Goal: Information Seeking & Learning: Learn about a topic

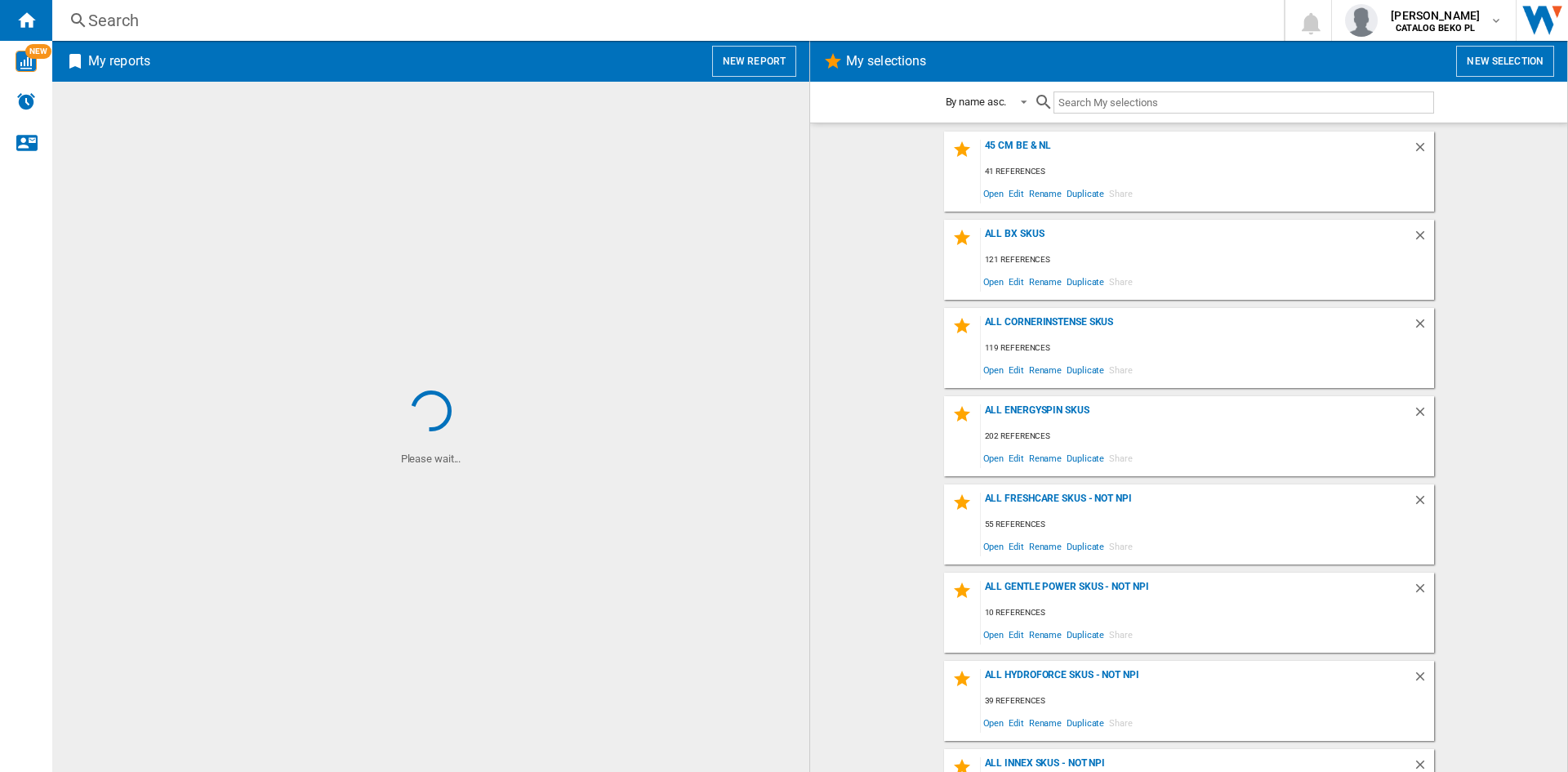
click at [736, 70] on button "New report" at bounding box center [755, 60] width 84 height 31
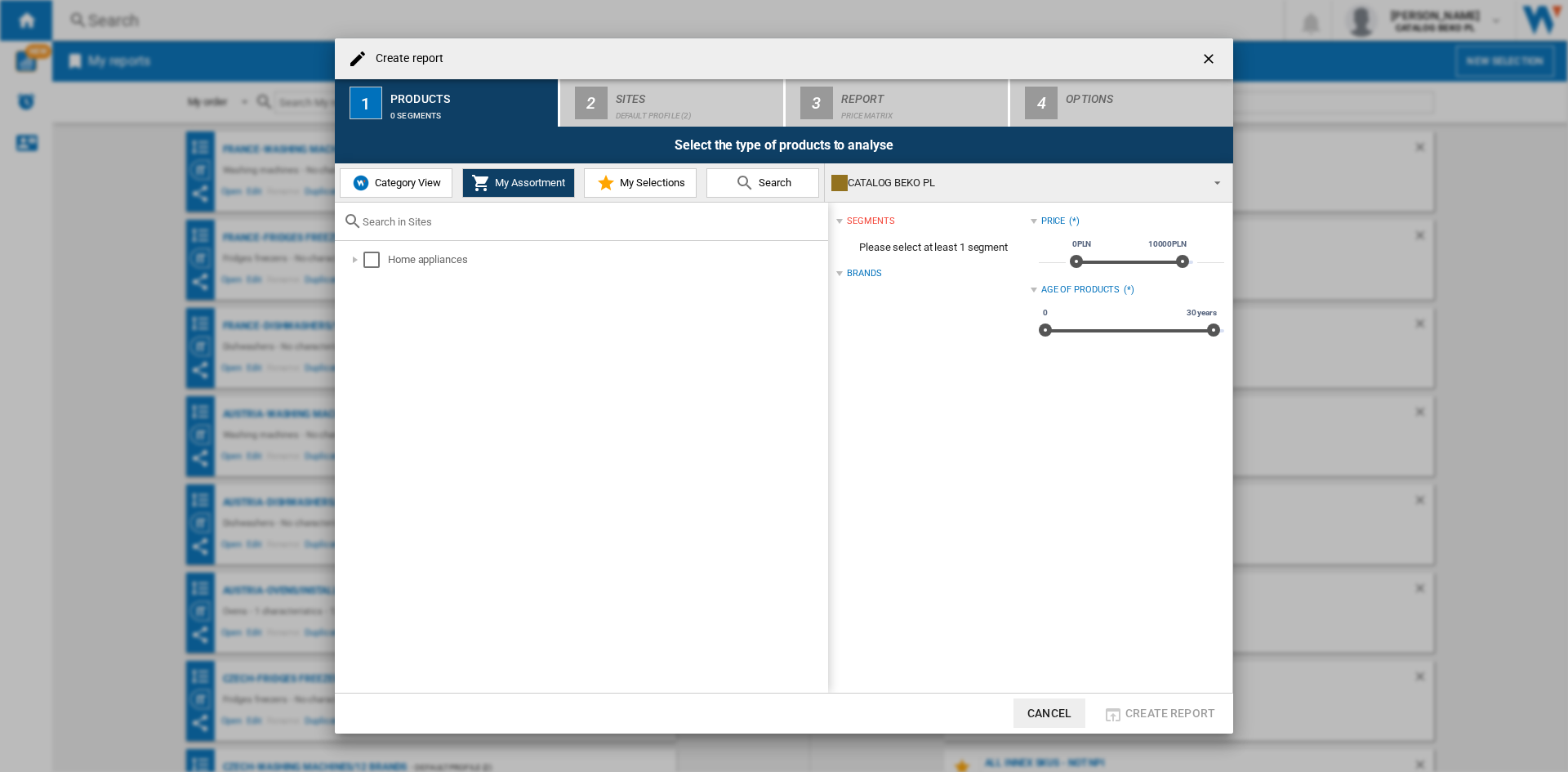
click at [431, 179] on span "Category View" at bounding box center [406, 182] width 70 height 12
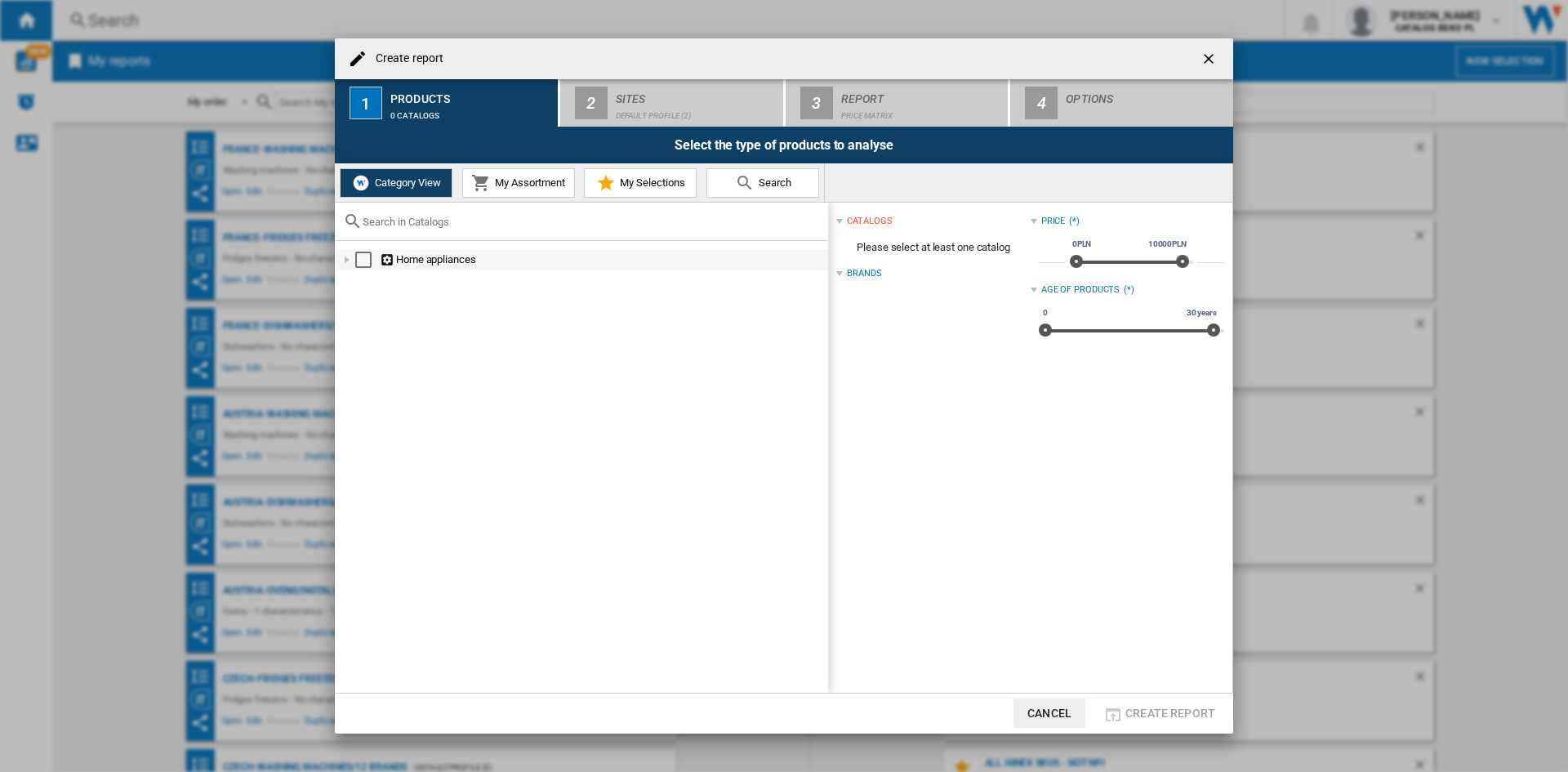
drag, startPoint x: 345, startPoint y: 254, endPoint x: 345, endPoint y: 264, distance: 10.0
click at [345, 256] on div at bounding box center [347, 260] width 17 height 17
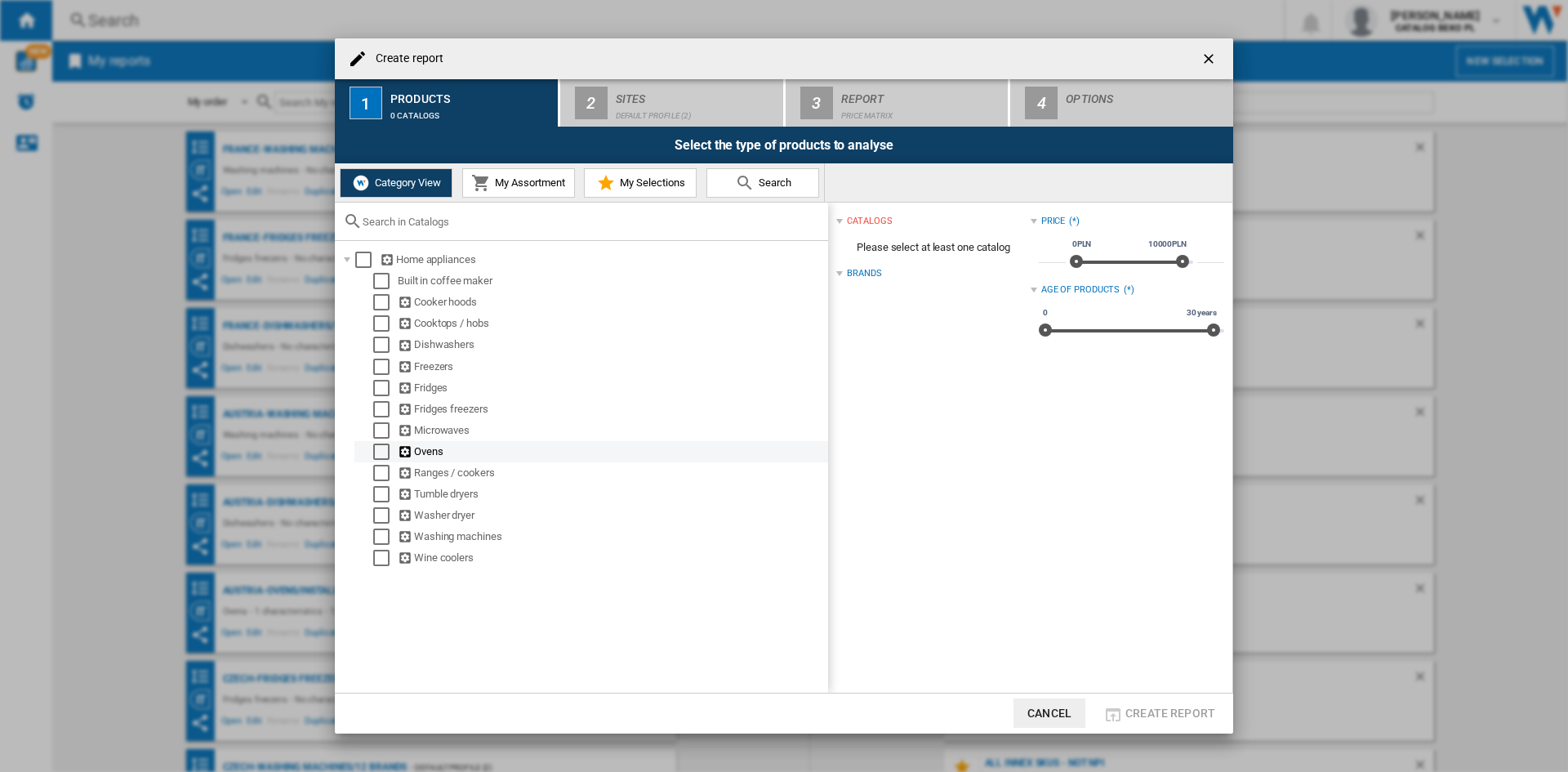
click at [379, 456] on div "Select" at bounding box center [382, 451] width 17 height 17
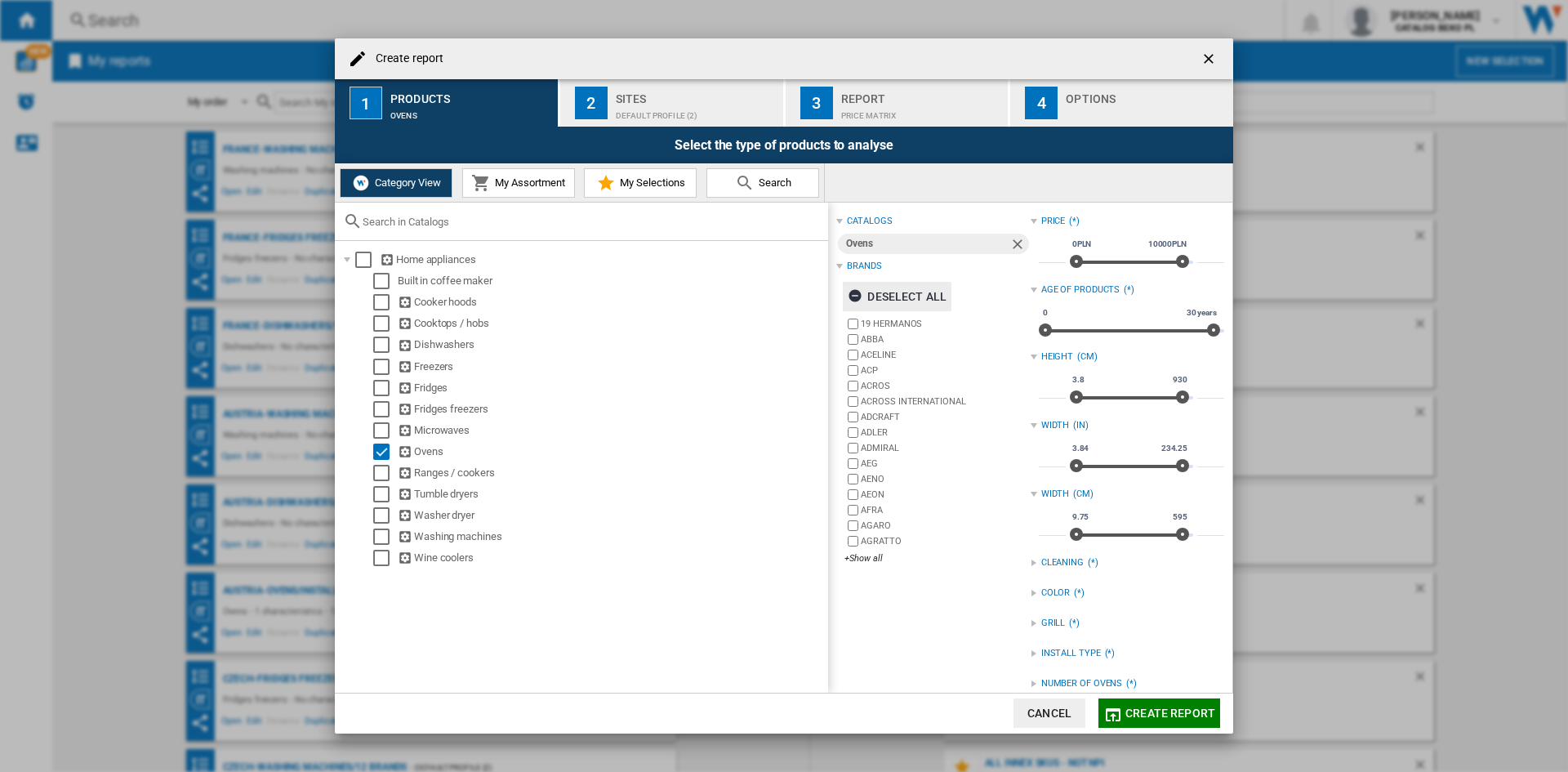
click at [902, 302] on div "Deselect all" at bounding box center [896, 296] width 99 height 29
click at [871, 561] on div "+Show all" at bounding box center [937, 558] width 186 height 12
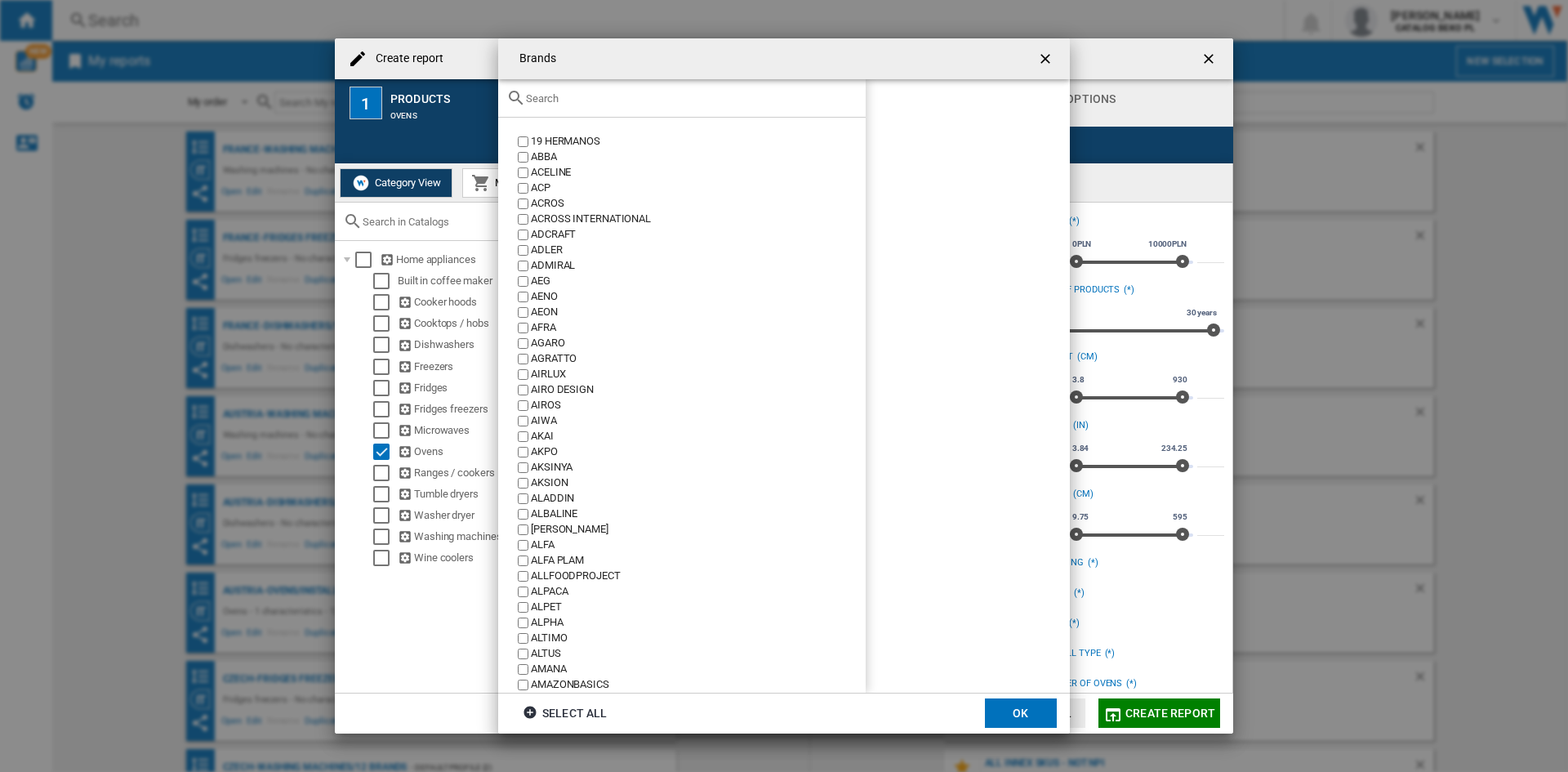
click at [699, 83] on div at bounding box center [682, 99] width 368 height 38
click at [693, 102] on input "text" at bounding box center [692, 98] width 331 height 12
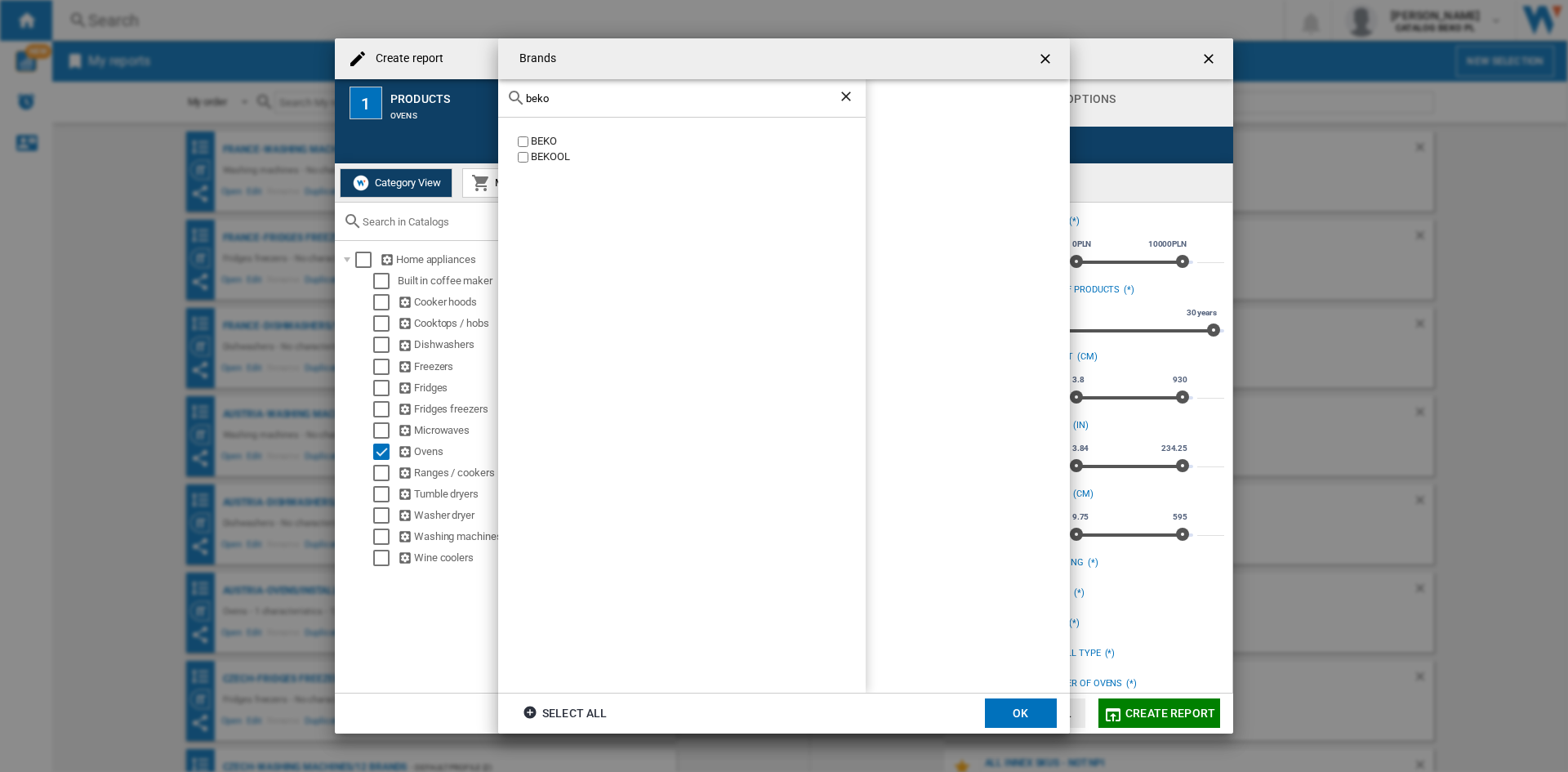
type input "beko"
click at [533, 138] on div "BEKO" at bounding box center [698, 142] width 335 height 16
click at [562, 102] on input "beko" at bounding box center [682, 98] width 312 height 12
click at [535, 146] on div "BOSCH" at bounding box center [698, 142] width 335 height 16
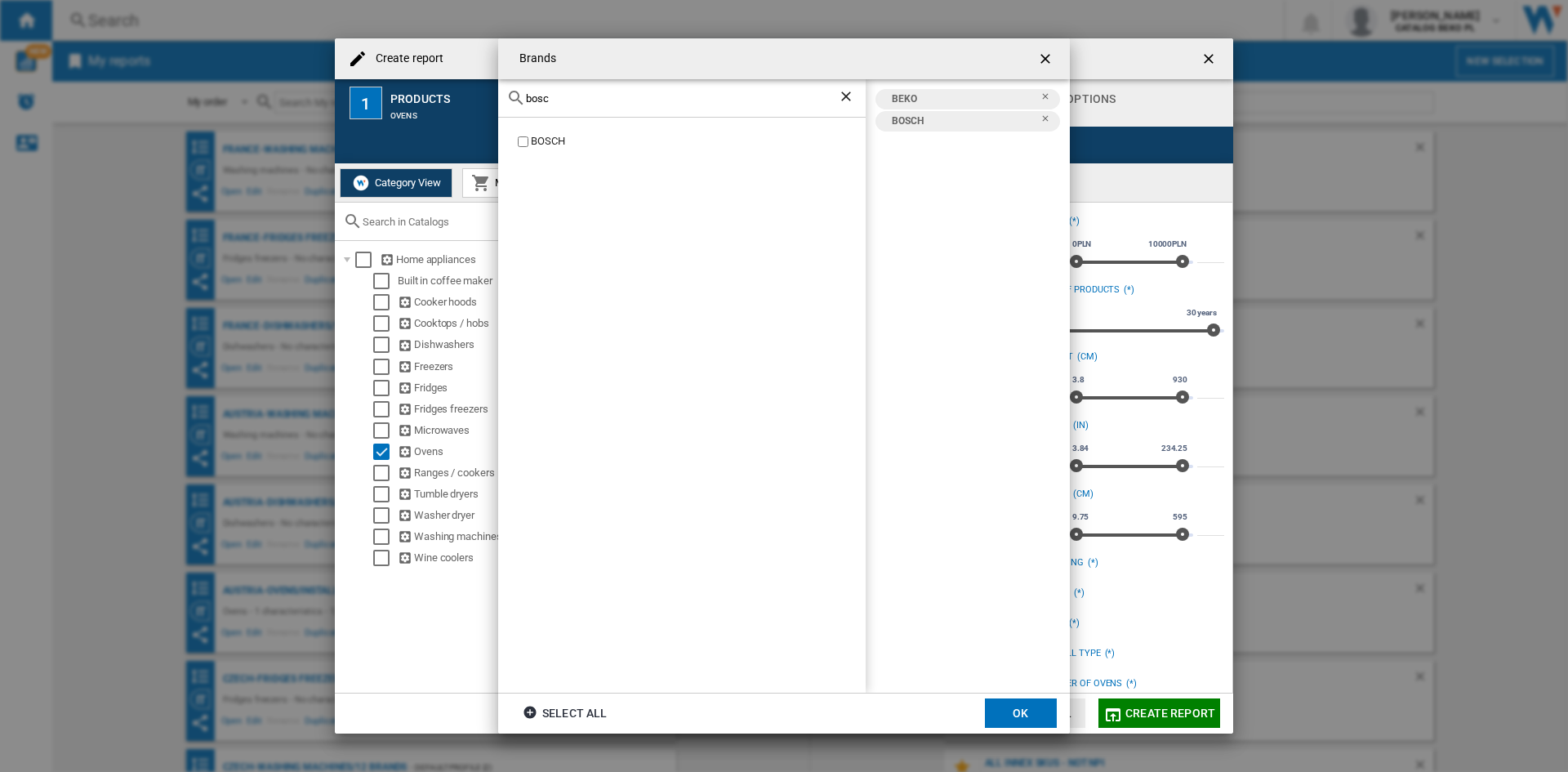
click at [577, 106] on div "bosc" at bounding box center [682, 99] width 368 height 38
click at [580, 101] on input "bosc" at bounding box center [682, 98] width 312 height 12
type input "bran"
click at [568, 99] on input "bran" at bounding box center [682, 98] width 312 height 12
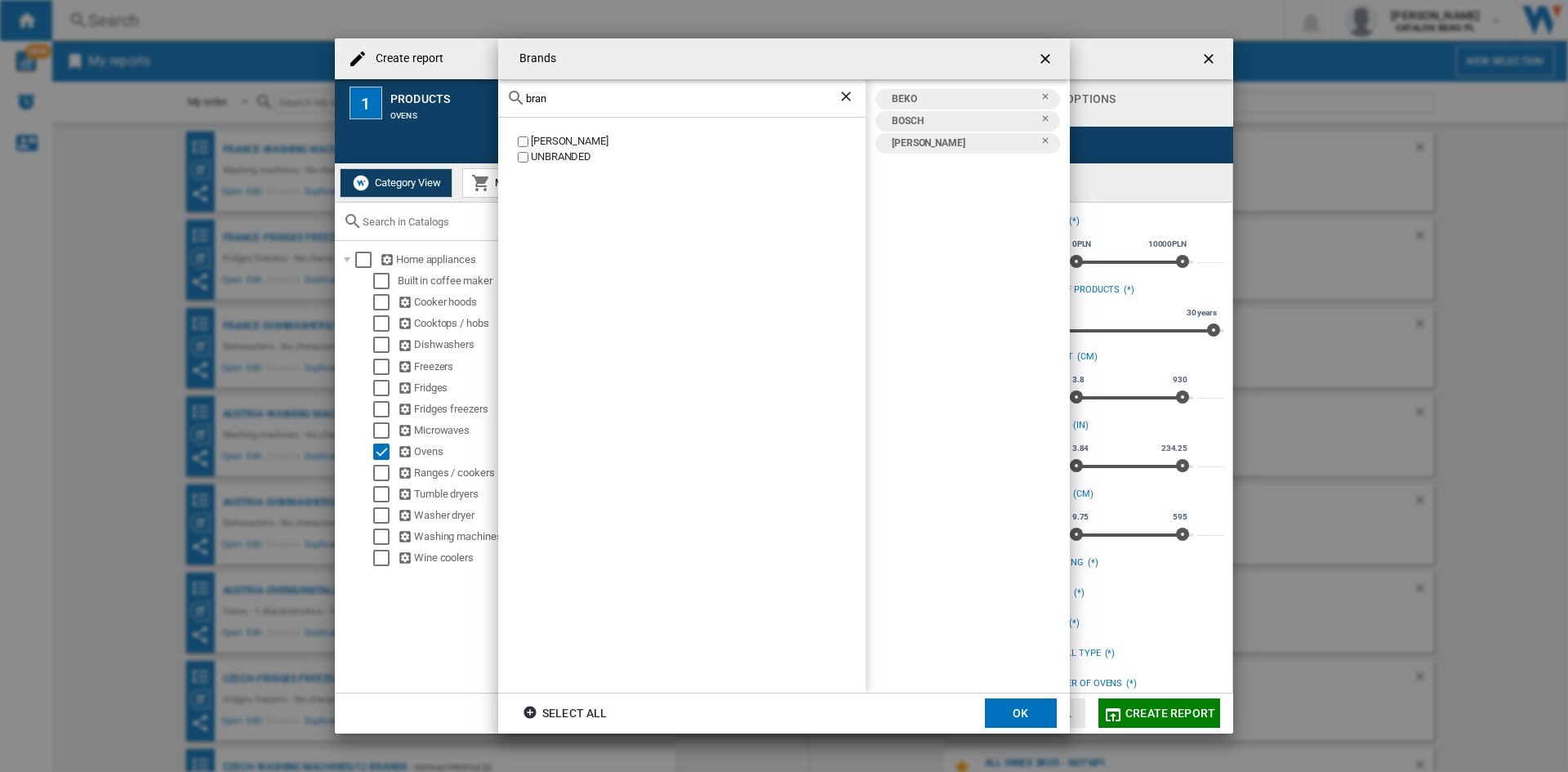
click at [568, 99] on input "bran" at bounding box center [682, 98] width 312 height 12
type input "cand"
click at [561, 105] on div "cand" at bounding box center [682, 99] width 368 height 38
click at [564, 99] on input "cand" at bounding box center [682, 98] width 312 height 12
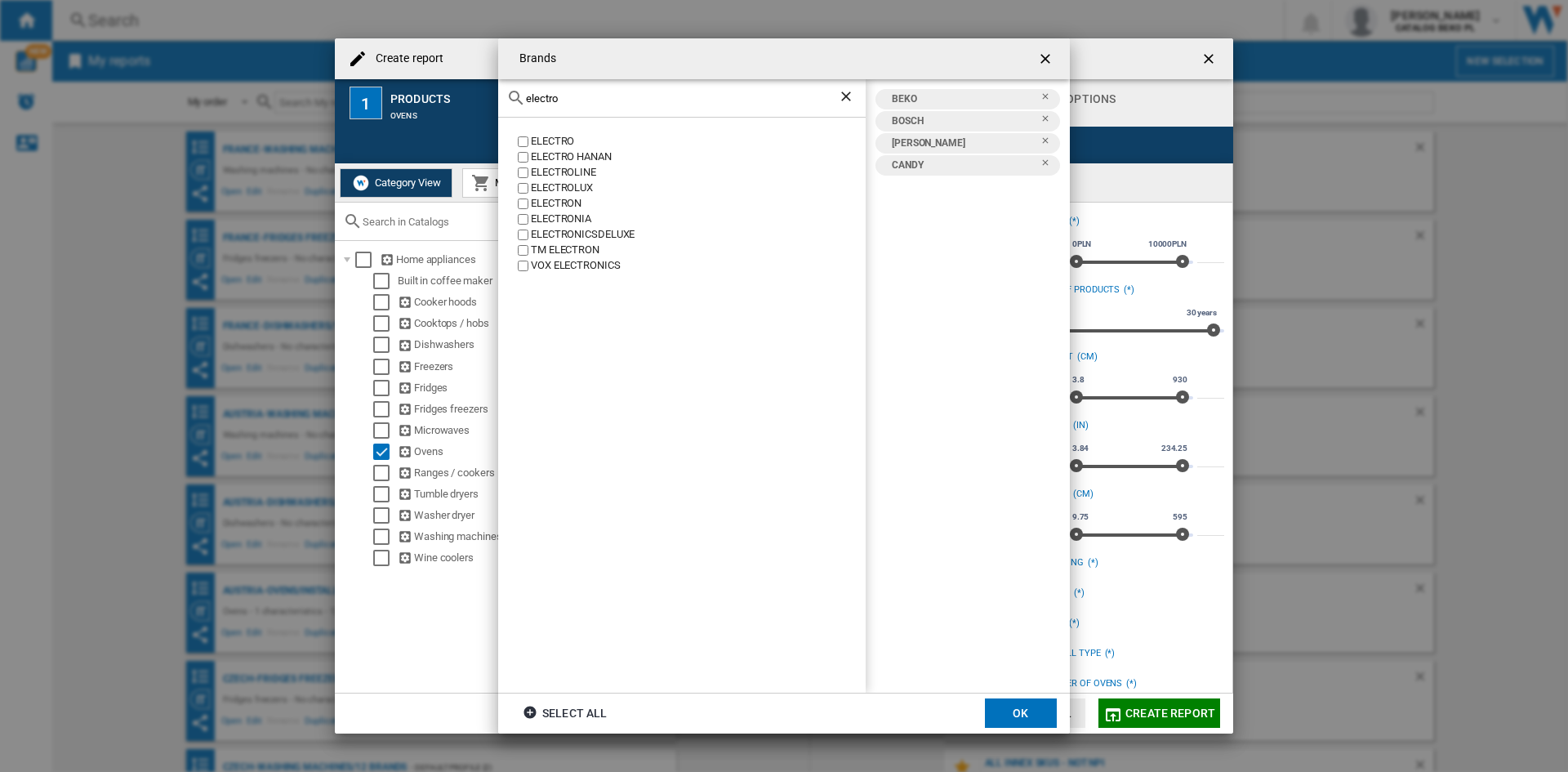
type input "electro"
click at [577, 176] on div "ELECTROLINE" at bounding box center [698, 172] width 335 height 16
click at [575, 178] on div "ELECTROLINE" at bounding box center [698, 172] width 335 height 16
click at [571, 186] on div "ELECTROLUX" at bounding box center [698, 188] width 335 height 16
click at [580, 97] on input "electro" at bounding box center [682, 98] width 312 height 12
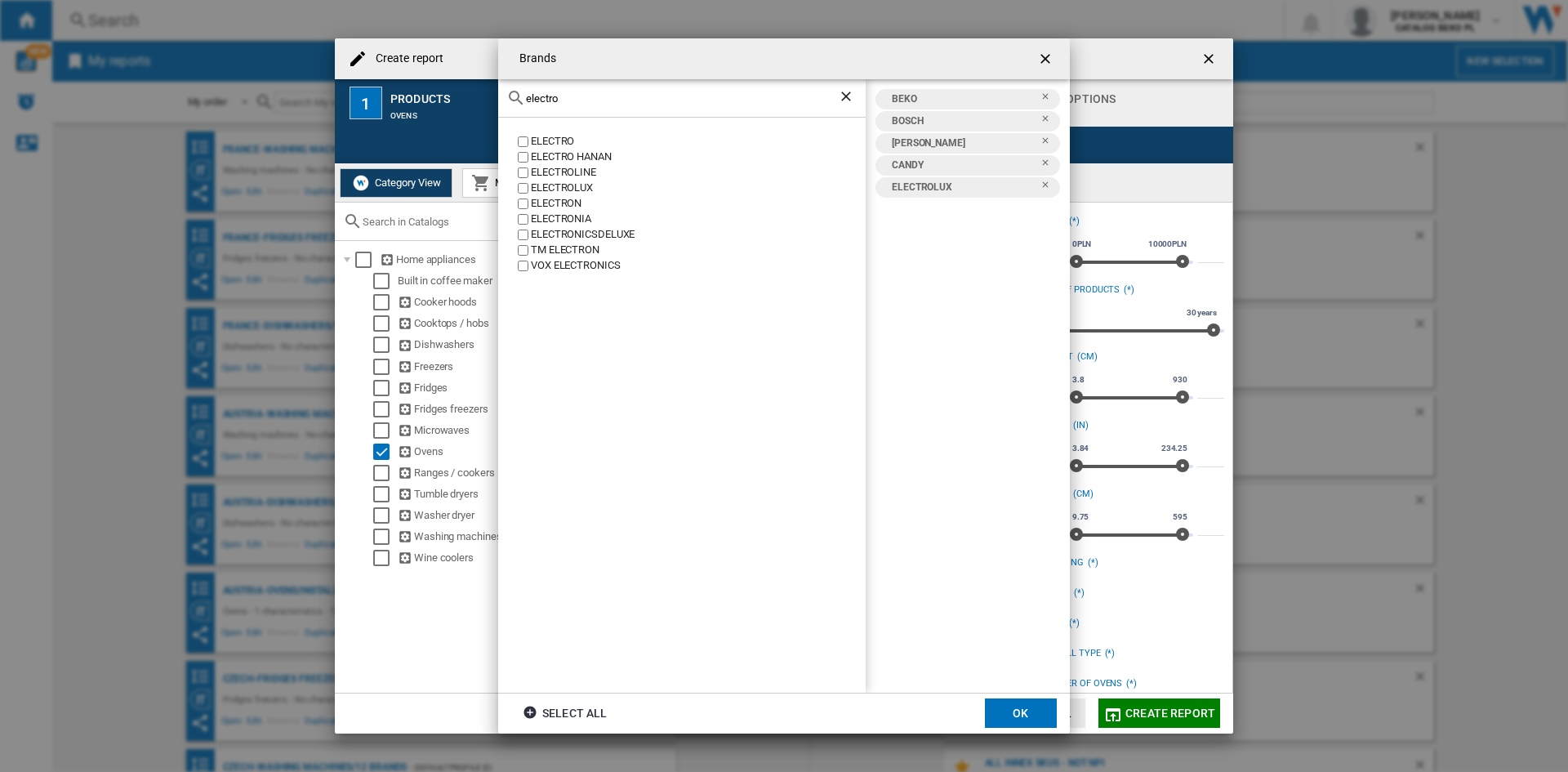
click at [580, 97] on input "electro" at bounding box center [682, 98] width 312 height 12
click at [562, 142] on div "HISENSE" at bounding box center [698, 142] width 335 height 16
click at [577, 102] on input "hisen" at bounding box center [682, 98] width 312 height 12
type input "hotp"
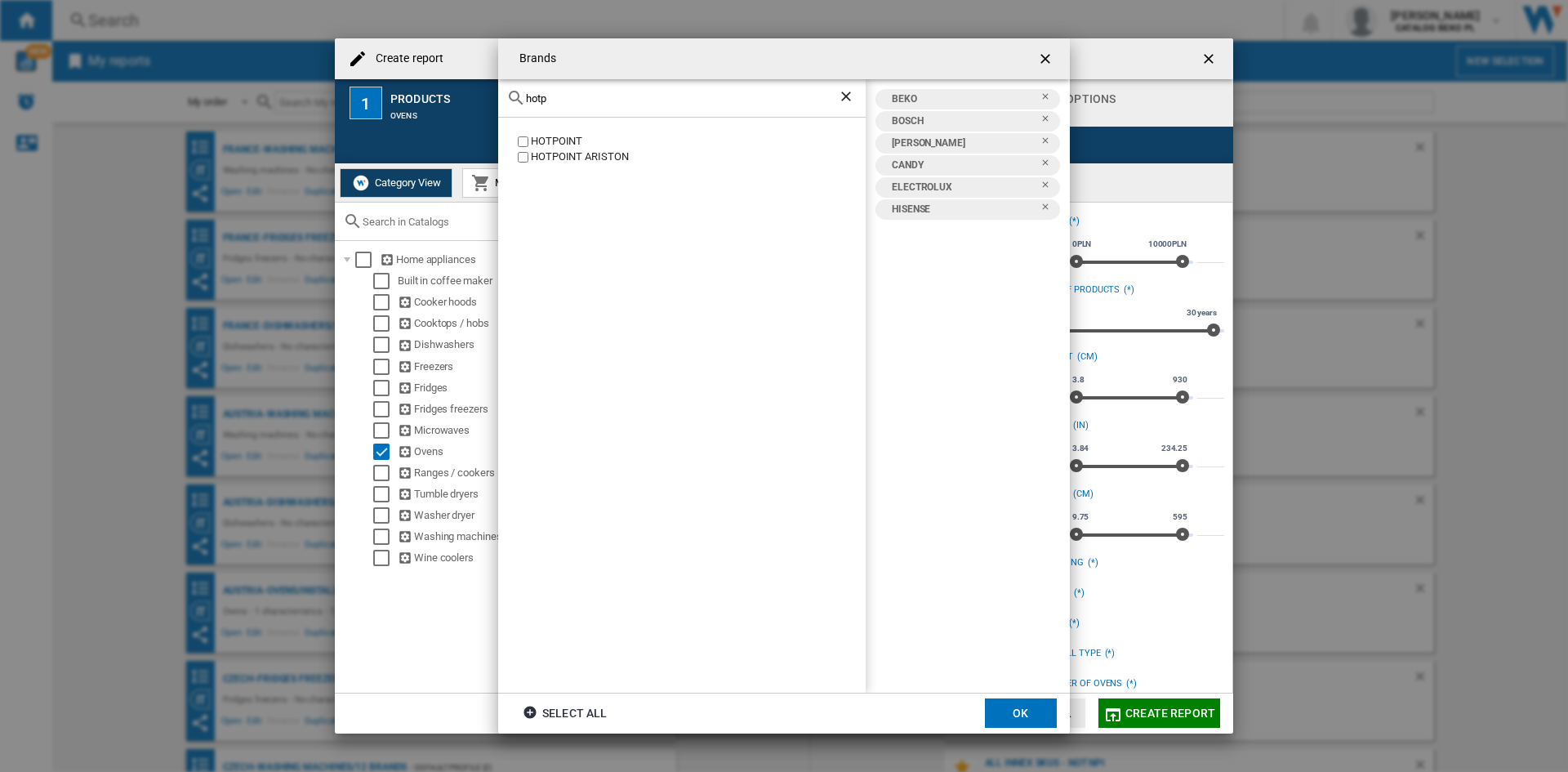
click at [572, 135] on div "HOTPOINT" at bounding box center [698, 142] width 335 height 16
click at [562, 153] on div "HOTPOINT ARISTON" at bounding box center [698, 157] width 335 height 16
click at [595, 80] on md-toolbar "Brands" at bounding box center [784, 58] width 572 height 41
click at [591, 95] on input "hotp" at bounding box center [682, 98] width 312 height 12
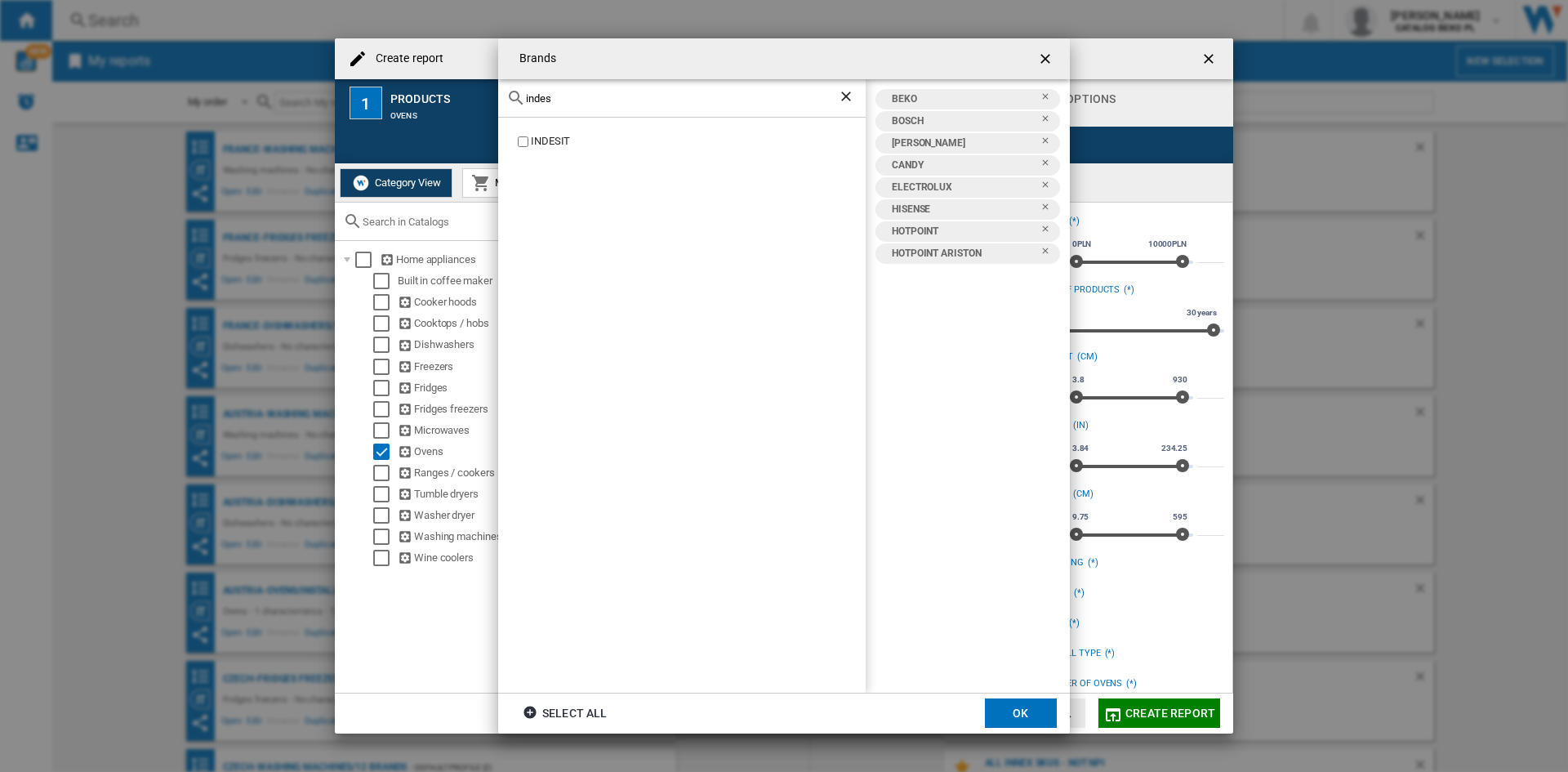
type input "indes"
click at [544, 140] on div "INDESIT" at bounding box center [698, 142] width 335 height 16
click at [569, 104] on div "indes" at bounding box center [682, 99] width 368 height 38
click at [570, 101] on input "indes" at bounding box center [682, 98] width 312 height 12
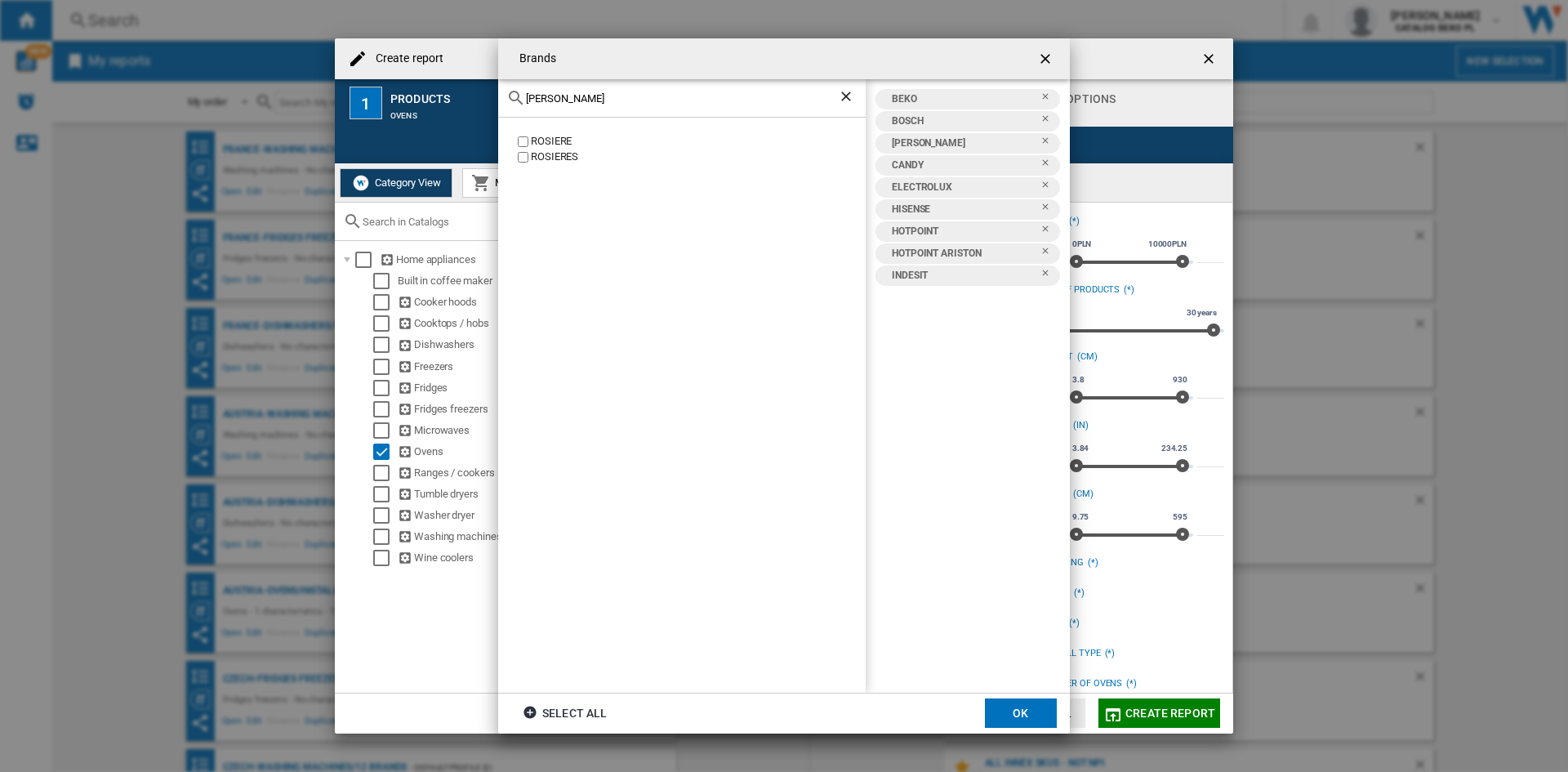
click at [564, 155] on div "ROSIERES" at bounding box center [698, 157] width 335 height 16
click at [582, 99] on input "[PERSON_NAME]" at bounding box center [682, 98] width 312 height 12
type input "samsu"
click at [537, 138] on div "SAMSUNG" at bounding box center [698, 142] width 335 height 16
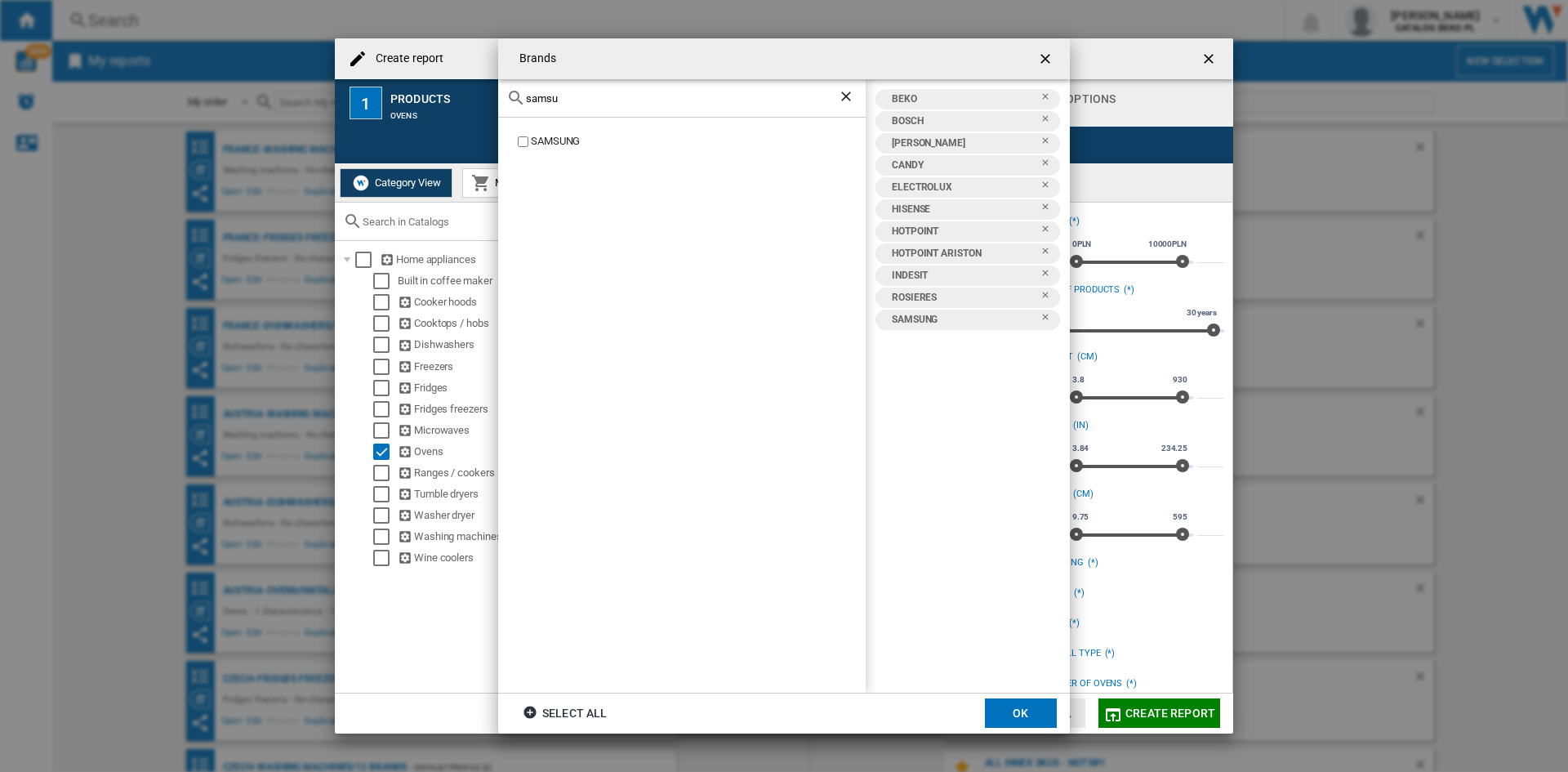
click at [607, 92] on input "samsu" at bounding box center [682, 98] width 312 height 12
click at [607, 96] on input "samsu" at bounding box center [682, 98] width 312 height 12
type input "saut"
click at [539, 143] on div "SAUTER" at bounding box center [698, 142] width 335 height 16
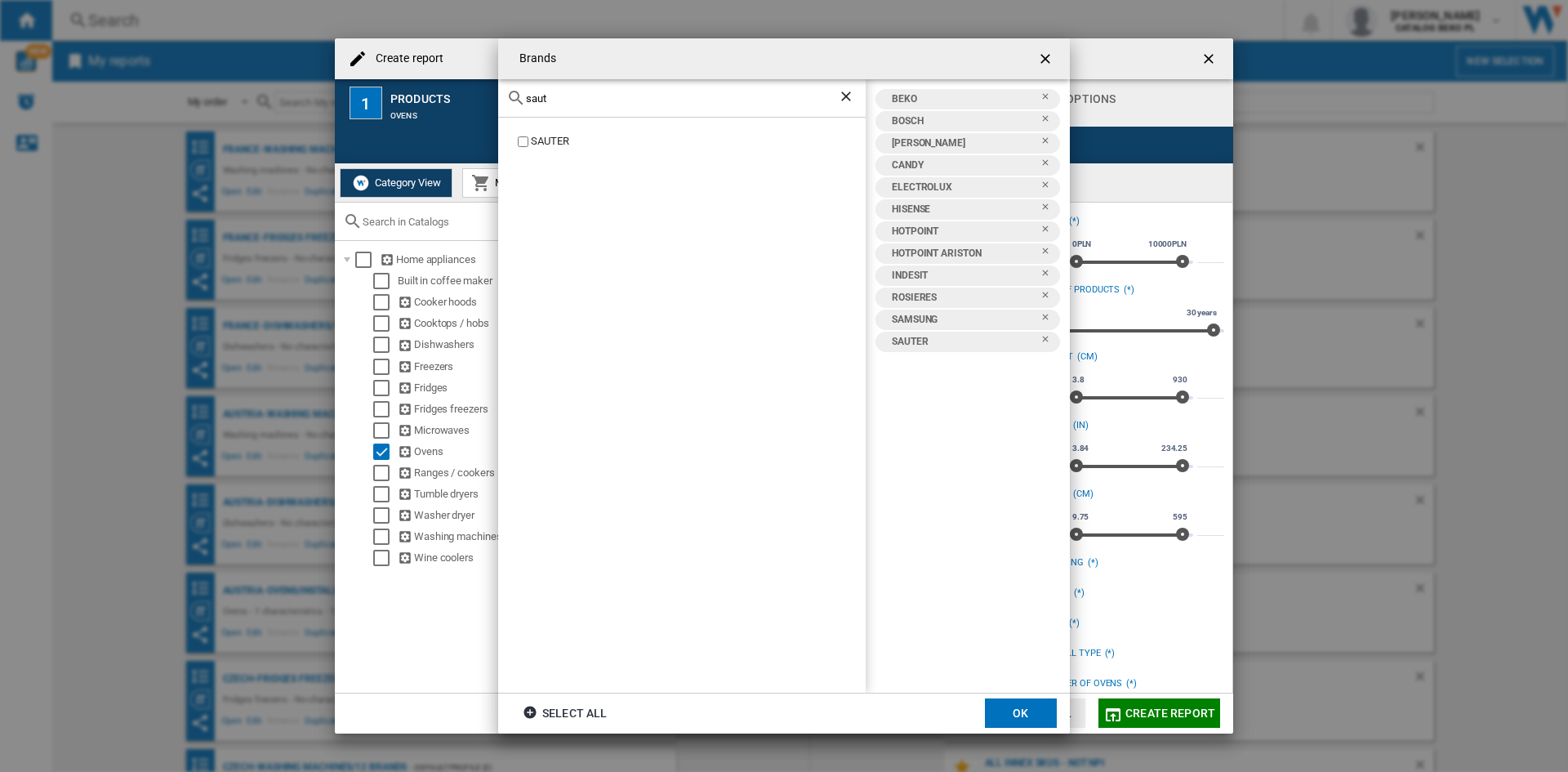
click at [586, 98] on input "saut" at bounding box center [682, 98] width 312 height 12
click at [586, 98] on input "whirl" at bounding box center [682, 98] width 312 height 12
type input "s"
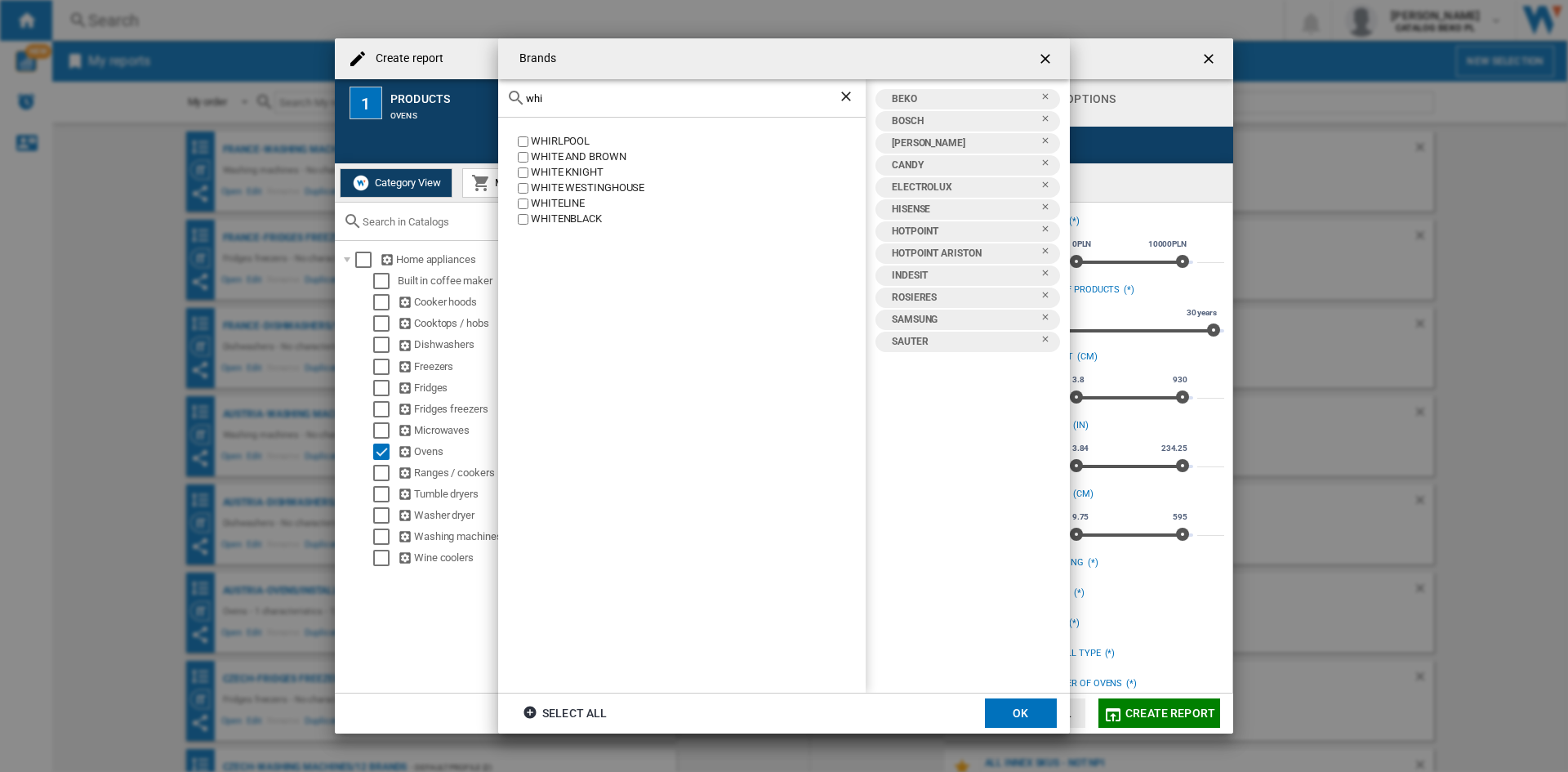
type input "whi"
click at [548, 137] on div "WHIRLPOOL" at bounding box center [698, 142] width 335 height 16
click at [1019, 702] on button "OK" at bounding box center [1020, 712] width 72 height 29
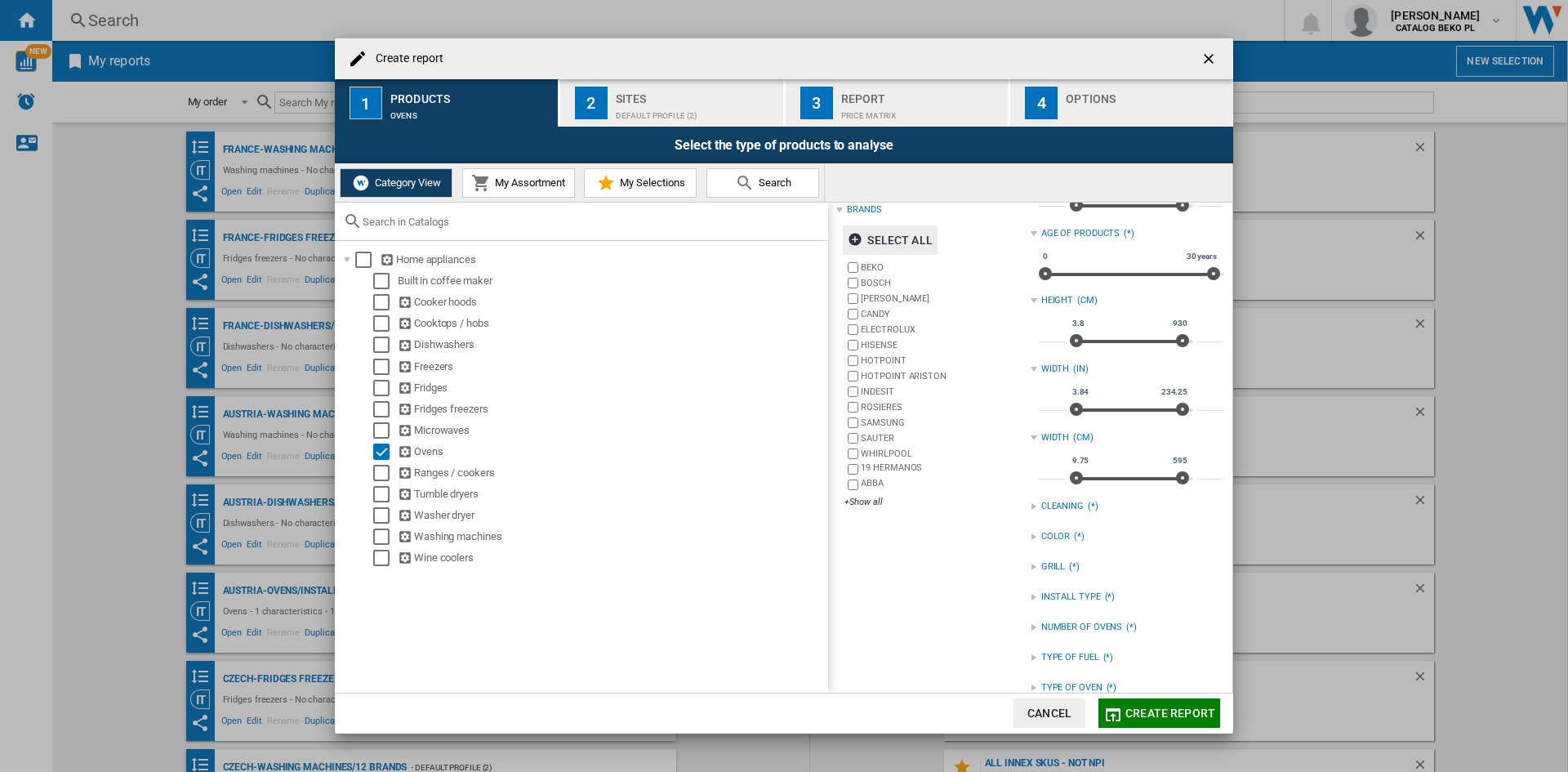
scroll to position [80, 0]
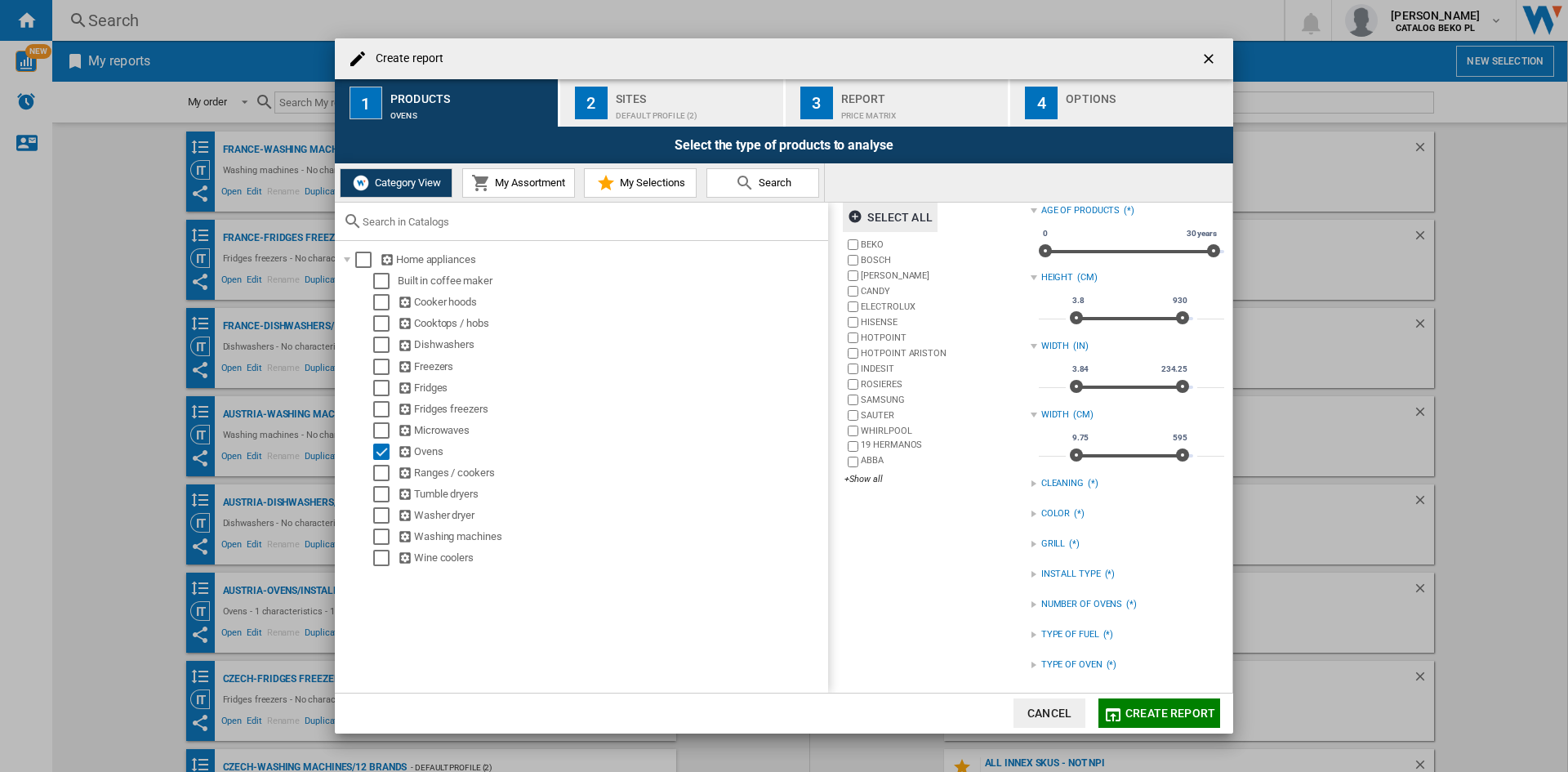
click at [1076, 603] on div "NUMBER OF OVENS" at bounding box center [1082, 605] width 82 height 13
click at [1076, 577] on div "INSTALL TYPE" at bounding box center [1071, 574] width 60 height 13
click at [1072, 594] on div "BUILT IN" at bounding box center [1140, 592] width 169 height 16
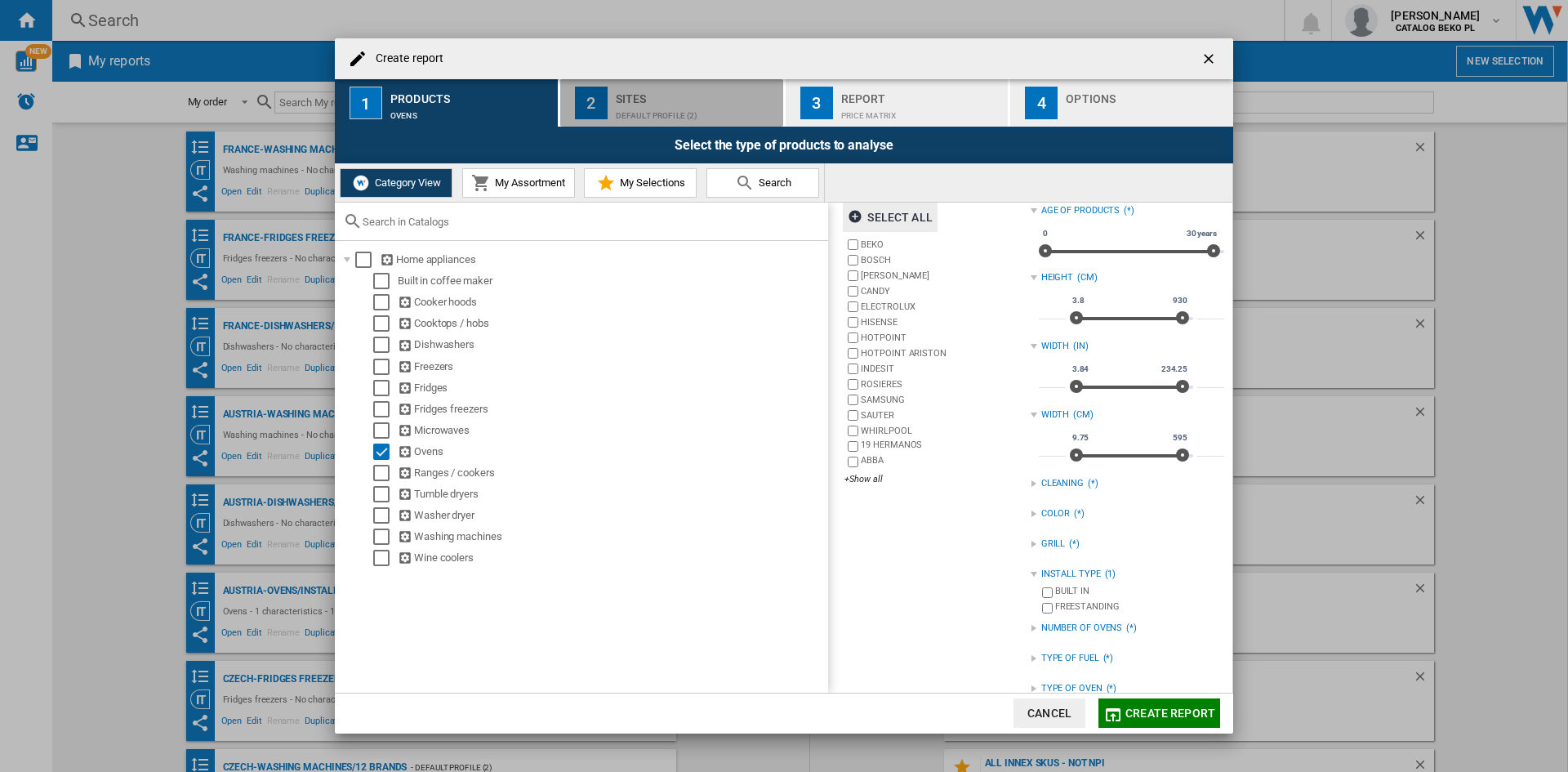
click at [691, 82] on button "2 Sites Default profile (2)" at bounding box center [672, 103] width 224 height 47
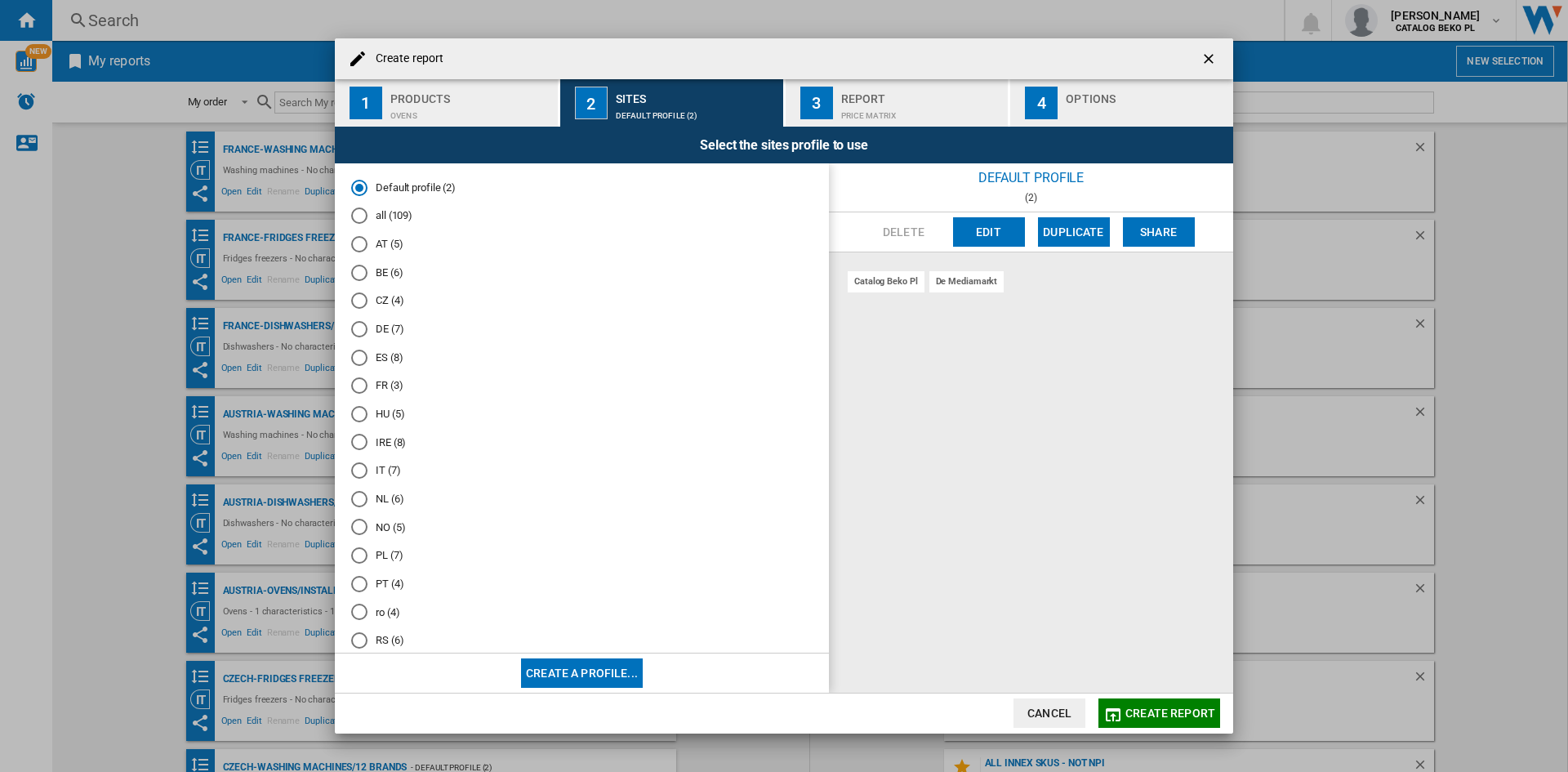
click at [396, 375] on md-radio-group "Default profile (2) all (109) AT (5) BE (6) CZ (4) DE (7) ES (8) FR (3) HU (5) …" at bounding box center [581, 448] width 461 height 538
click at [394, 384] on md-radio-button "FR (3)" at bounding box center [581, 386] width 461 height 16
click at [1003, 236] on button "Edit" at bounding box center [989, 231] width 72 height 29
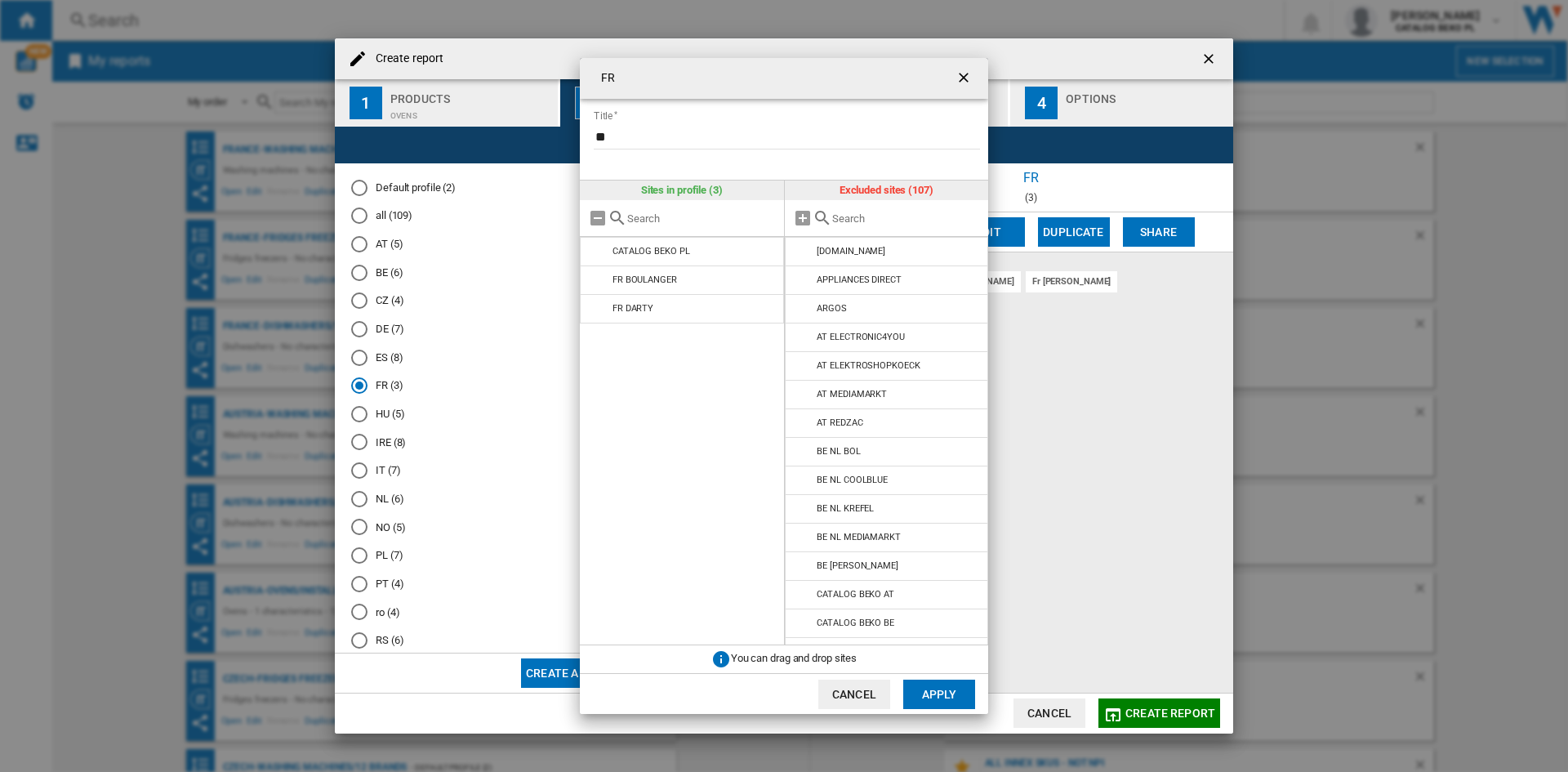
click at [852, 223] on input "text" at bounding box center [906, 218] width 148 height 12
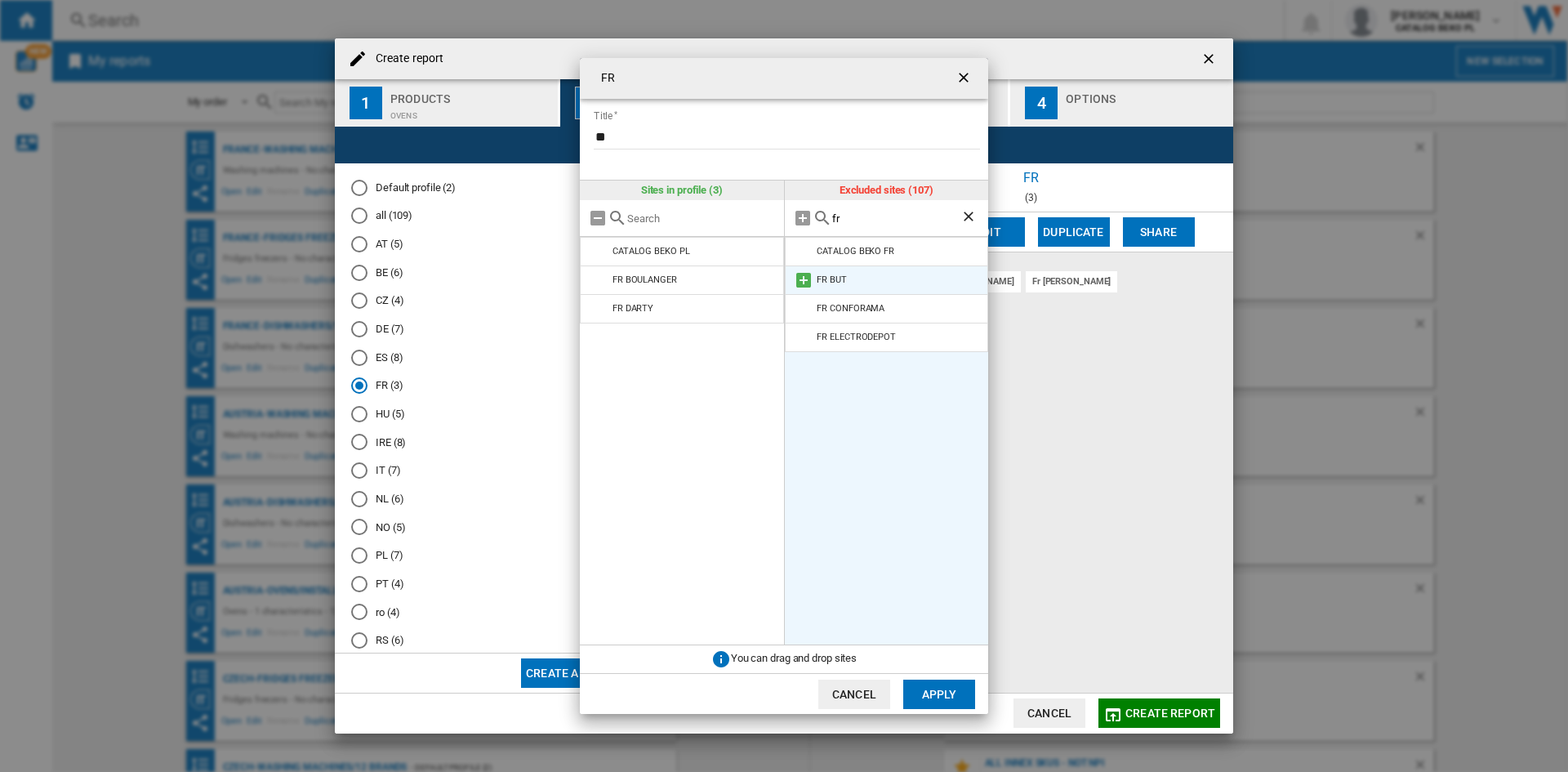
type input "fr"
click at [806, 275] on md-icon at bounding box center [803, 280] width 20 height 20
click at [803, 275] on md-icon at bounding box center [803, 280] width 20 height 20
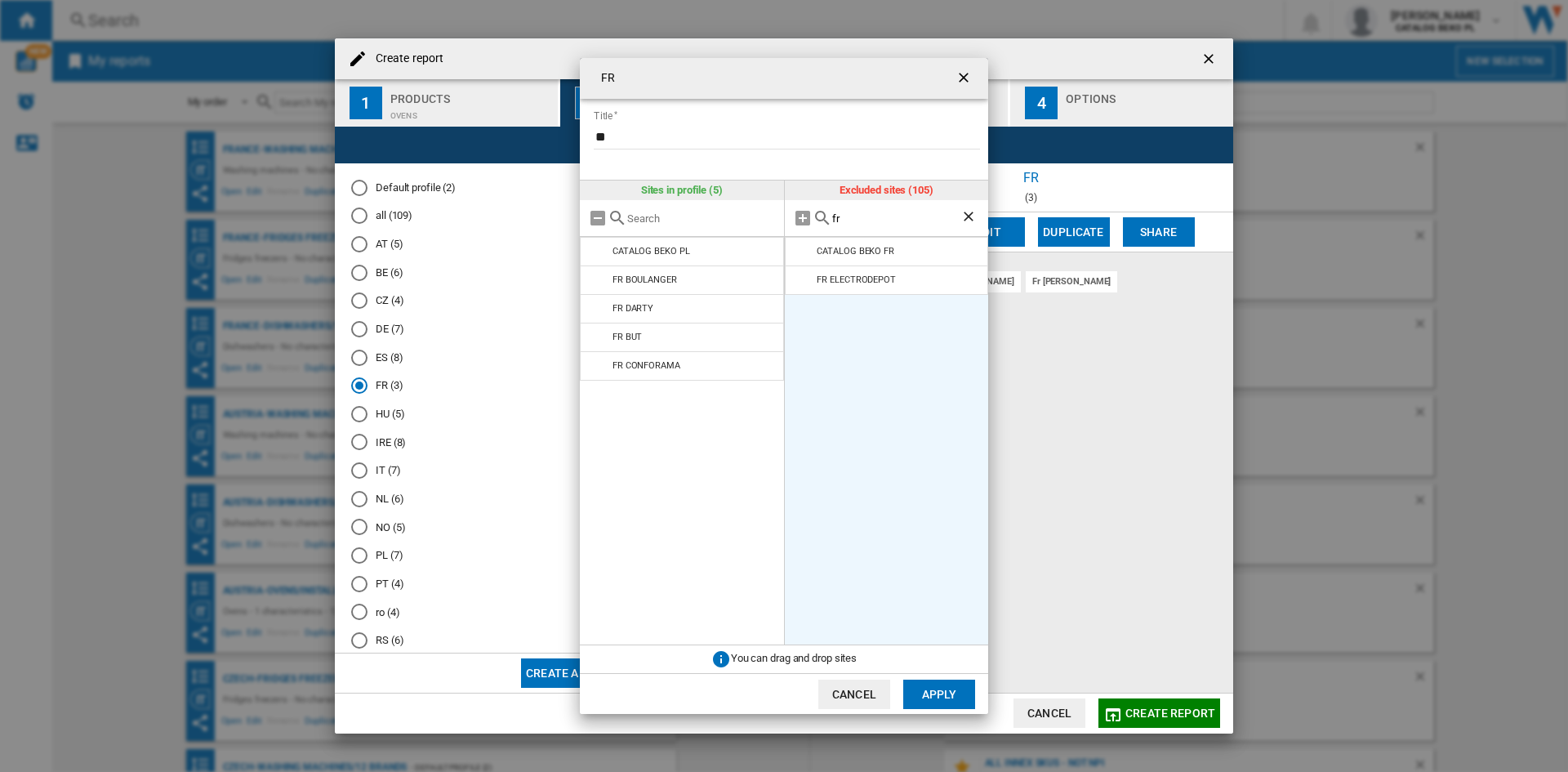
click at [803, 275] on md-icon at bounding box center [803, 280] width 20 height 20
click at [940, 685] on button "Apply" at bounding box center [938, 693] width 72 height 29
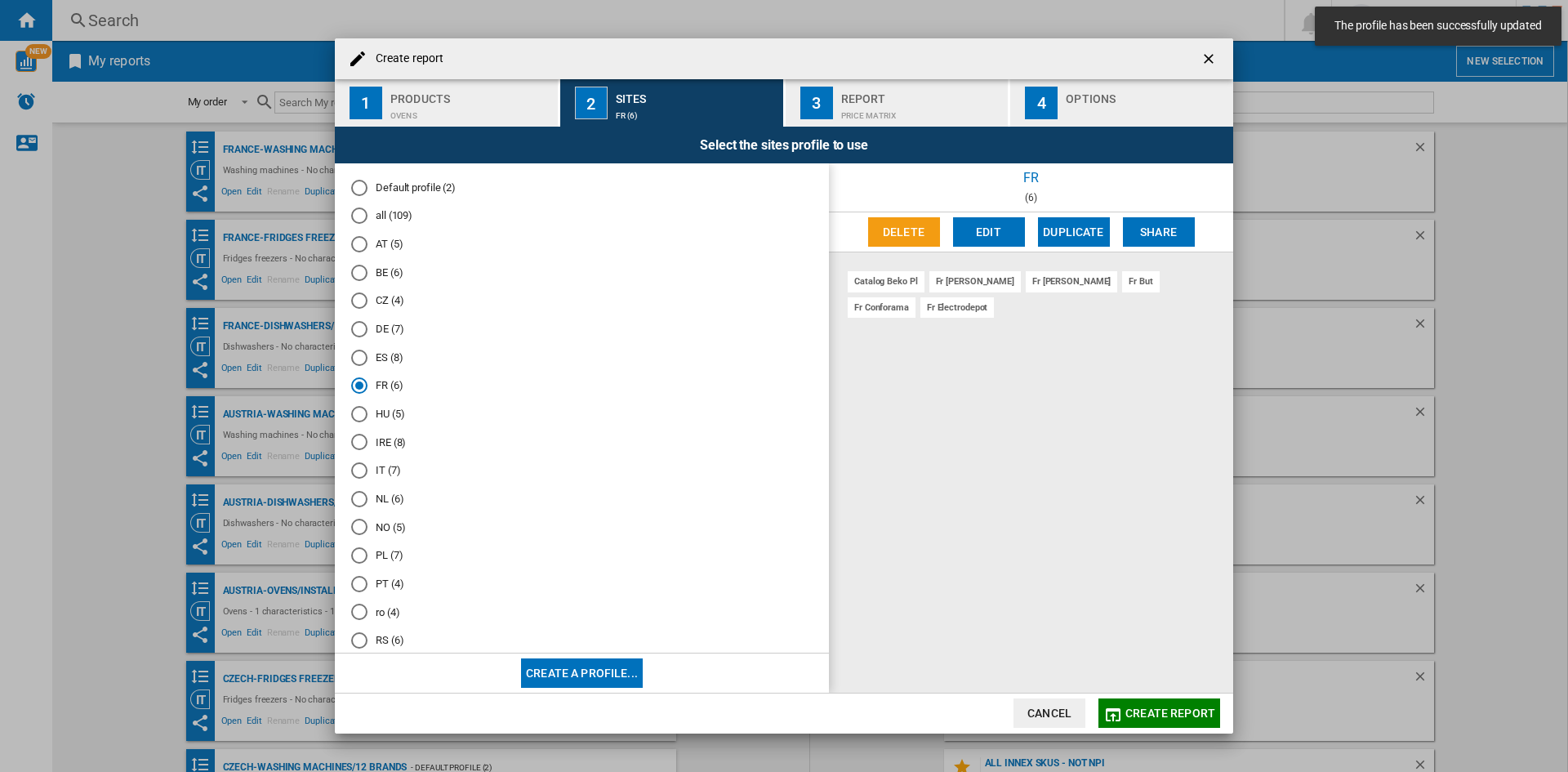
click at [1136, 89] on div "Options" at bounding box center [1146, 94] width 161 height 17
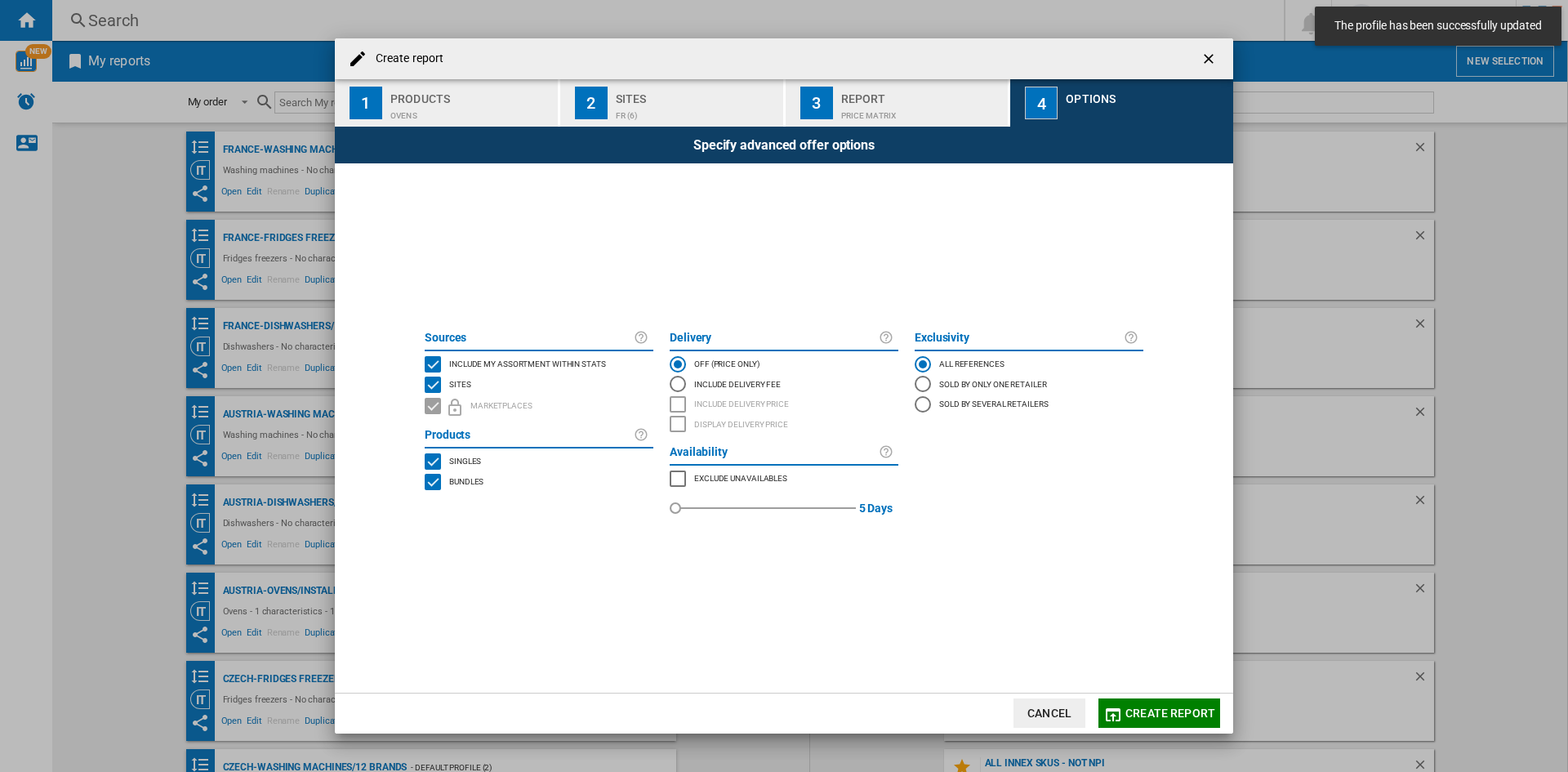
click at [492, 364] on span "Include my assortment within stats" at bounding box center [527, 363] width 157 height 12
click at [1145, 716] on span "Create report" at bounding box center [1170, 713] width 89 height 13
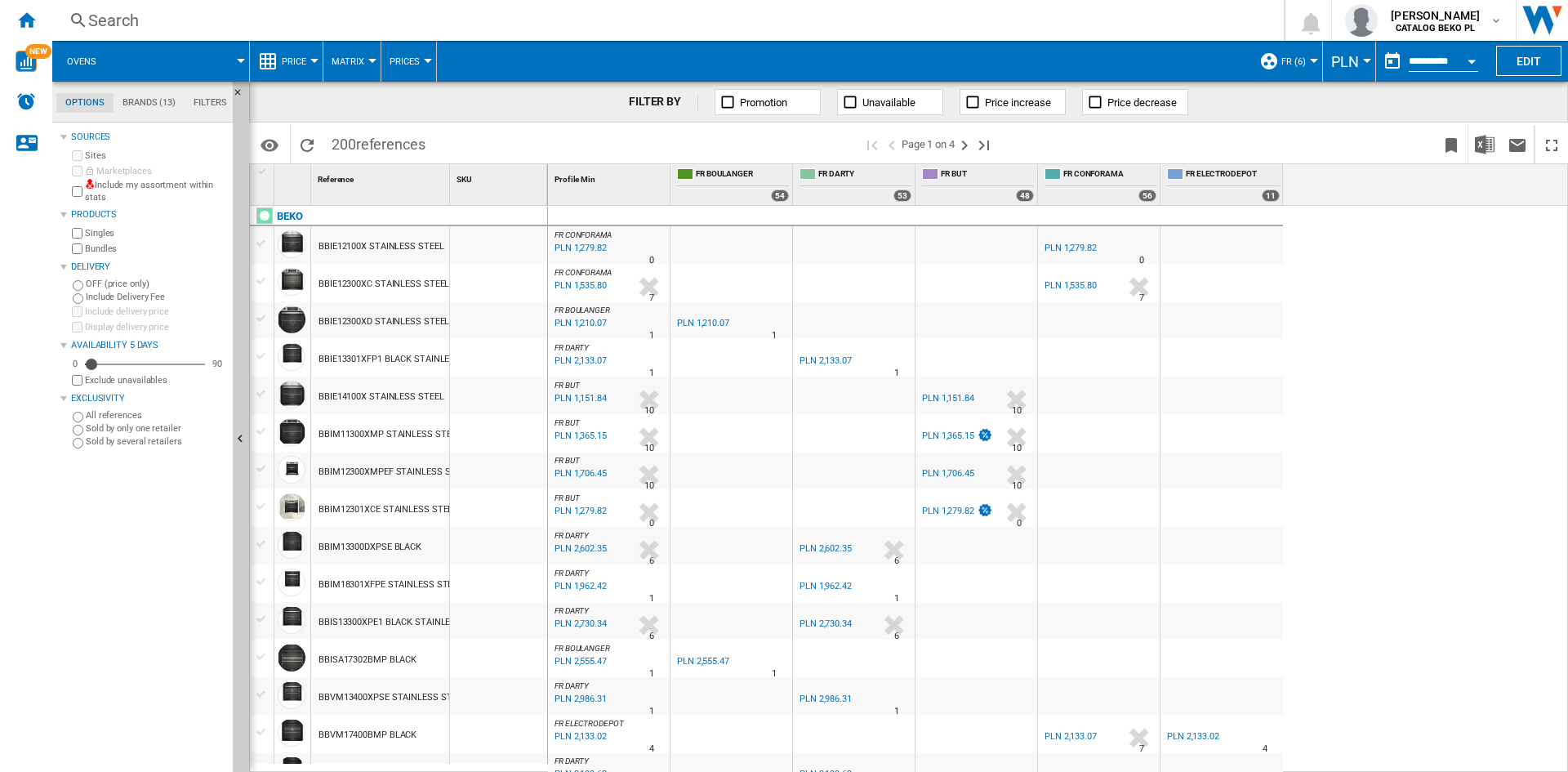
click at [304, 56] on span "Price" at bounding box center [294, 61] width 25 height 11
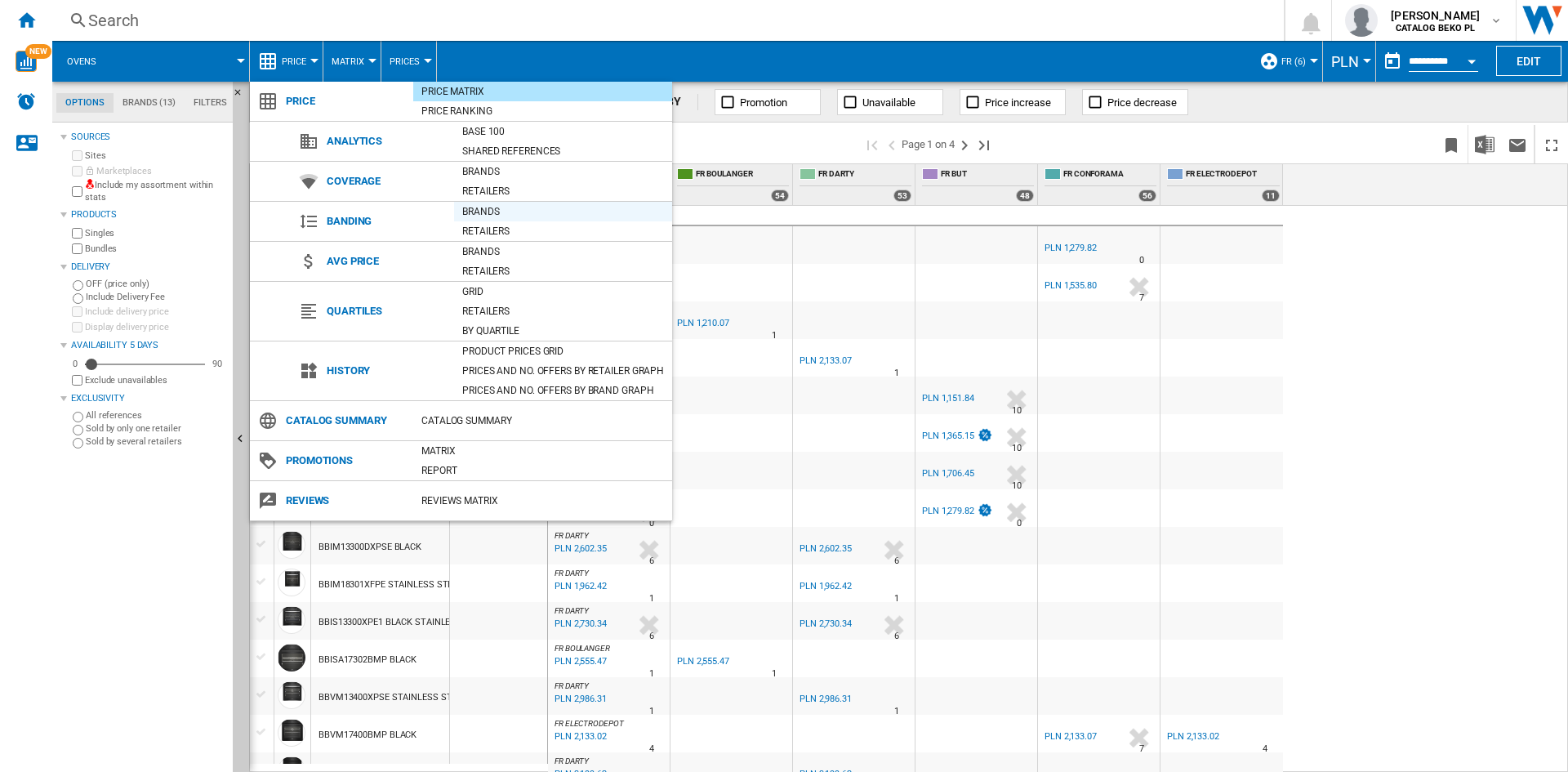
click at [497, 212] on div "Brands" at bounding box center [562, 212] width 218 height 17
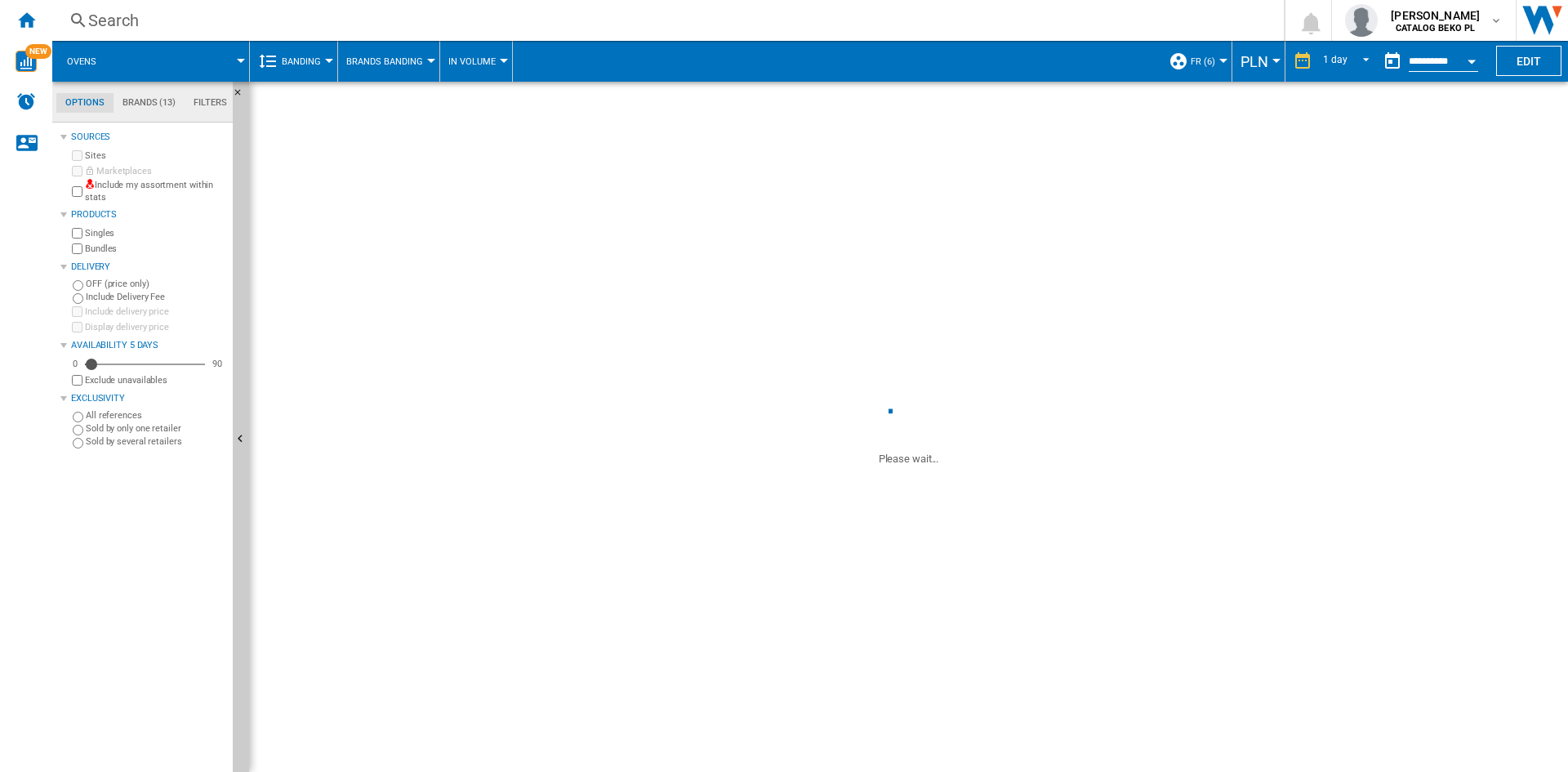
click at [403, 70] on button "Brands Banding" at bounding box center [388, 60] width 85 height 41
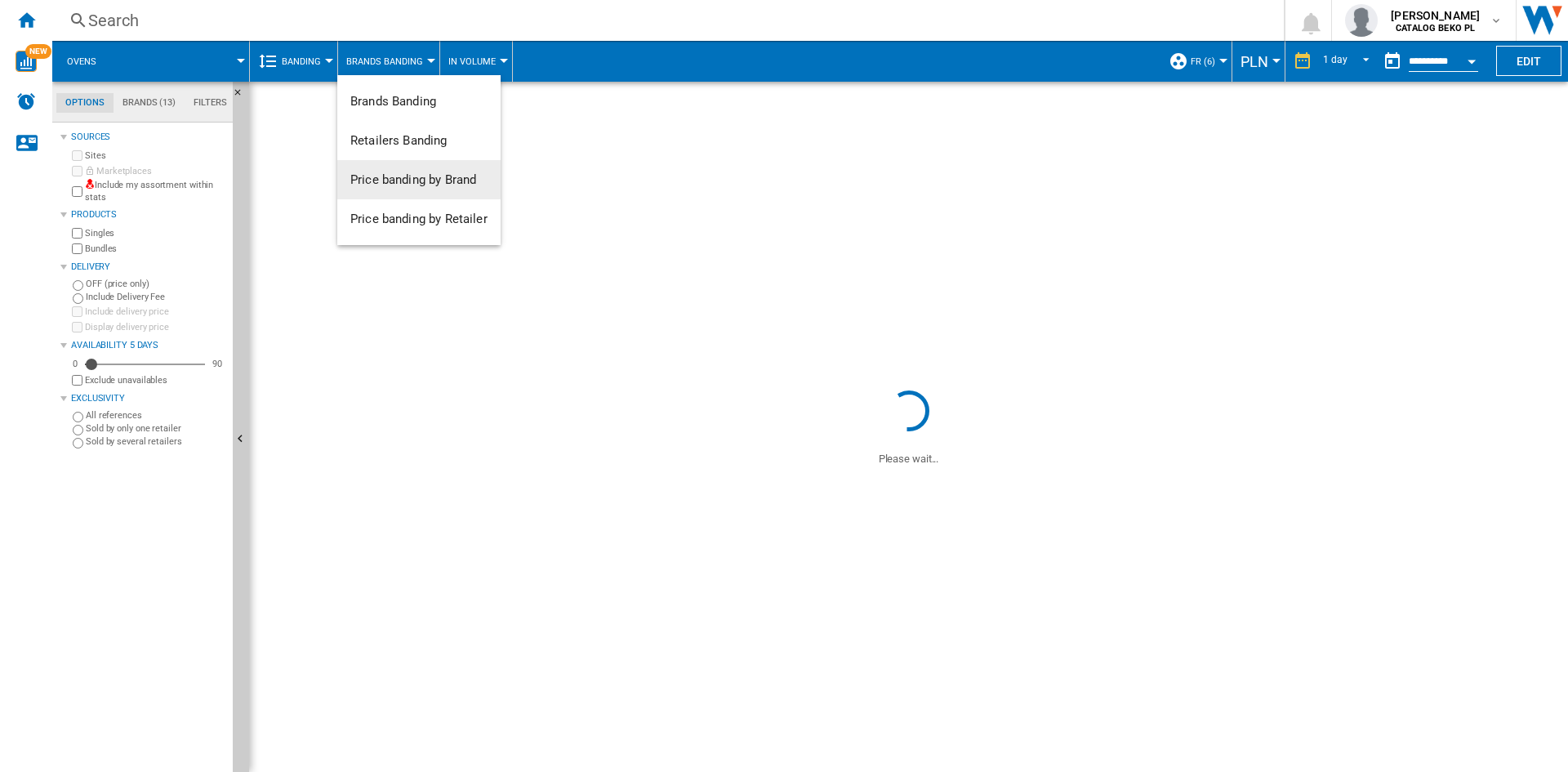
click at [430, 171] on button "Price banding by Brand" at bounding box center [418, 179] width 163 height 39
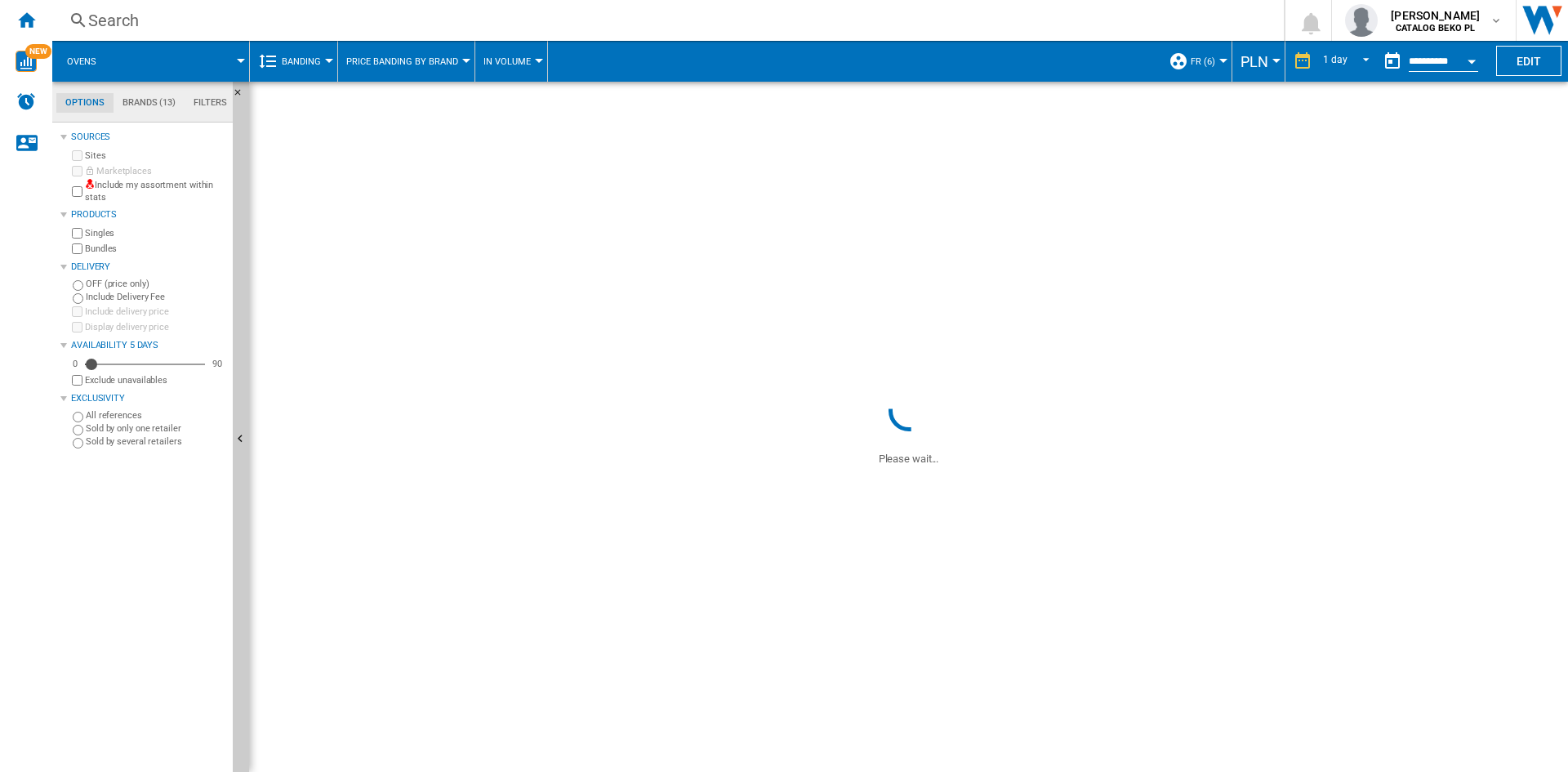
click at [1263, 70] on button "PLN" at bounding box center [1258, 60] width 36 height 41
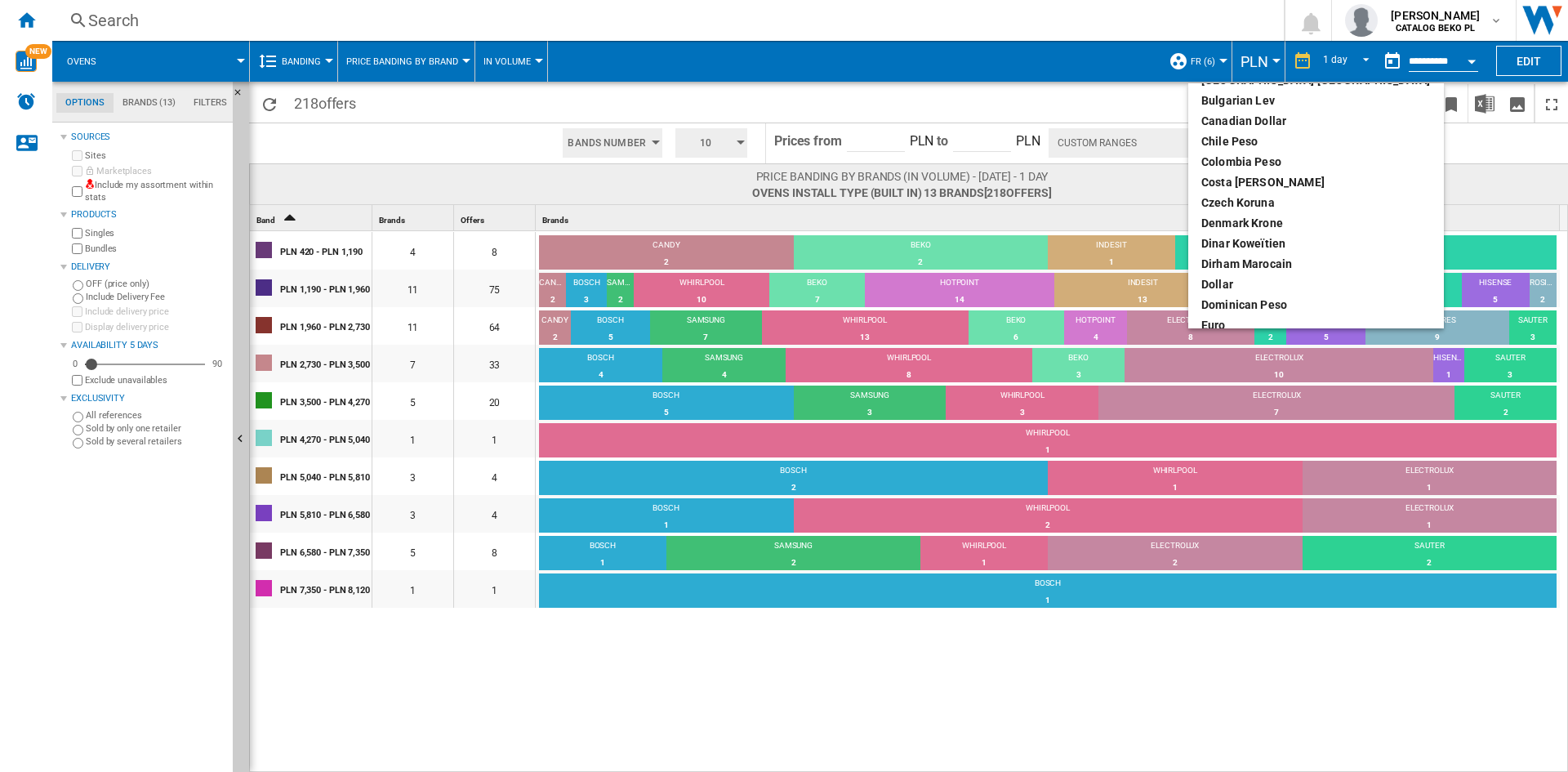
scroll to position [163, 0]
click at [1231, 249] on div "euro" at bounding box center [1315, 244] width 229 height 17
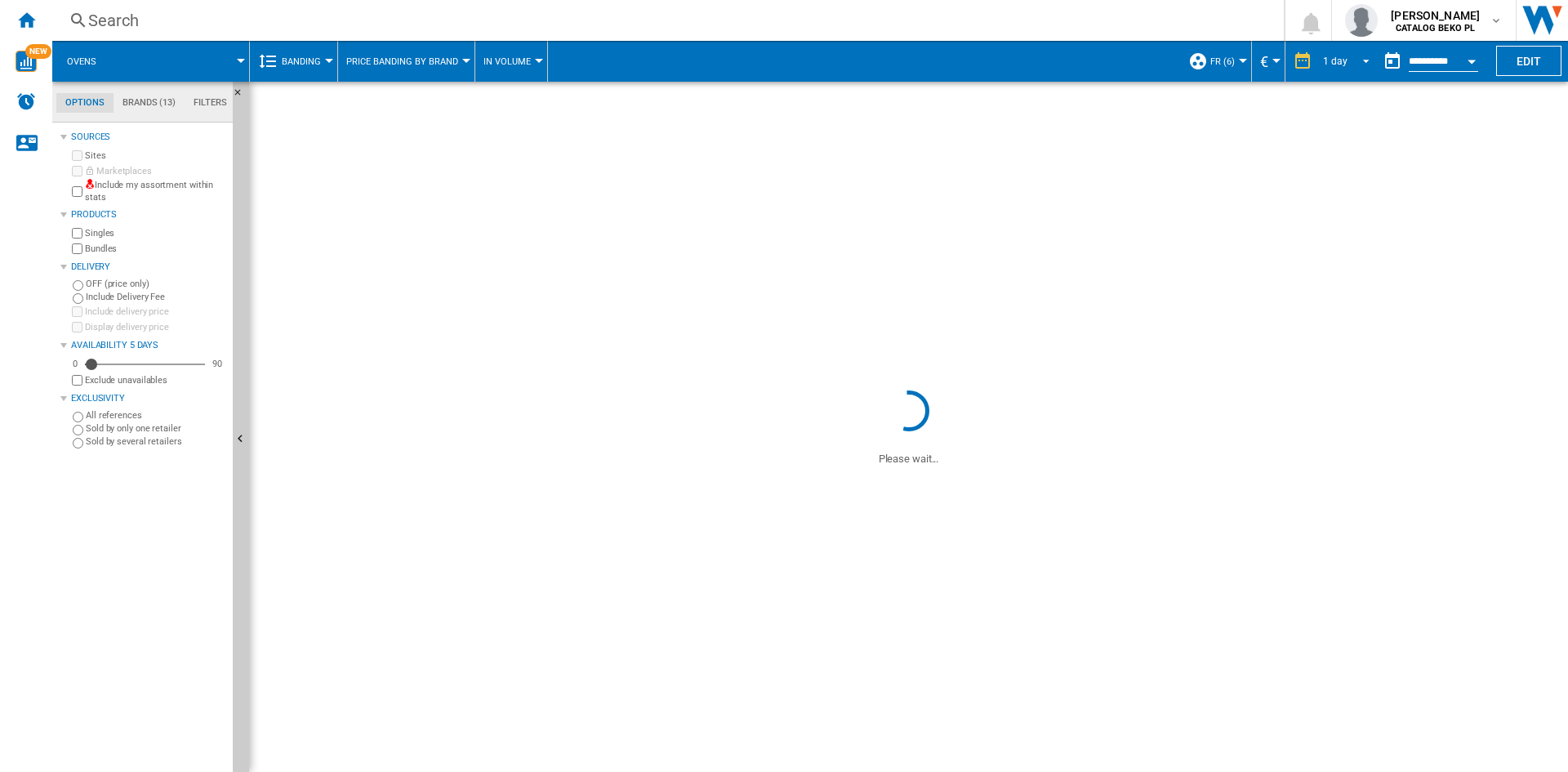
click at [1353, 52] on span "REPORTS.WIZARD.STEPS.REPORT.STEPS.REPORT_OPTIONS.PERIOD: 1 day" at bounding box center [1362, 60] width 20 height 15
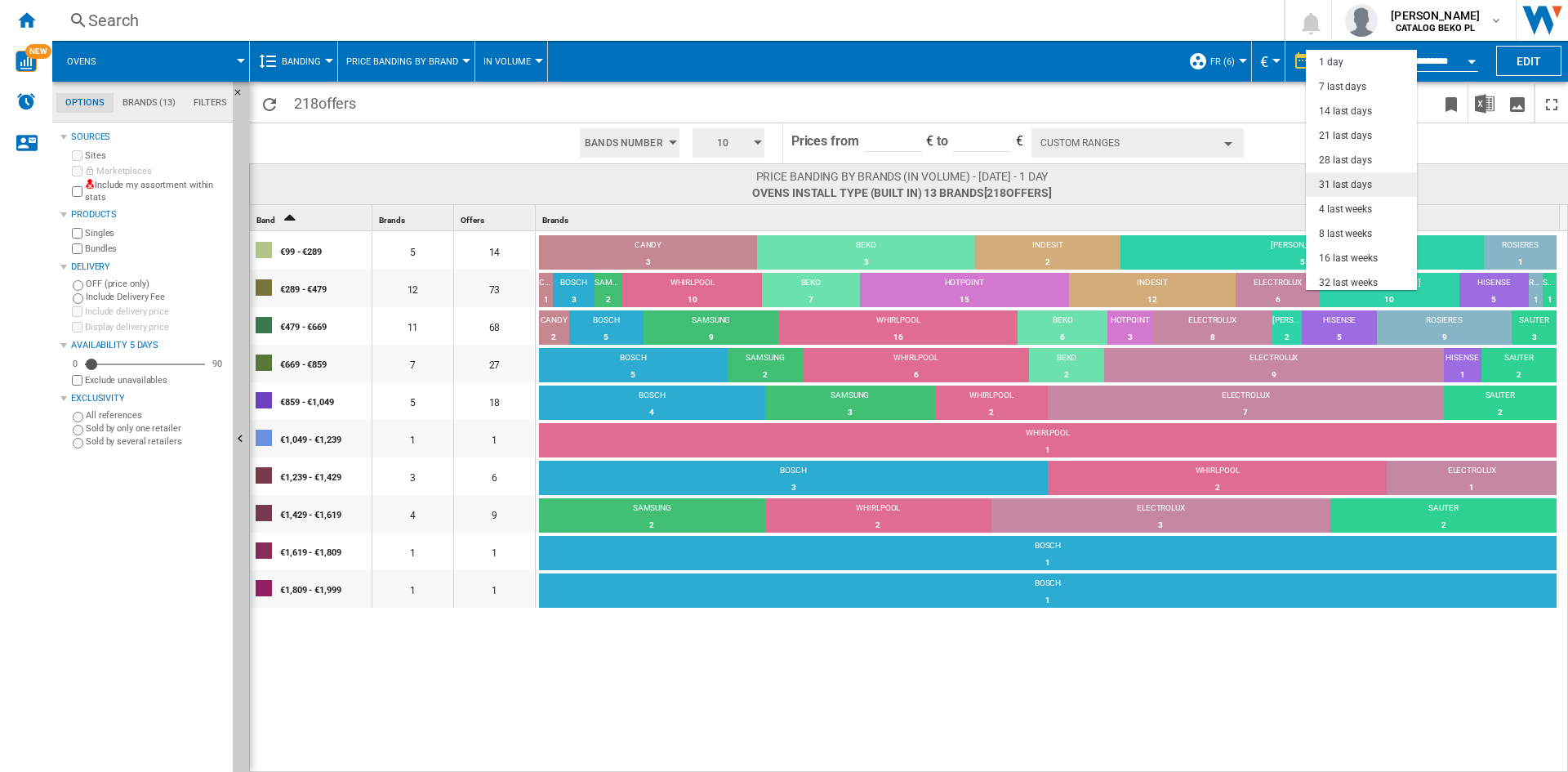
click at [1343, 181] on div "31 last days" at bounding box center [1345, 185] width 53 height 14
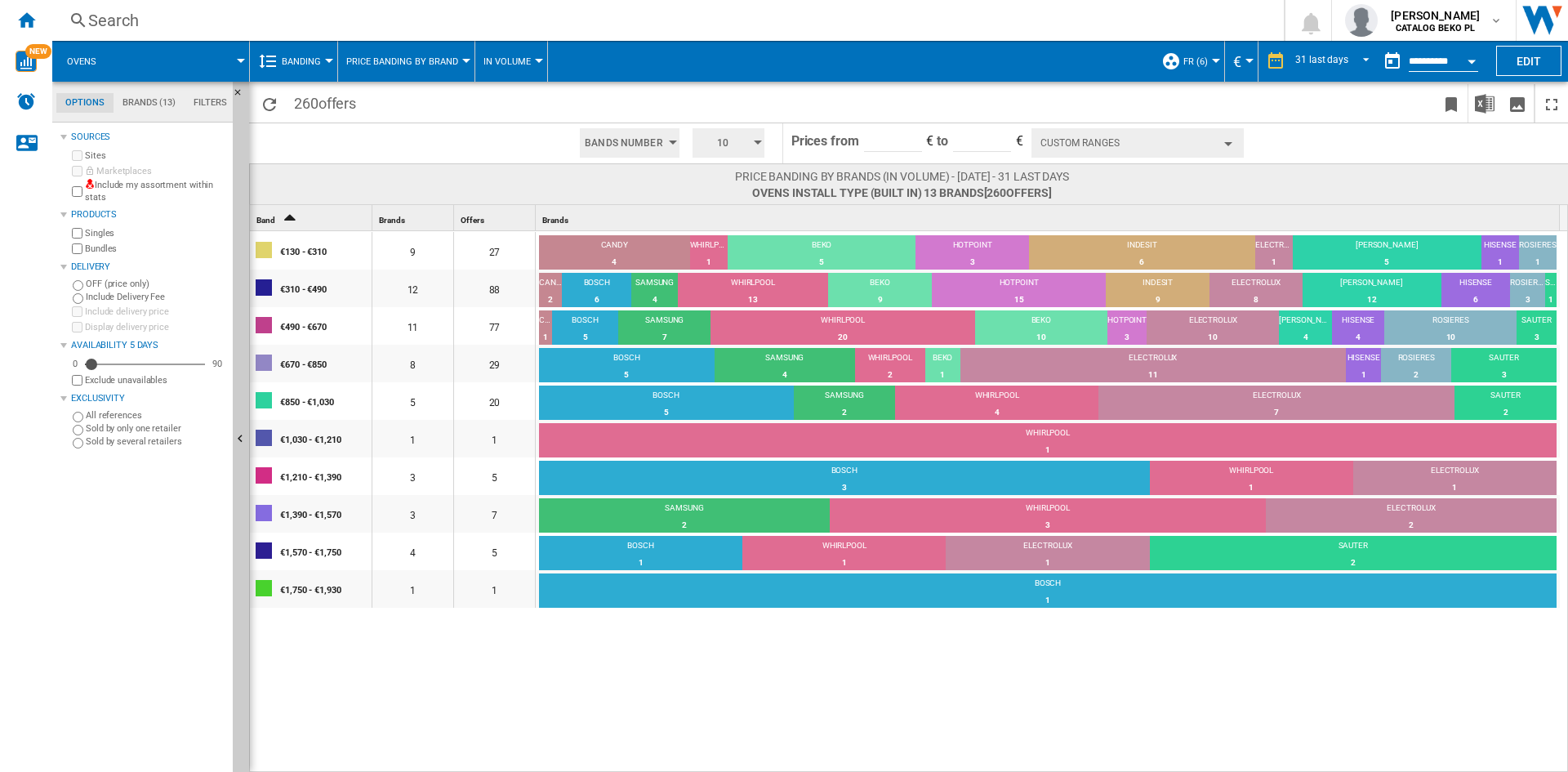
click at [738, 147] on span "10" at bounding box center [722, 142] width 51 height 29
click at [708, 205] on button "5" at bounding box center [730, 205] width 79 height 17
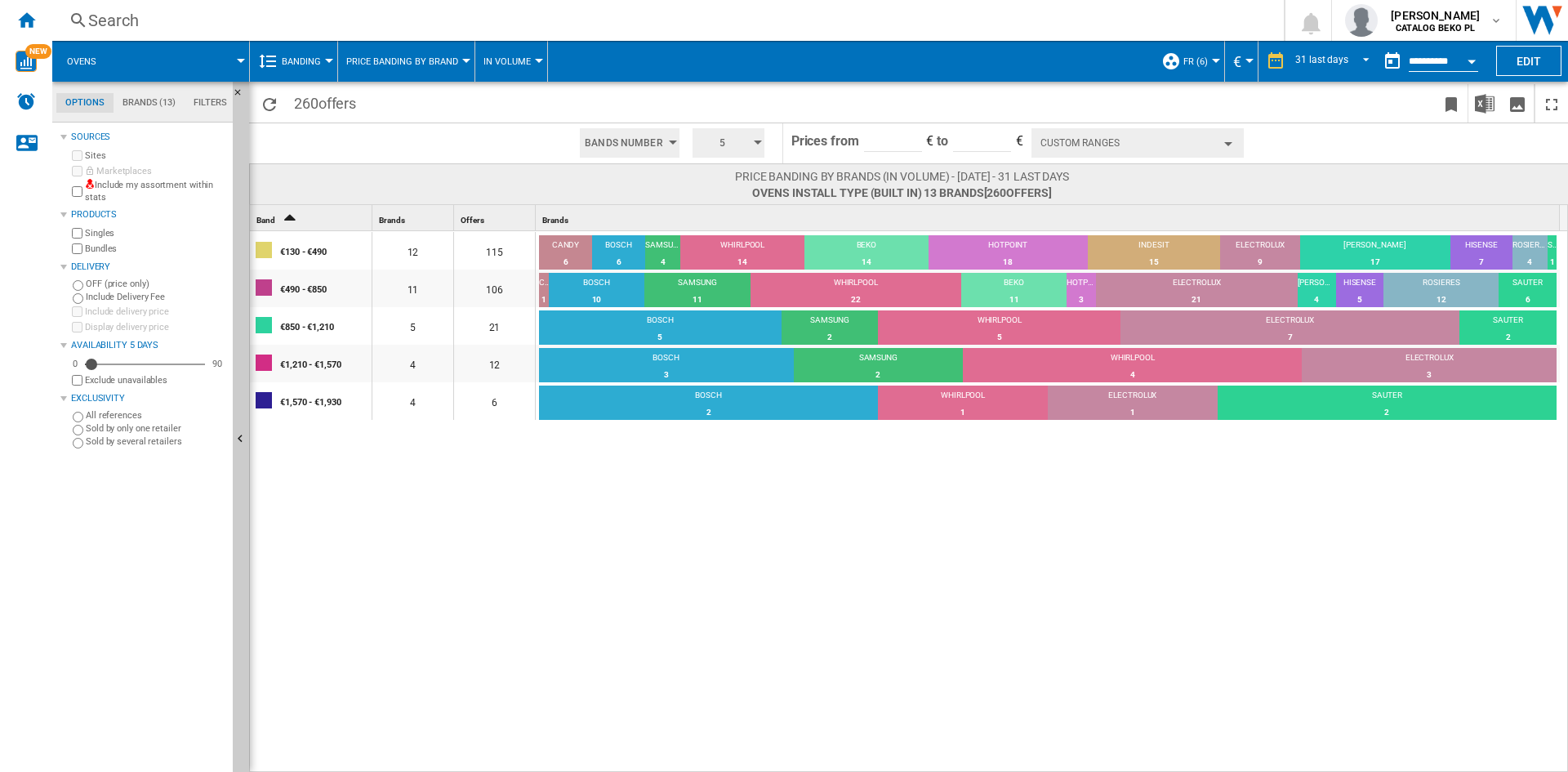
click at [1167, 140] on button "Custom Ranges" at bounding box center [1137, 142] width 212 height 29
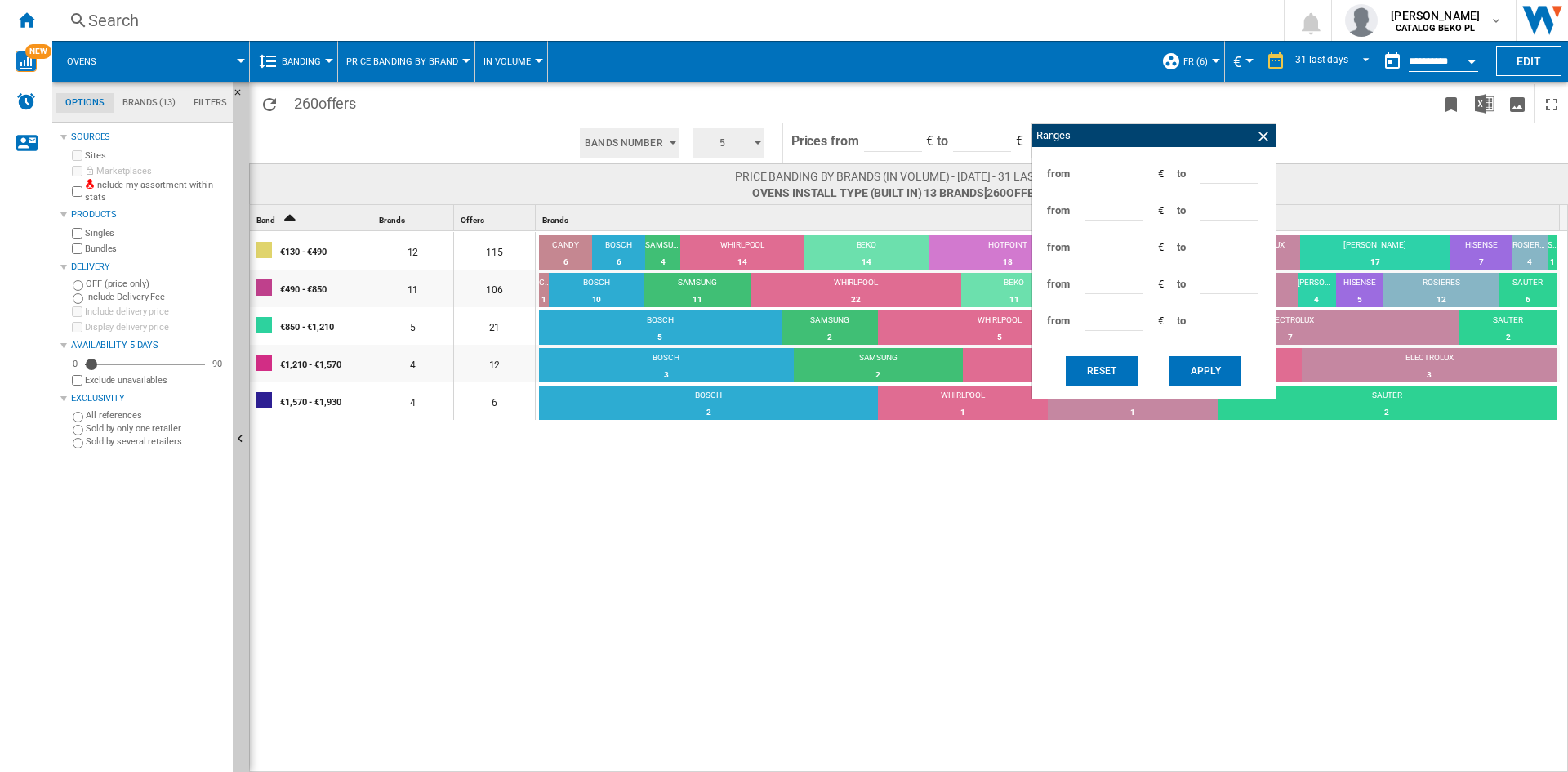
click at [1213, 169] on input "***" at bounding box center [1229, 171] width 58 height 25
click at [1261, 138] on ng-md-icon at bounding box center [1263, 137] width 17 height 17
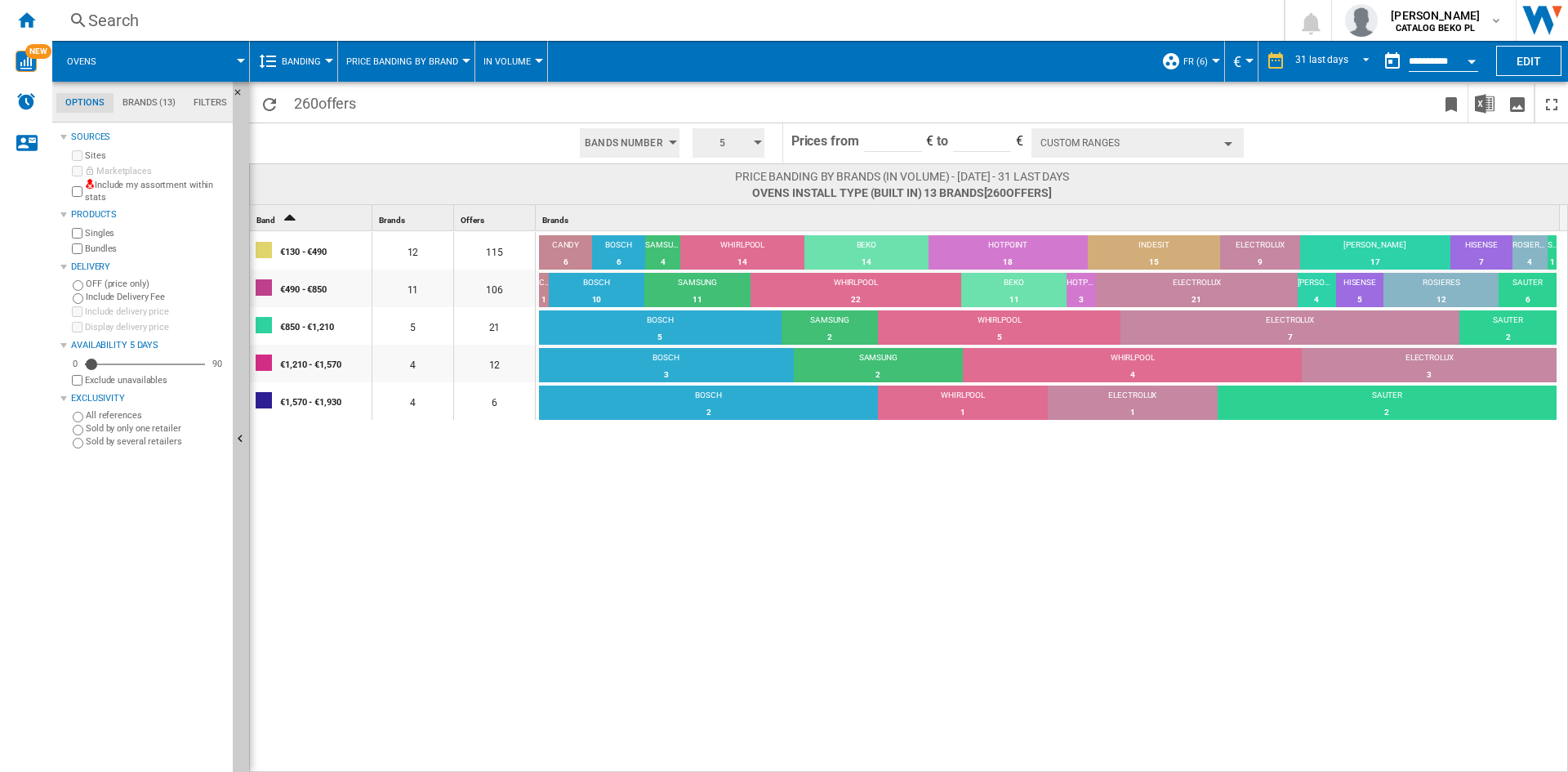
click at [1260, 127] on span at bounding box center [1406, 143] width 324 height 40
click at [151, 96] on md-tab-item "Brands (13)" at bounding box center [149, 103] width 71 height 20
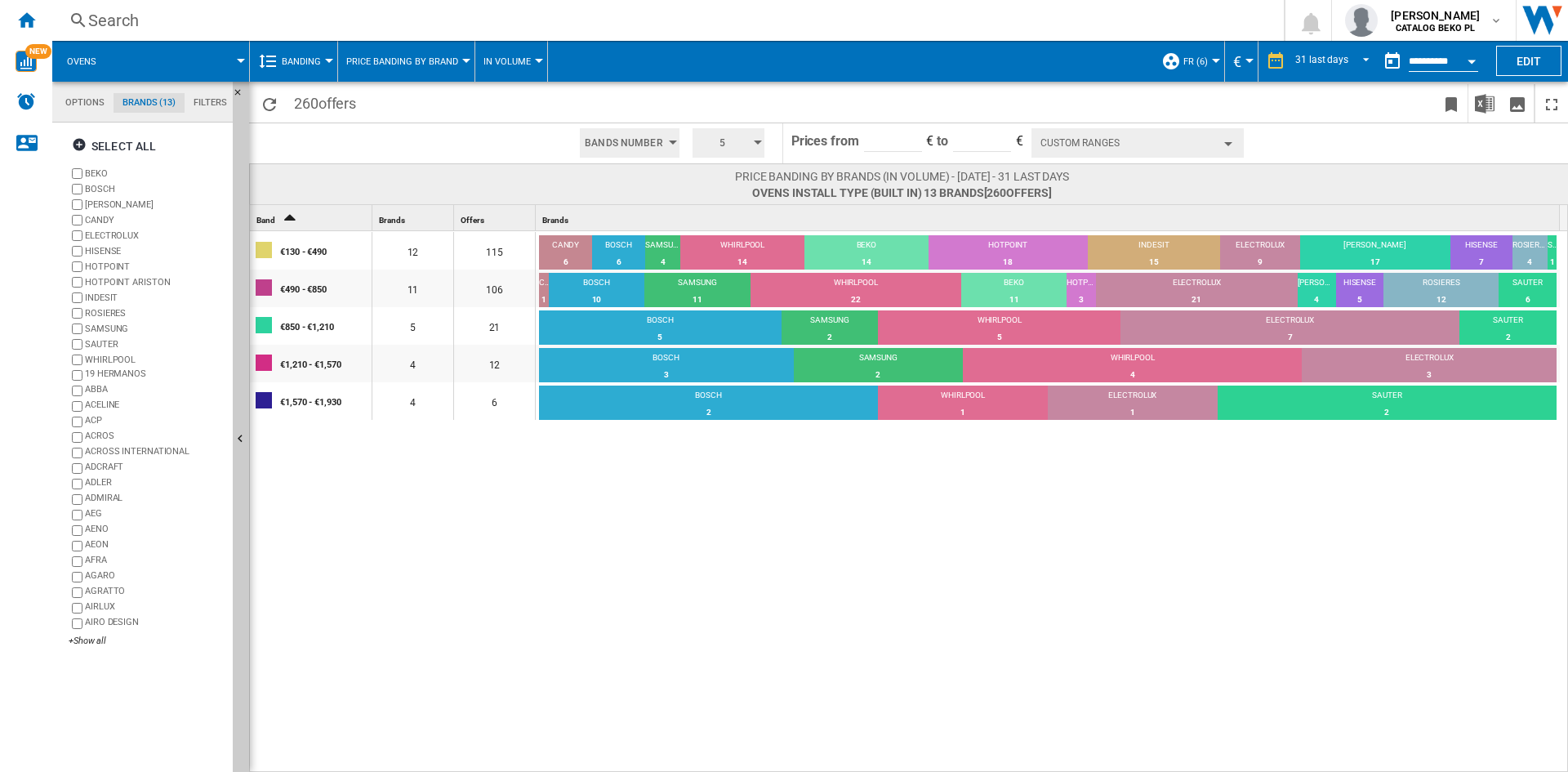
click at [117, 277] on label "HOTPOINT ARISTON" at bounding box center [156, 282] width 142 height 12
click at [541, 543] on div "€130 - €490 12 115 CANDY 6 5.22% BOSCH 6 5.22% SAMSUNG 4 3.48% WHIRLPOOL 14 12.…" at bounding box center [909, 502] width 1319 height 543
click at [711, 629] on div "€130 - €490 12 115 CANDY 6 5.22% BOSCH 6 5.22% SAMSUNG 4 3.48% WHIRLPOOL 14 12.…" at bounding box center [909, 502] width 1319 height 543
click at [1067, 146] on button "Custom Ranges" at bounding box center [1137, 142] width 212 height 29
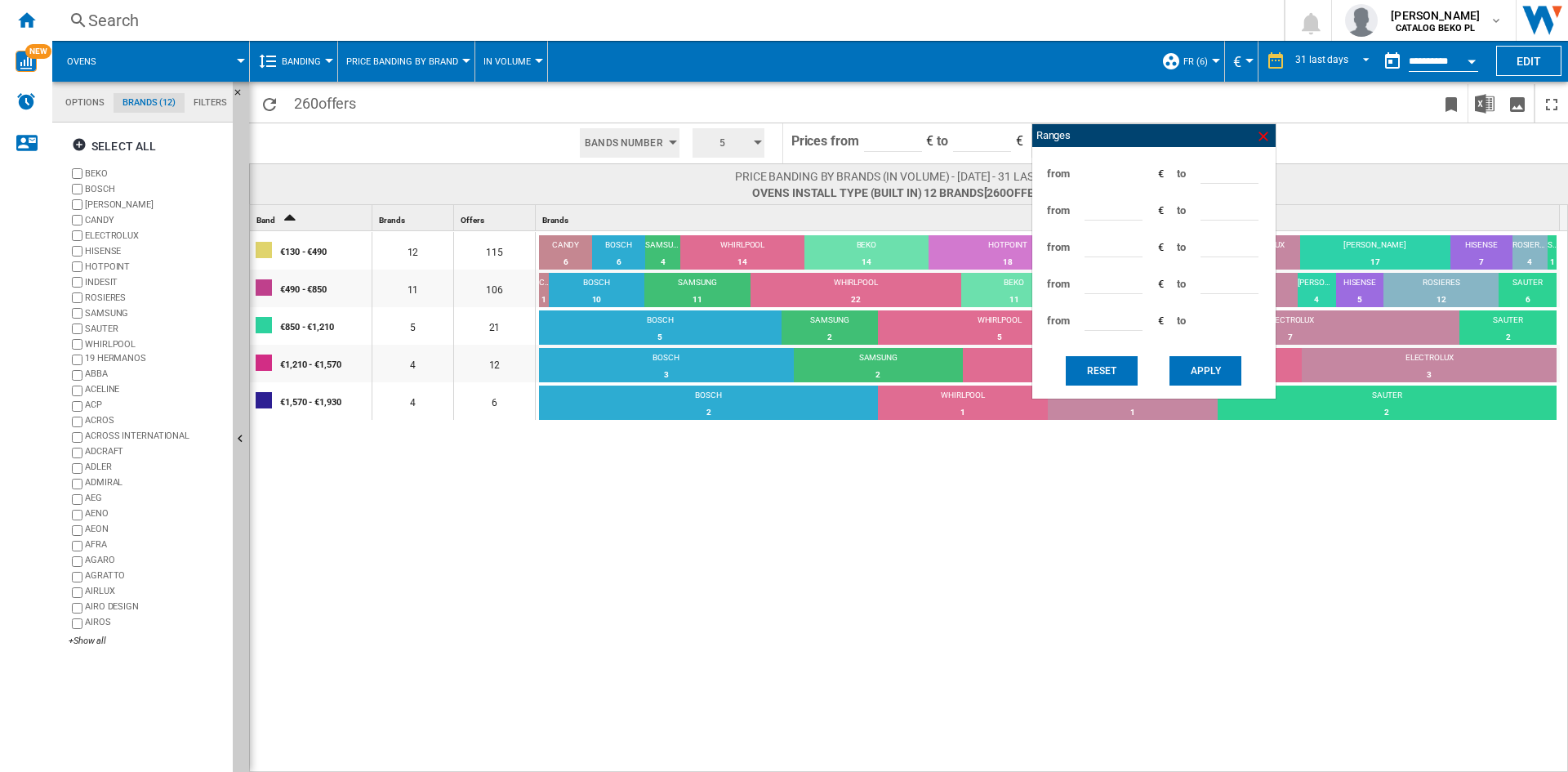
click at [1262, 130] on ng-md-icon at bounding box center [1263, 137] width 17 height 17
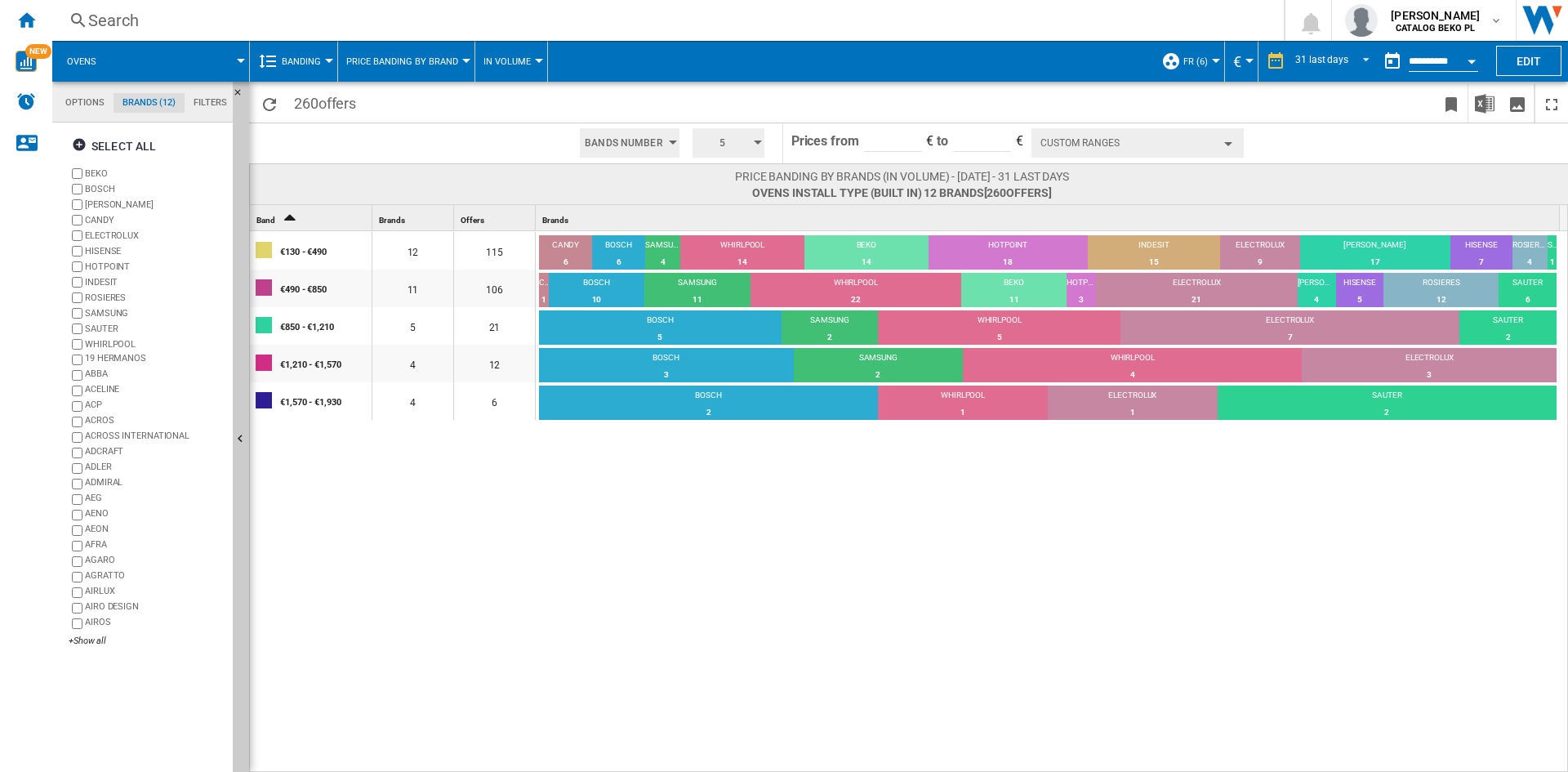
click at [1319, 179] on span at bounding box center [1272, 184] width 407 height 31
click at [667, 577] on div "€130 - €490 12 115 CANDY 6 5.22% BOSCH 6 5.22% SAMSUNG 4 3.48% WHIRLPOOL 14 12.…" at bounding box center [909, 502] width 1319 height 543
click at [741, 584] on div "€130 - €490 12 115 CANDY 6 5.22% BOSCH 6 5.22% SAMSUNG 4 3.48% WHIRLPOOL 14 12.…" at bounding box center [909, 502] width 1319 height 543
click at [77, 291] on label "ROSIERES" at bounding box center [147, 297] width 157 height 16
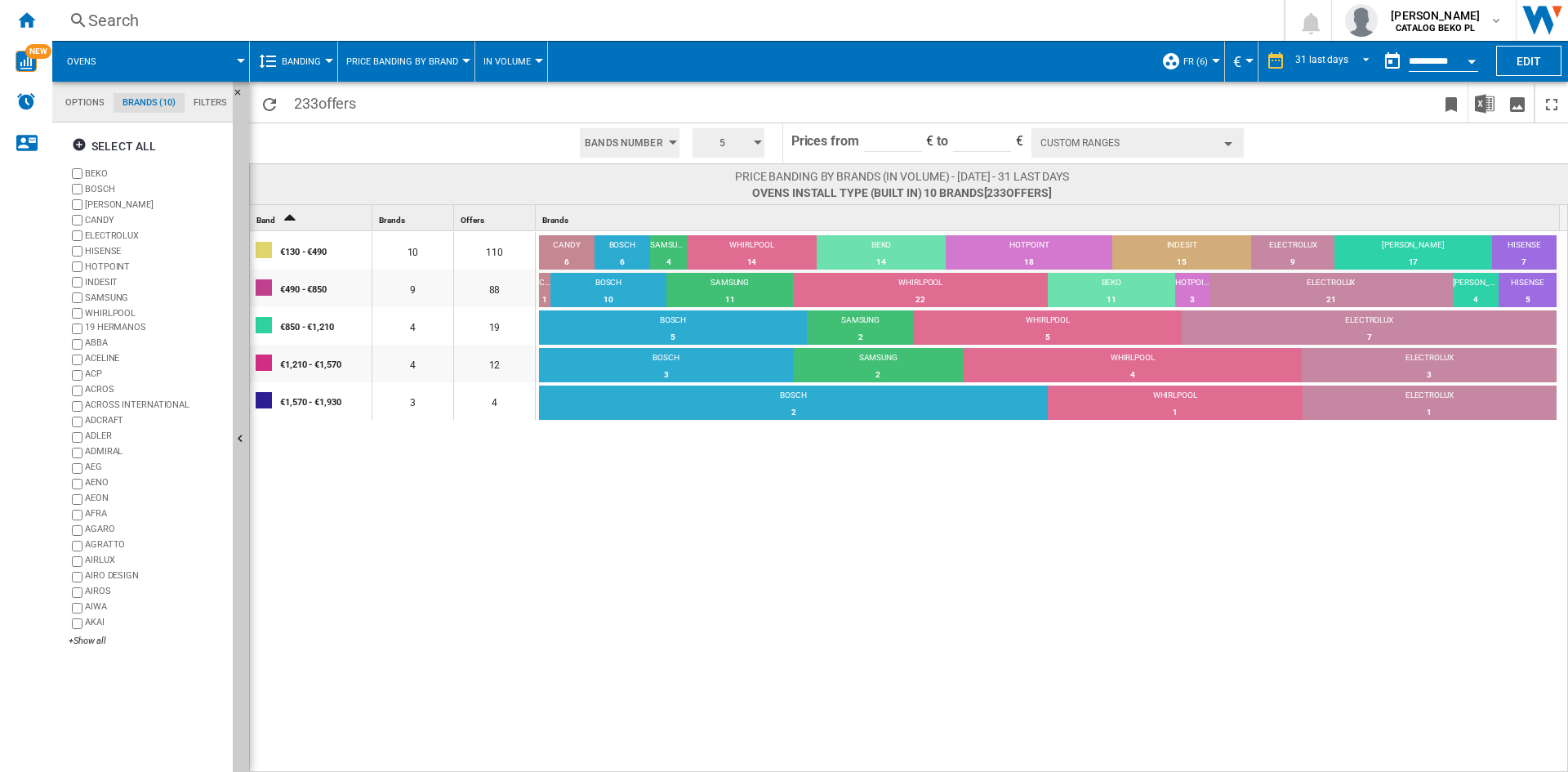
click at [289, 547] on div "€130 - €490 10 110 CANDY 6 5.45% BOSCH 6 5.45% SAMSUNG 4 3.64% WHIRLPOOL 14 12.…" at bounding box center [909, 502] width 1319 height 543
click at [569, 519] on div "€130 - €490 10 110 CANDY 6 5.45% BOSCH 6 5.45% SAMSUNG 4 3.64% WHIRLPOOL 14 12.…" at bounding box center [909, 502] width 1319 height 543
click at [1060, 134] on button "Custom Ranges" at bounding box center [1137, 142] width 212 height 29
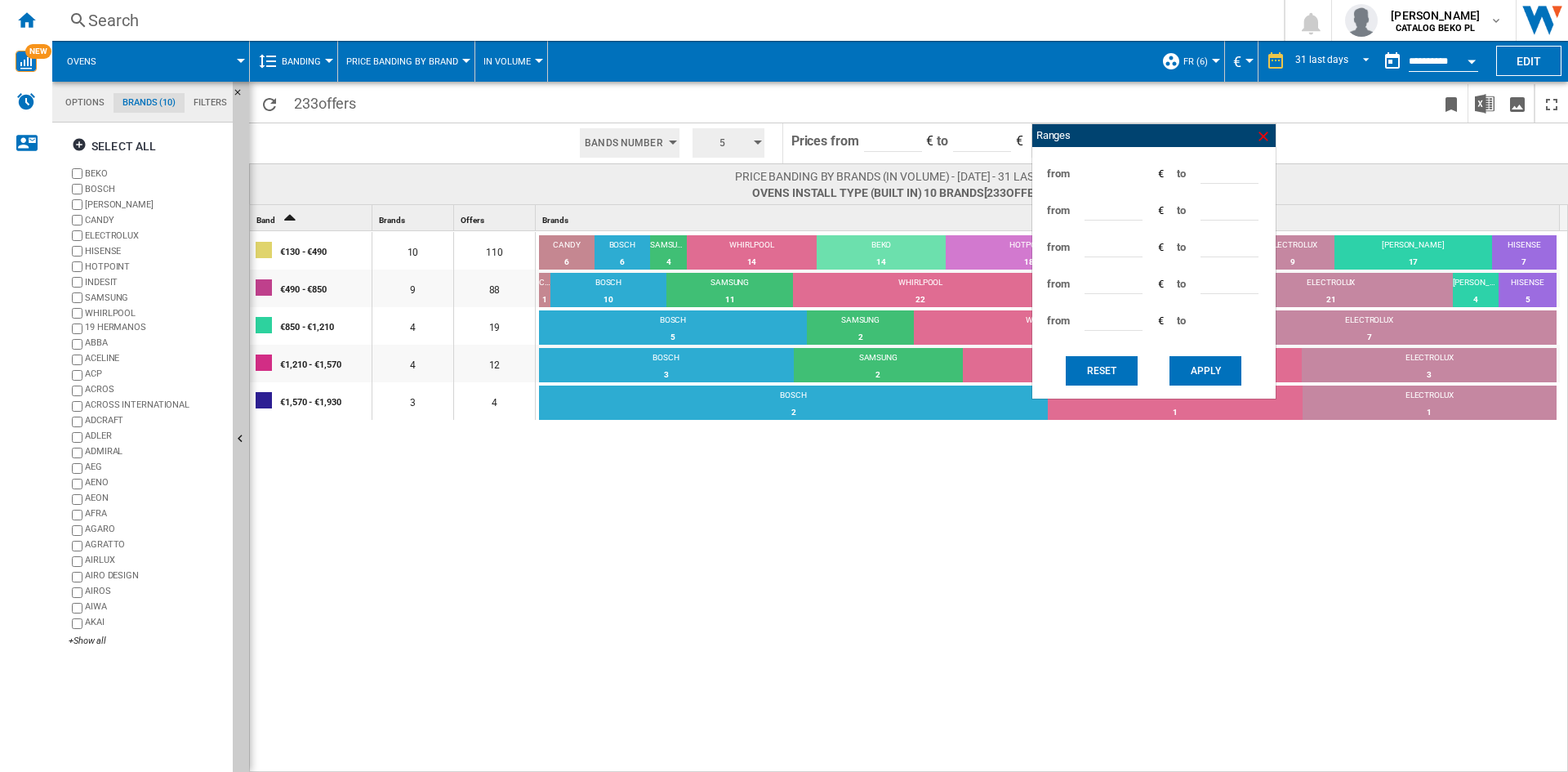
click at [1255, 138] on ng-md-icon at bounding box center [1263, 137] width 17 height 17
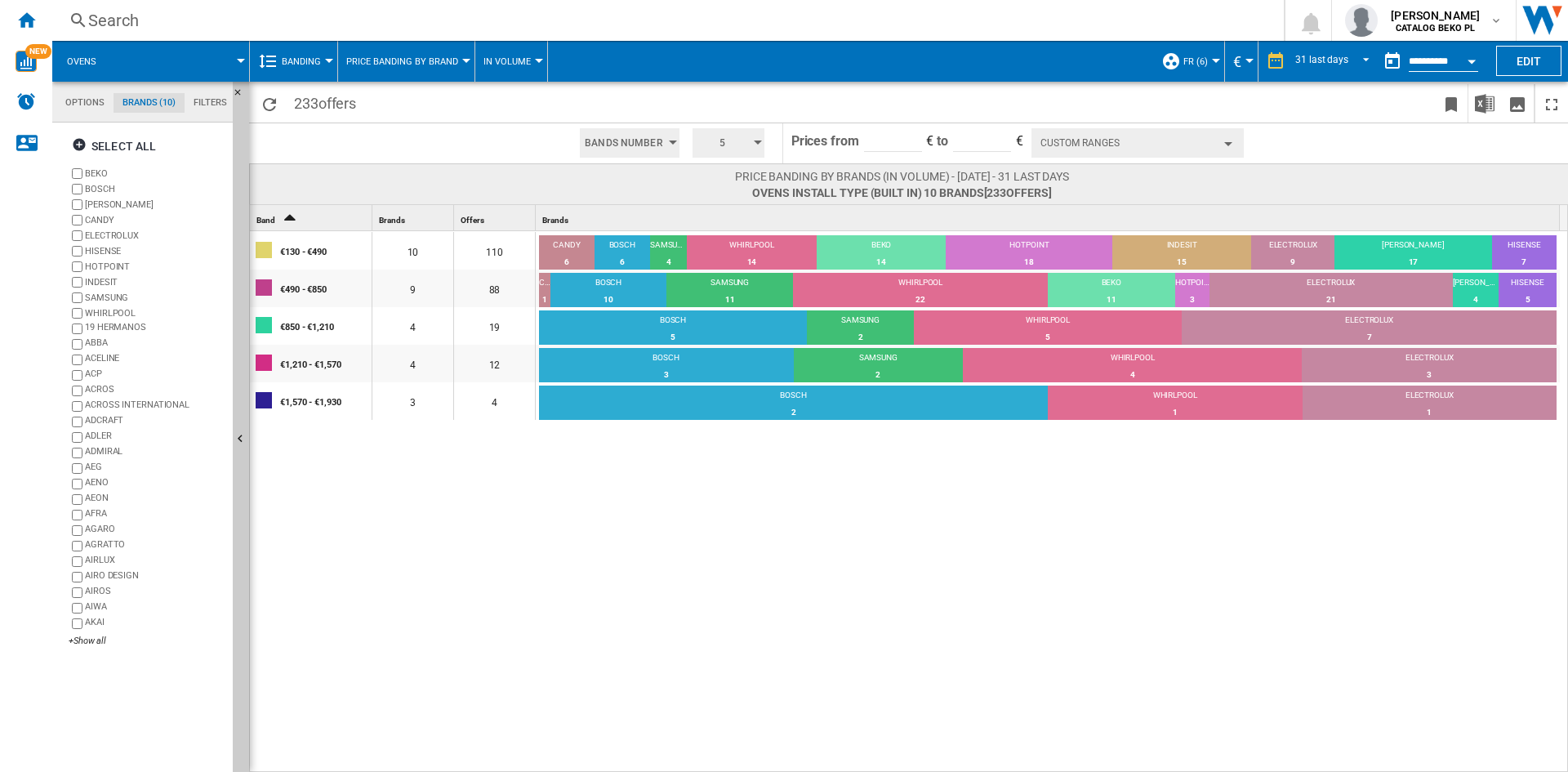
click at [1101, 145] on button "Custom Ranges" at bounding box center [1137, 142] width 212 height 29
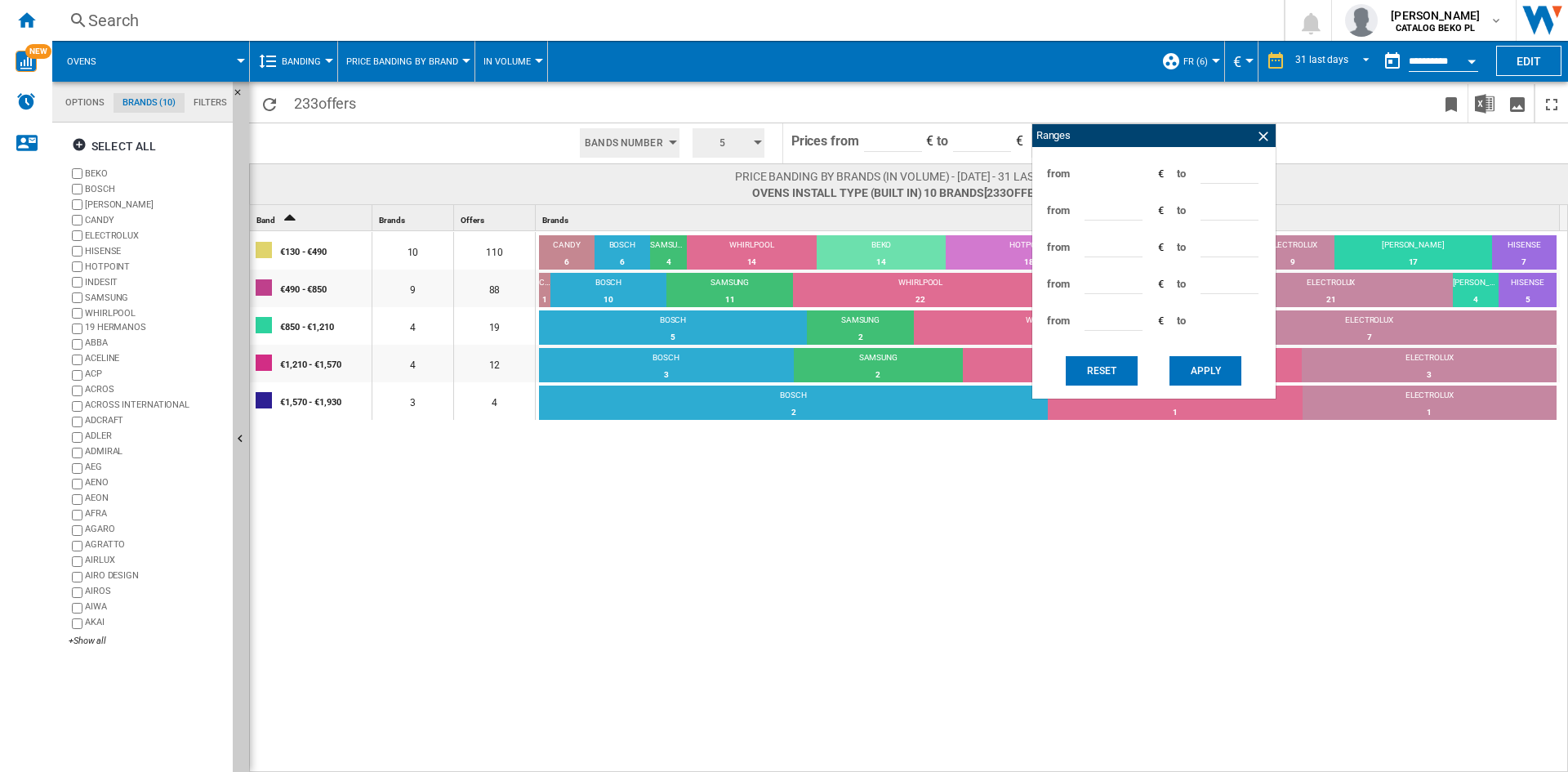
click at [1209, 171] on input "***" at bounding box center [1229, 171] width 58 height 25
type input "***"
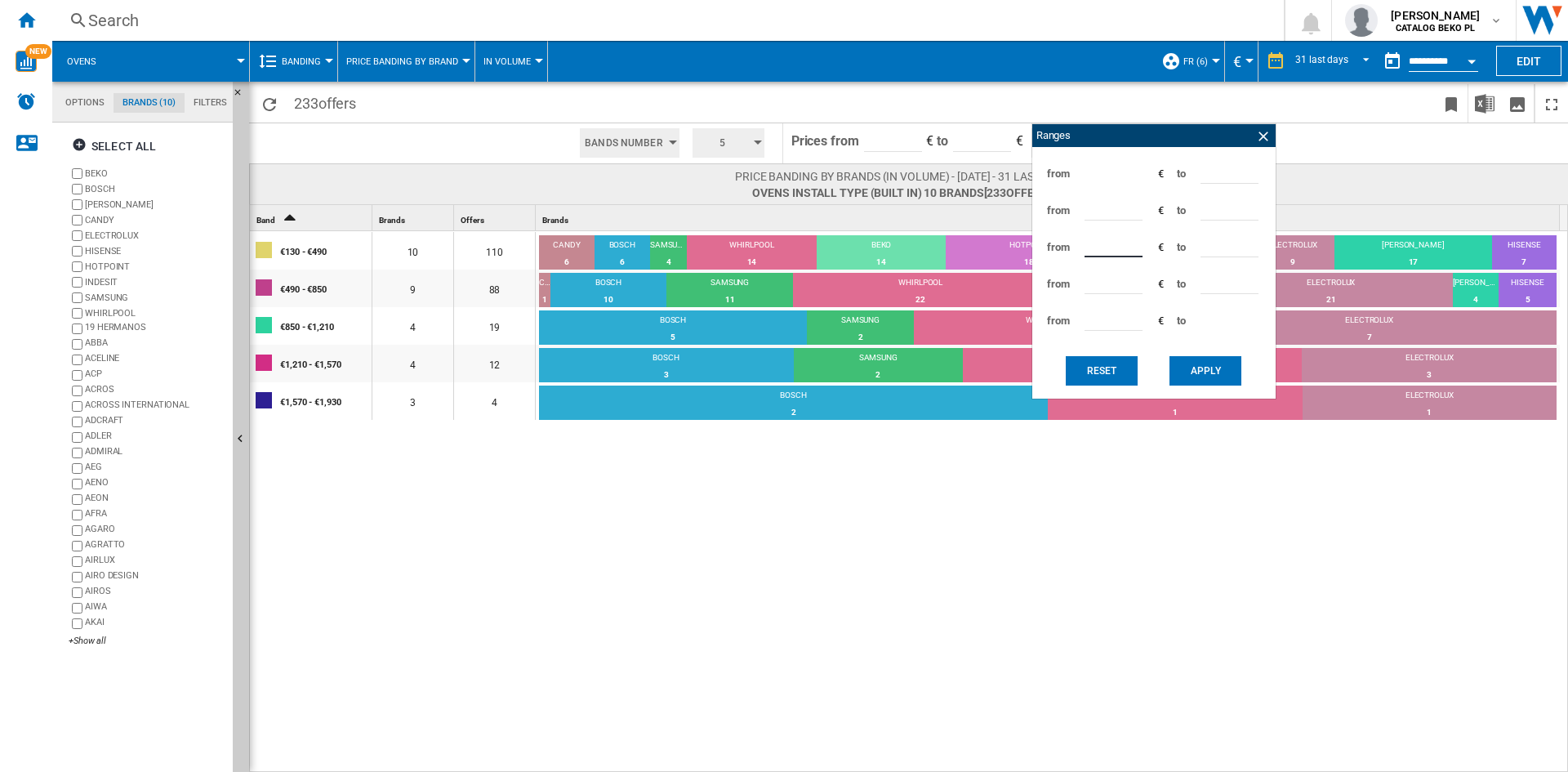
type input "***"
type input "*"
type input "***"
type input "*"
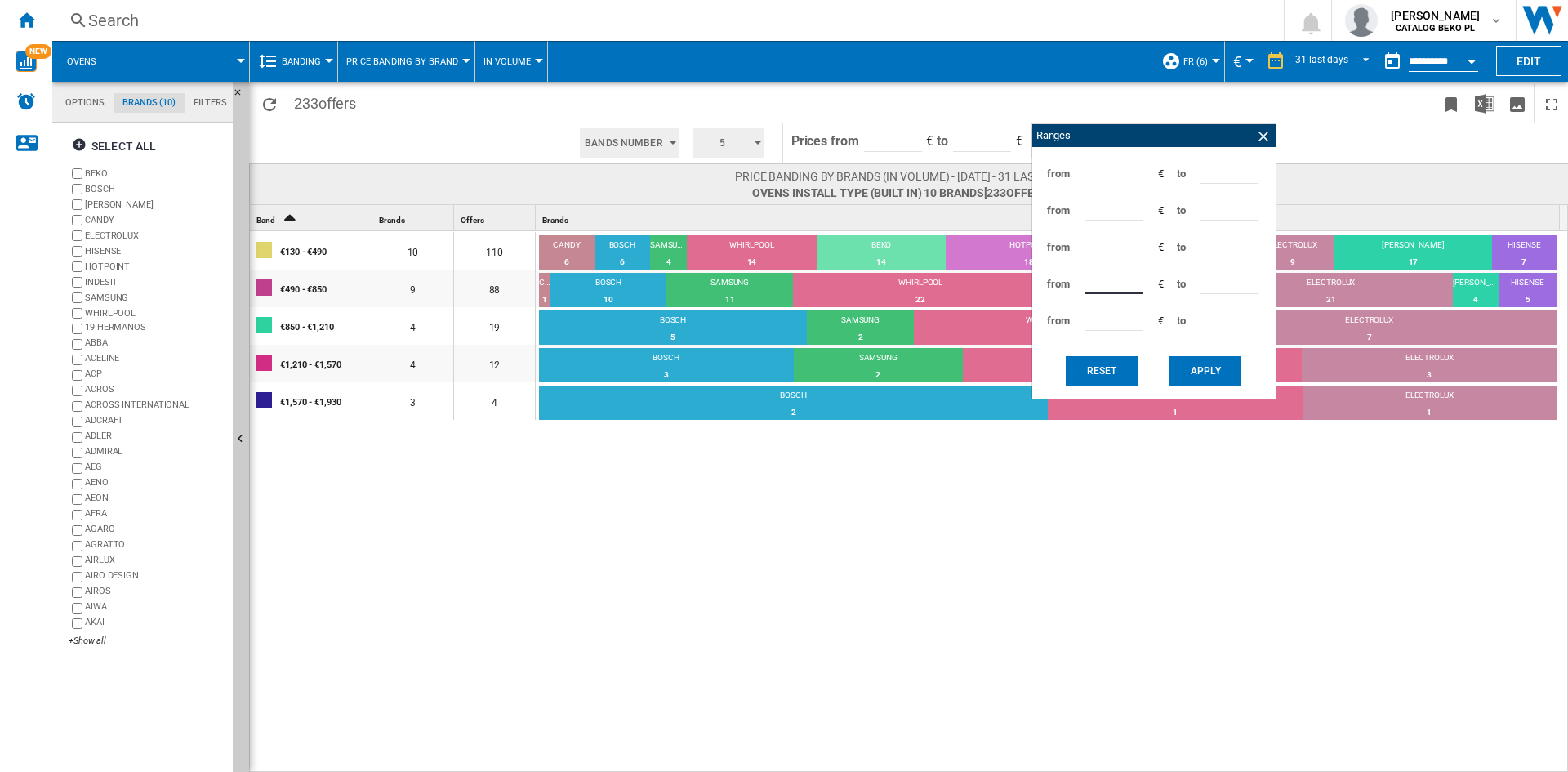
type input "***"
type input "****"
click at [1213, 360] on button "Apply" at bounding box center [1205, 370] width 72 height 29
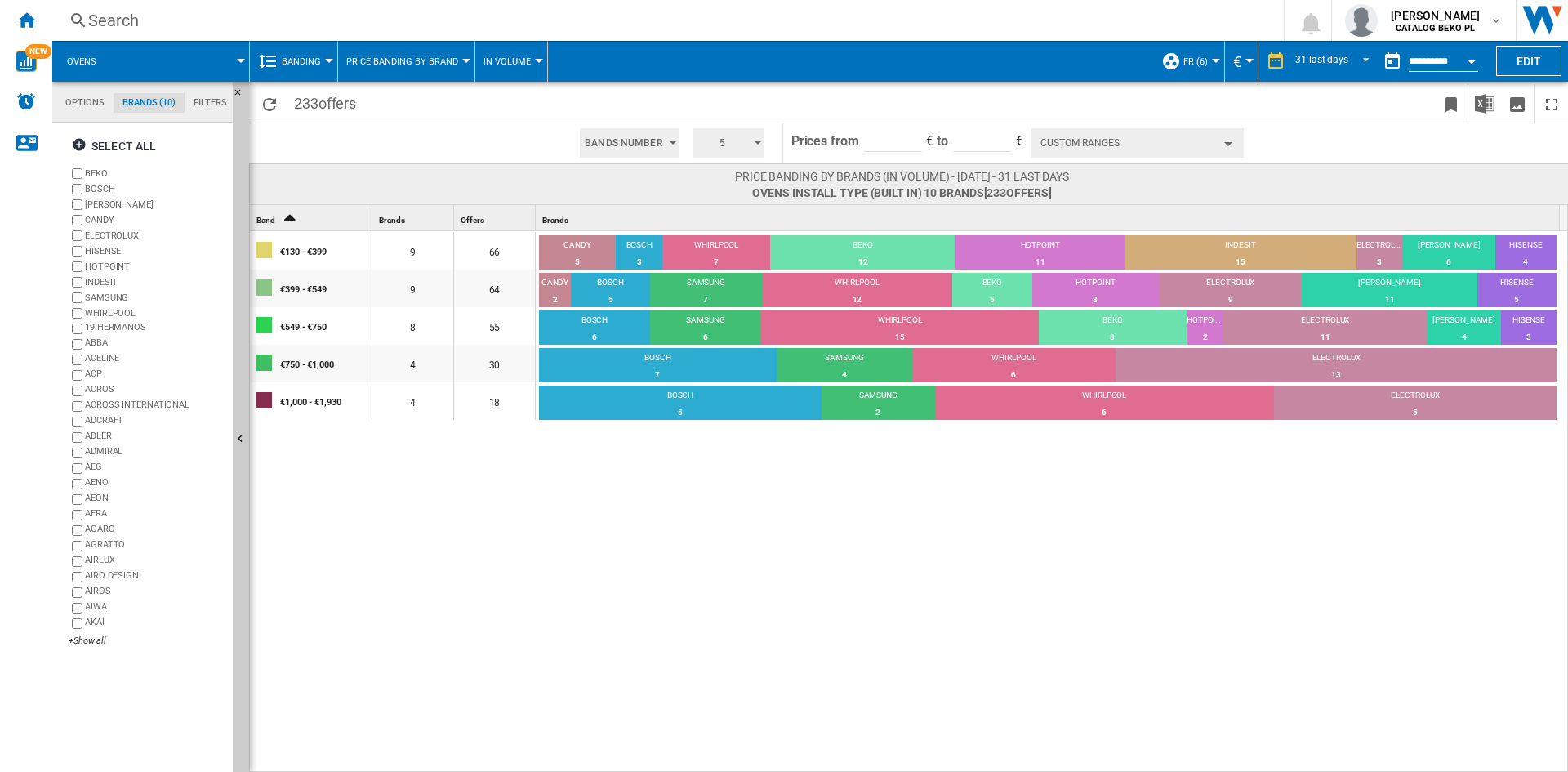
click at [1197, 570] on div "€130 - €399 9 66 CANDY 5 7.58% BOSCH 3 4.55% WHIRLPOOL 7 10.61% BEKO 12 18.18% …" at bounding box center [909, 502] width 1319 height 543
click at [1110, 136] on button "Custom Ranges" at bounding box center [1137, 142] width 212 height 29
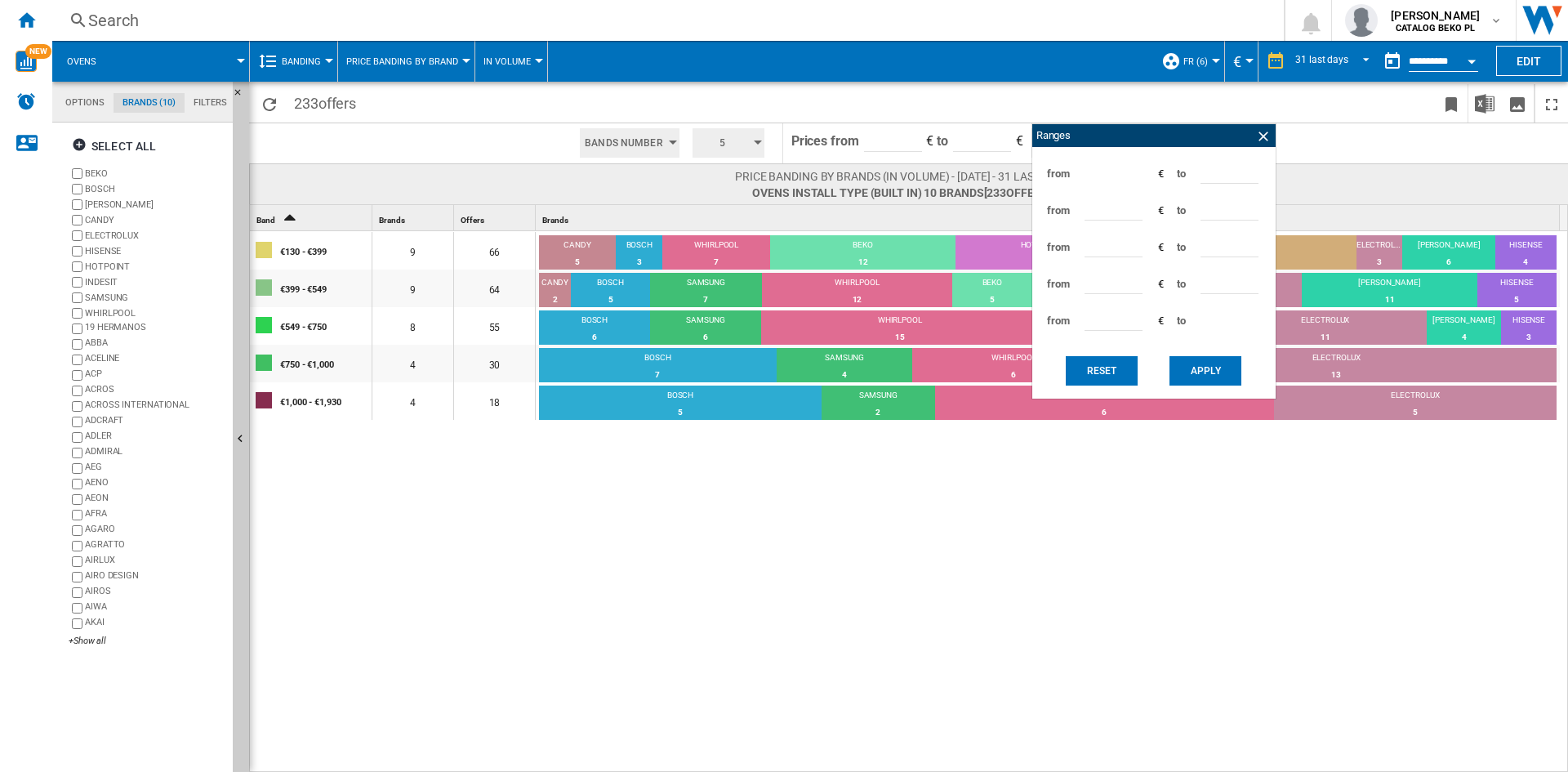
click at [1208, 175] on input "***" at bounding box center [1229, 171] width 58 height 25
type input "***"
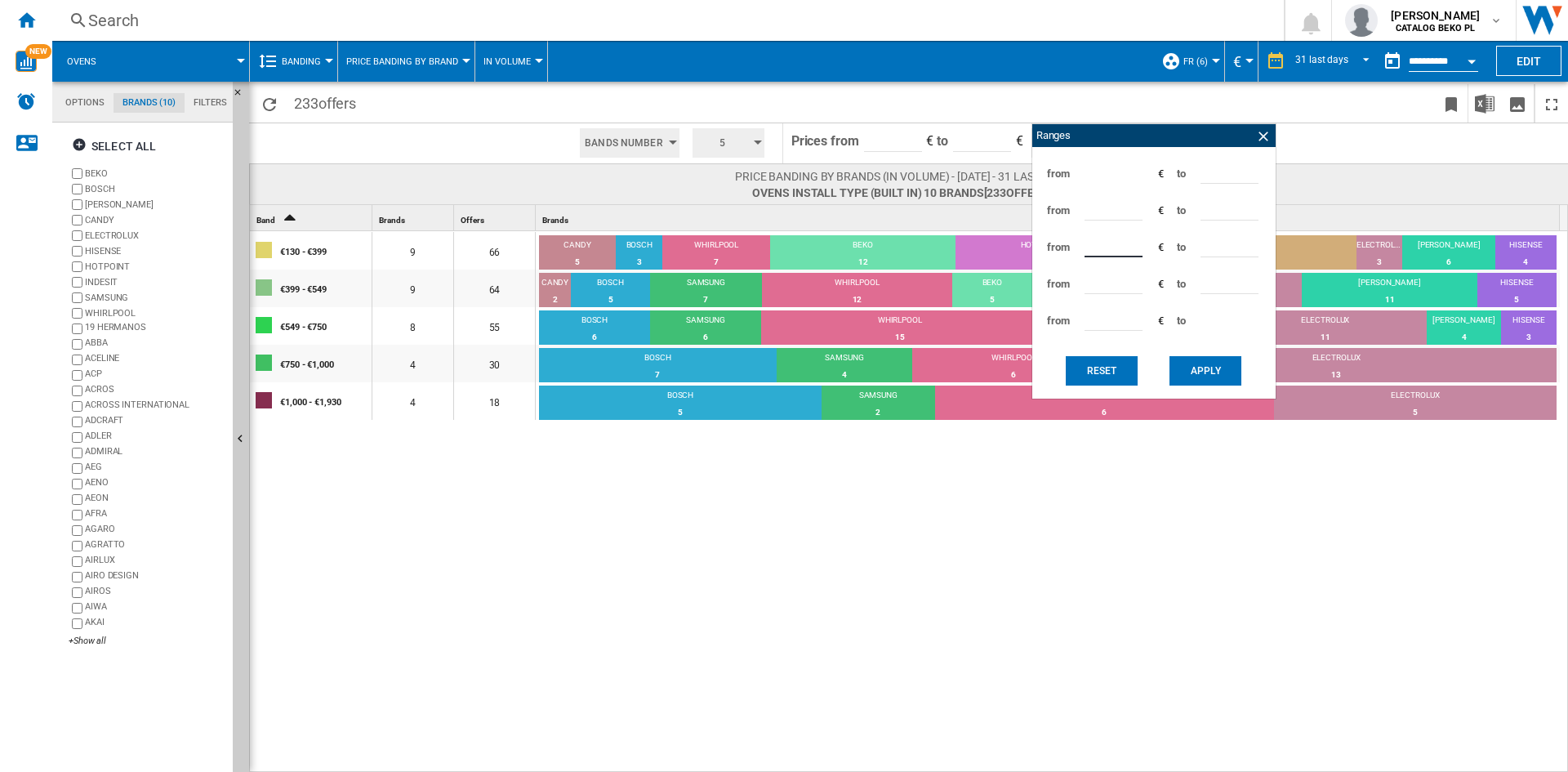
type input "***"
type input "*"
type input "***"
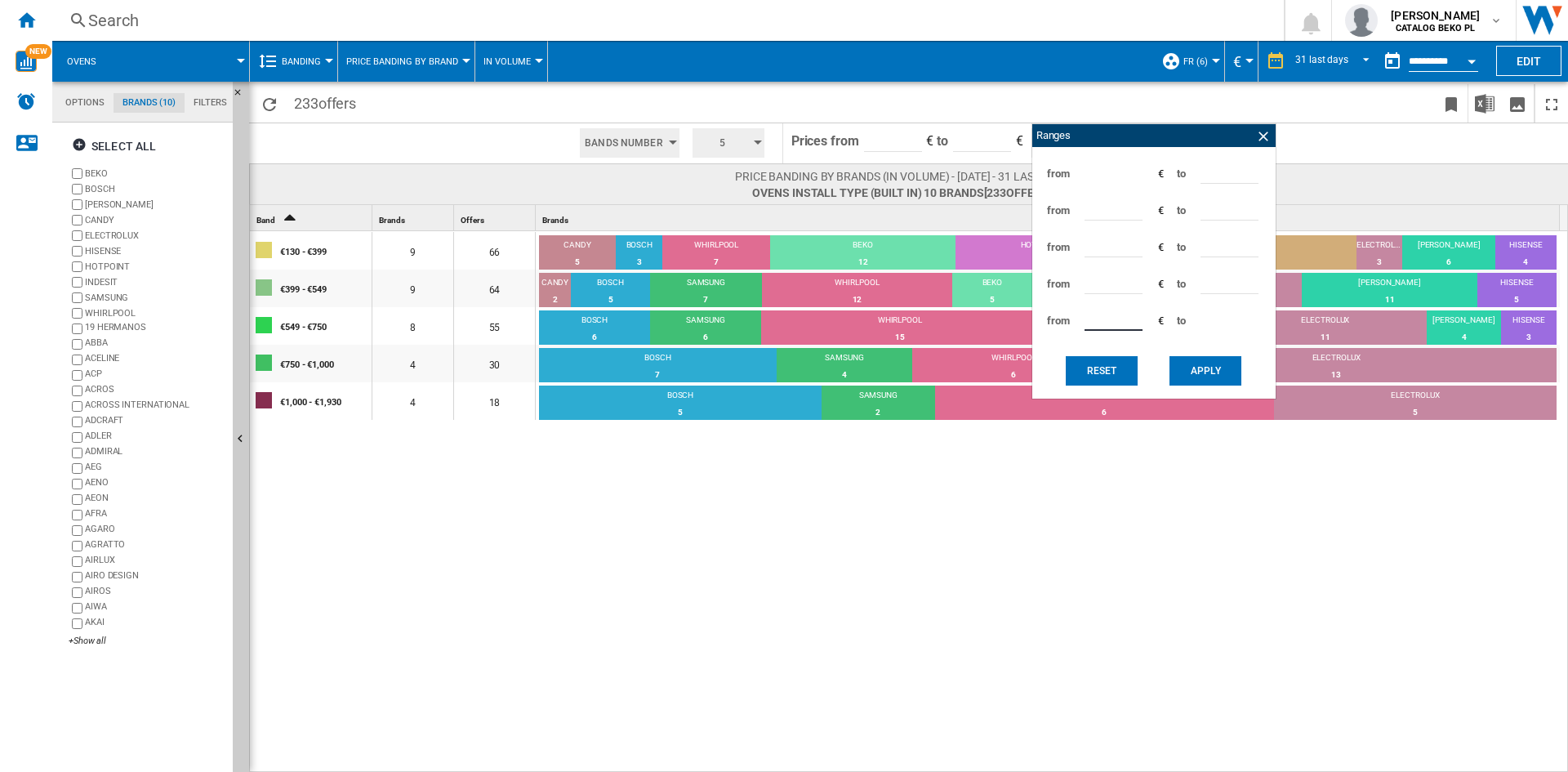
type input "***"
click at [1173, 374] on button "Apply" at bounding box center [1205, 370] width 72 height 29
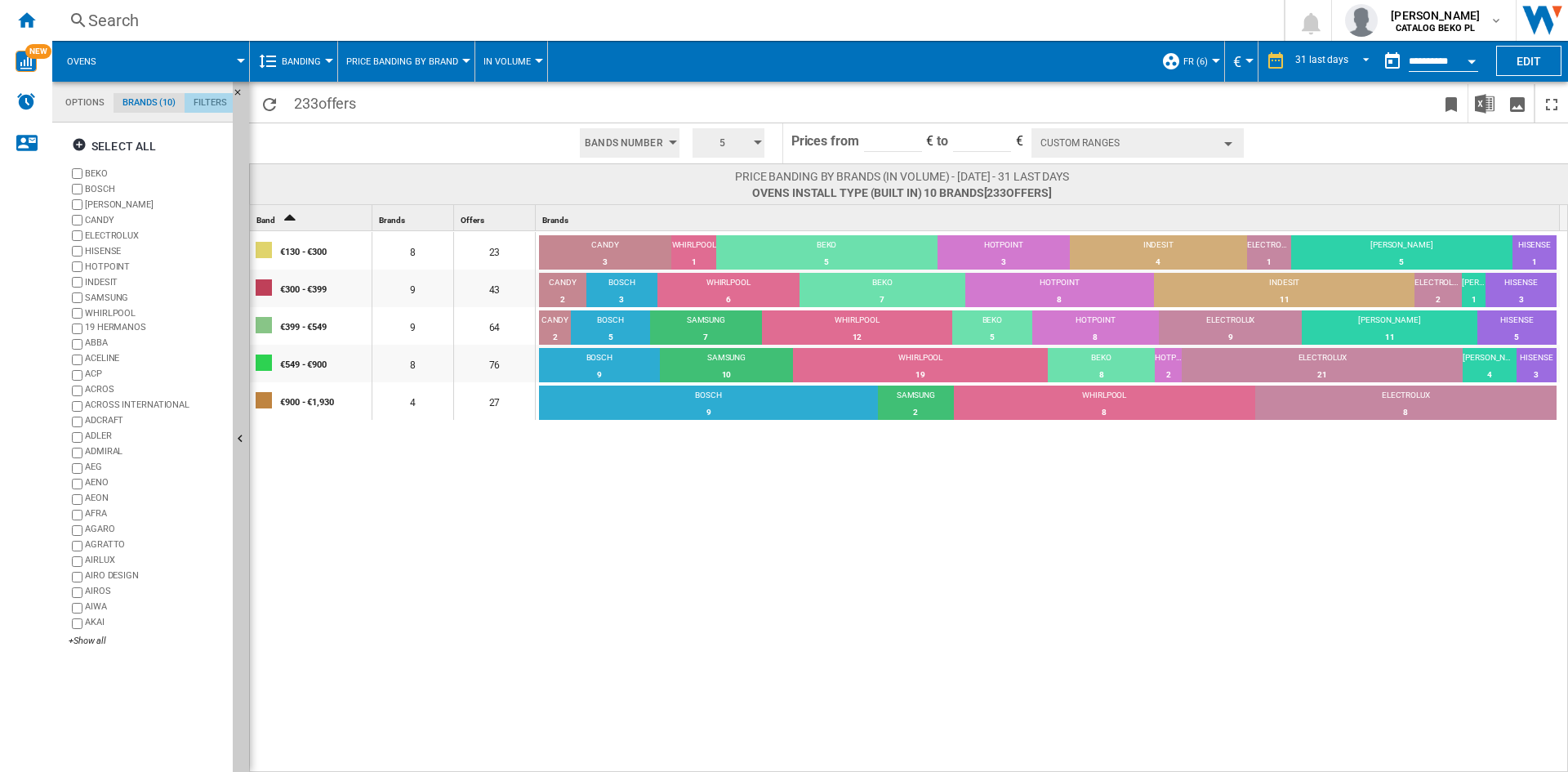
click at [204, 95] on md-tab-item "Filters" at bounding box center [210, 103] width 51 height 20
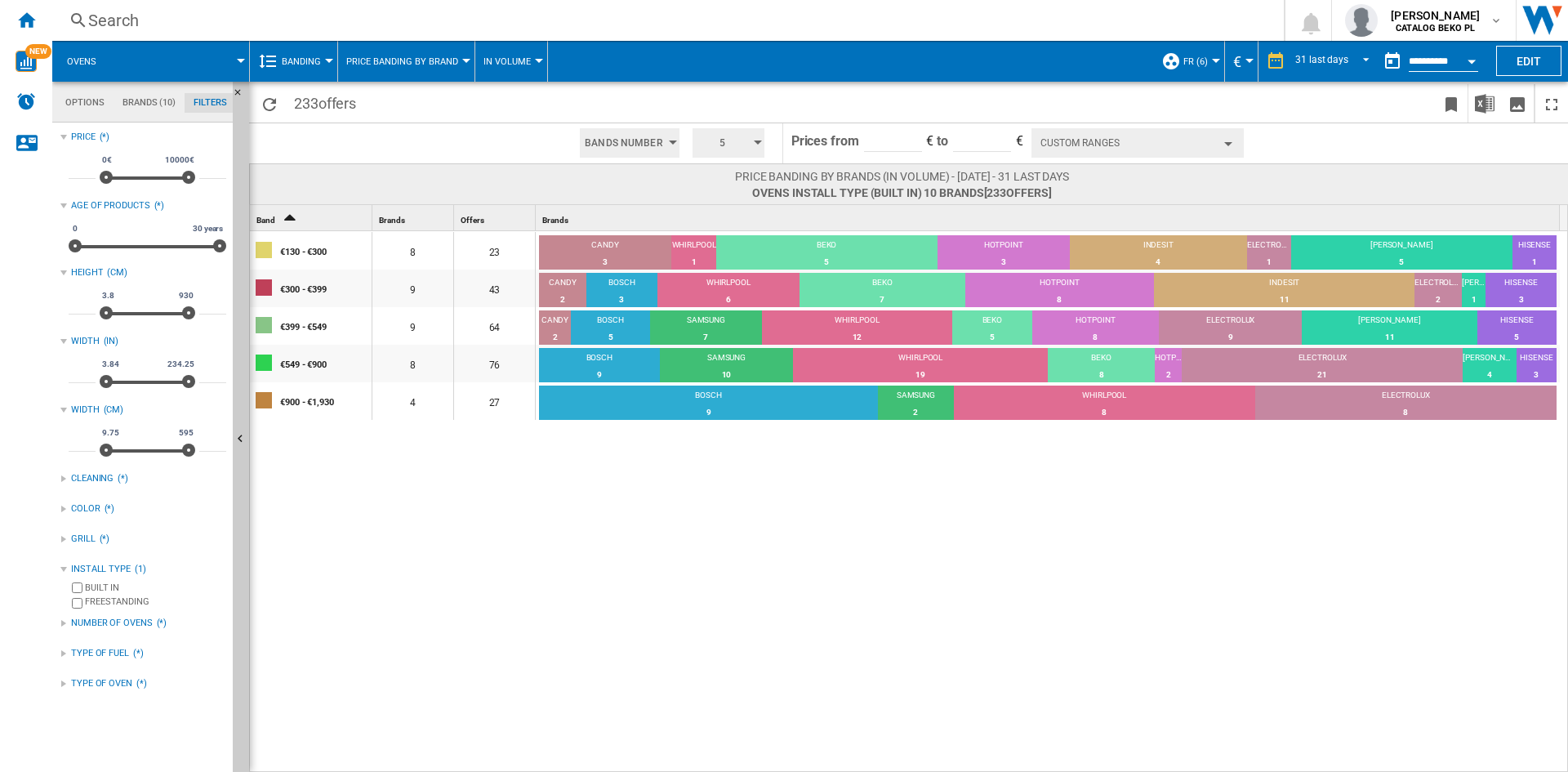
click at [123, 618] on div "NUMBER OF OVENS" at bounding box center [112, 623] width 82 height 13
click at [100, 668] on div "SINGLE" at bounding box center [156, 673] width 142 height 16
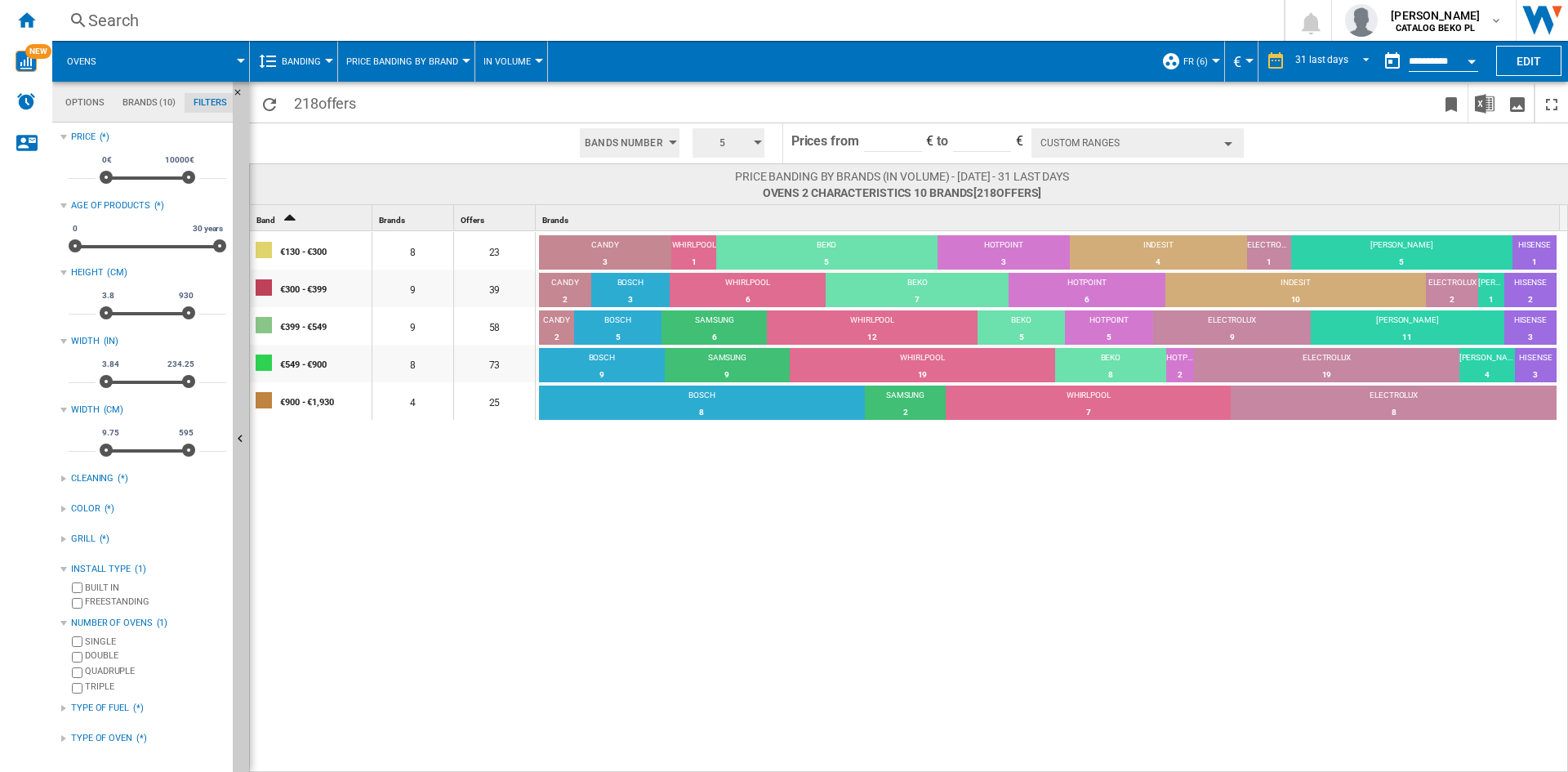
click at [357, 567] on div "€130 - €300 8 23 CANDY 3 13.04% WHIRLPOOL 1 4.35% BEKO 5 21.74% HOTPOINT 3 13.0…" at bounding box center [909, 502] width 1319 height 543
click at [128, 707] on div "TYPE OF FUEL" at bounding box center [100, 708] width 58 height 13
click at [118, 733] on div "TYPE OF OVEN" at bounding box center [102, 738] width 61 height 13
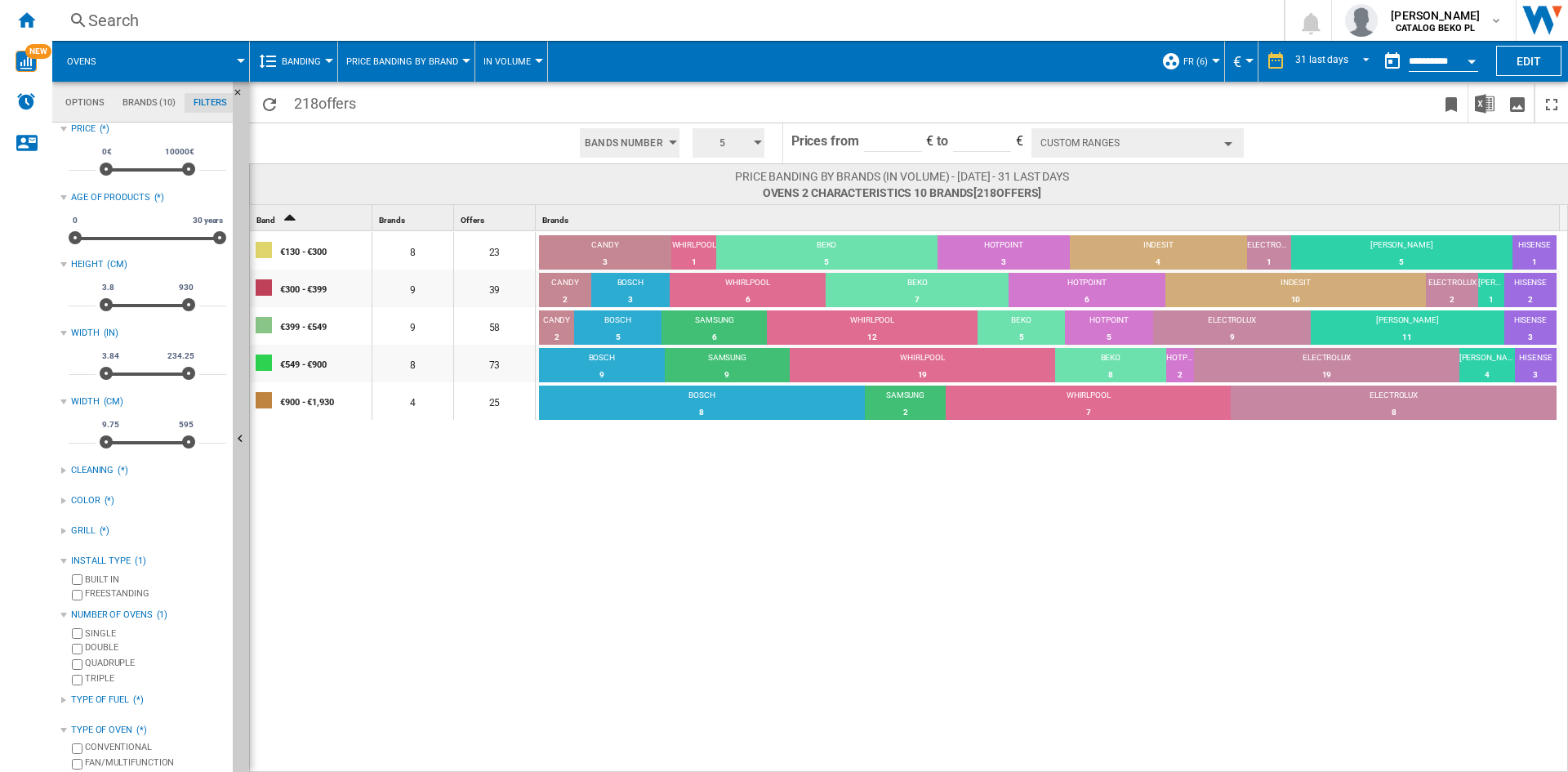
scroll to position [10, 0]
click at [128, 728] on div "TYPE OF OVEN" at bounding box center [102, 729] width 61 height 13
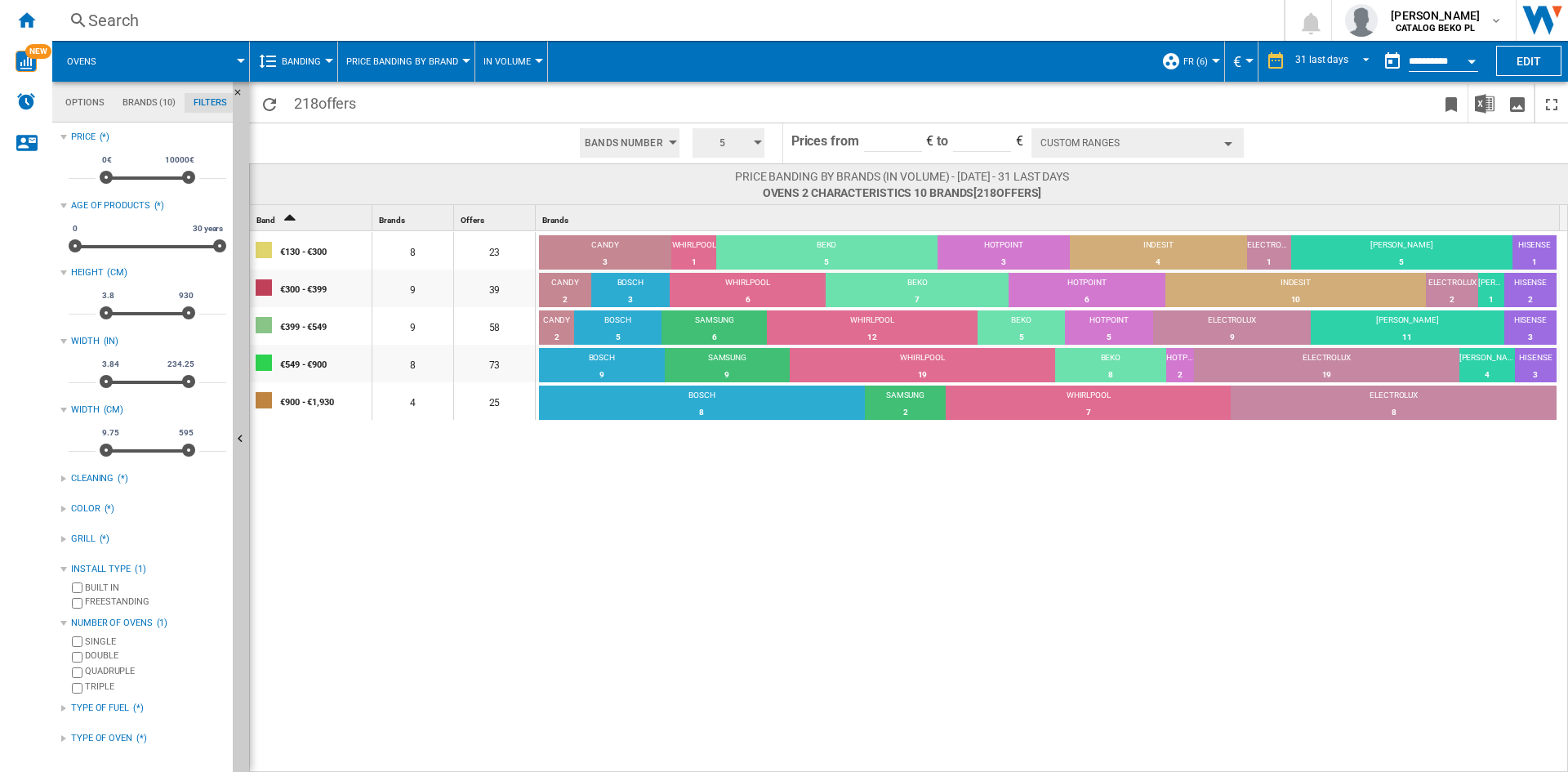
click at [404, 683] on div "€130 - €300 8 23 CANDY 3 13.04% WHIRLPOOL 1 4.35% BEKO 5 21.74% HOTPOINT 3 13.0…" at bounding box center [909, 502] width 1319 height 543
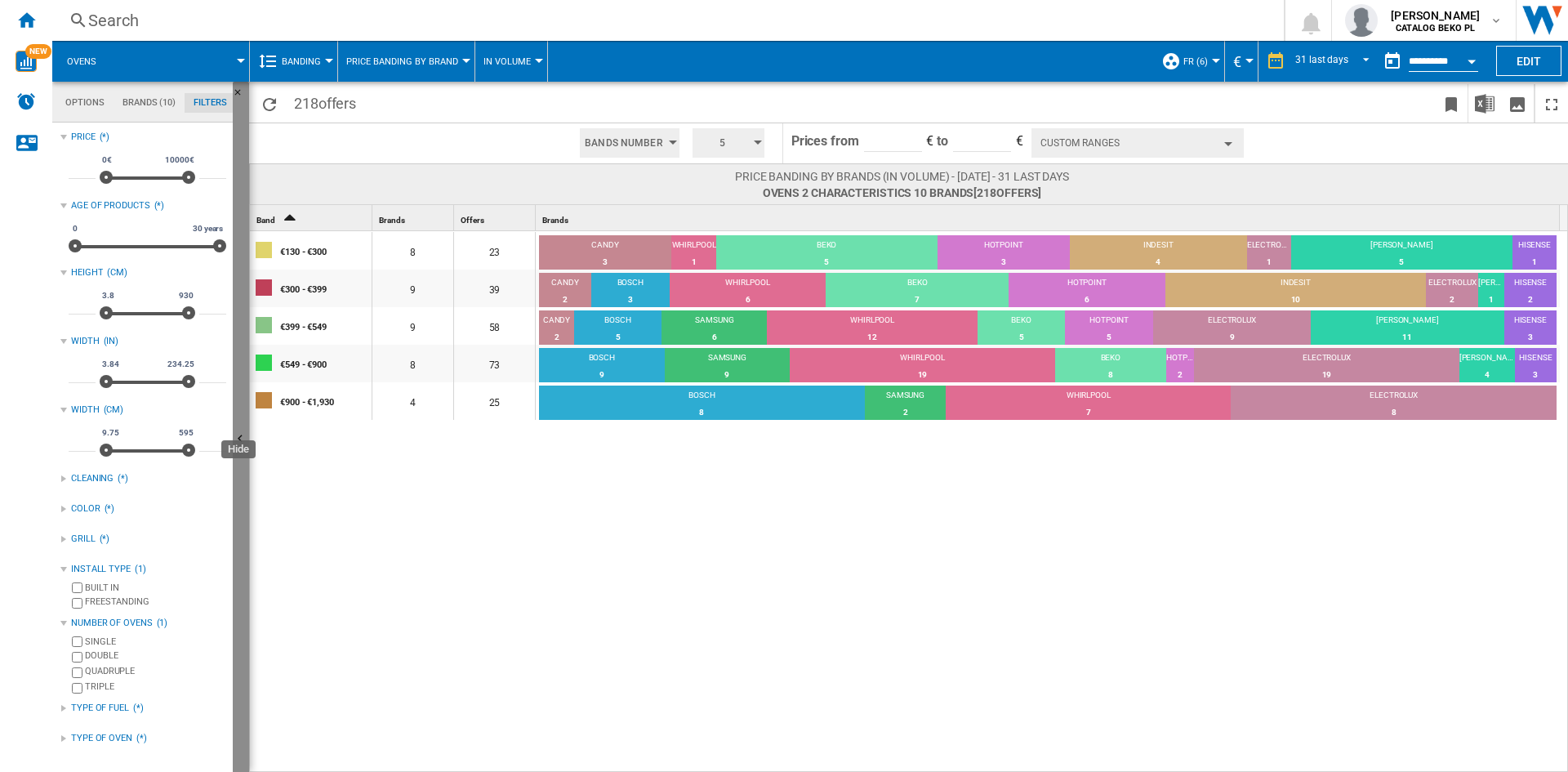
click at [247, 521] on button "Hide" at bounding box center [241, 440] width 17 height 717
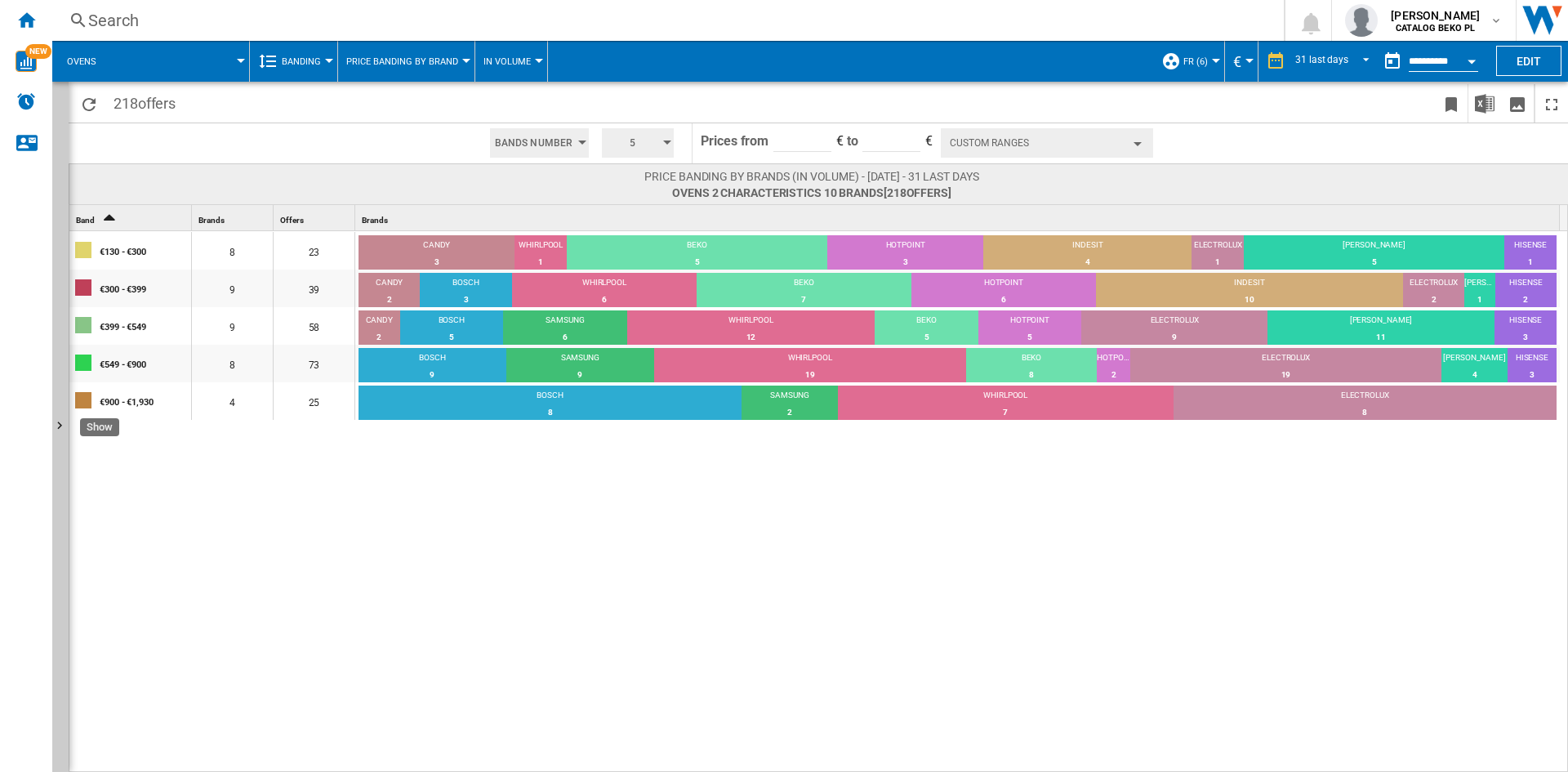
drag, startPoint x: 59, startPoint y: 374, endPoint x: 468, endPoint y: 379, distance: 409.0
click at [59, 374] on button "Show" at bounding box center [60, 427] width 17 height 690
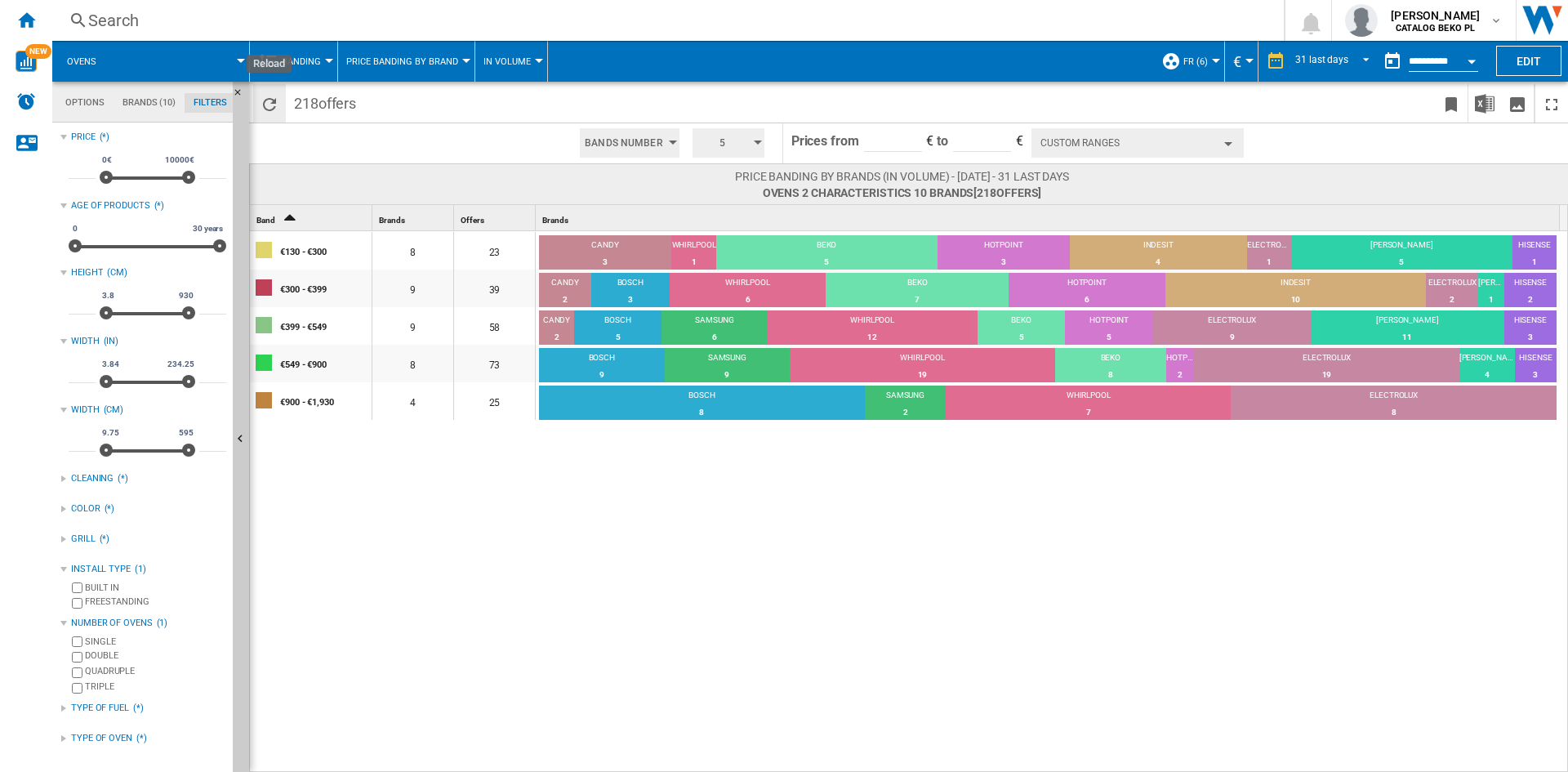
click at [720, 617] on div "€130 - €300 8 23 CANDY 3 13.04% WHIRLPOOL 1 4.35% BEKO 5 21.74% HOTPOINT 3 13.0…" at bounding box center [909, 502] width 1319 height 543
